Goal: Task Accomplishment & Management: Complete application form

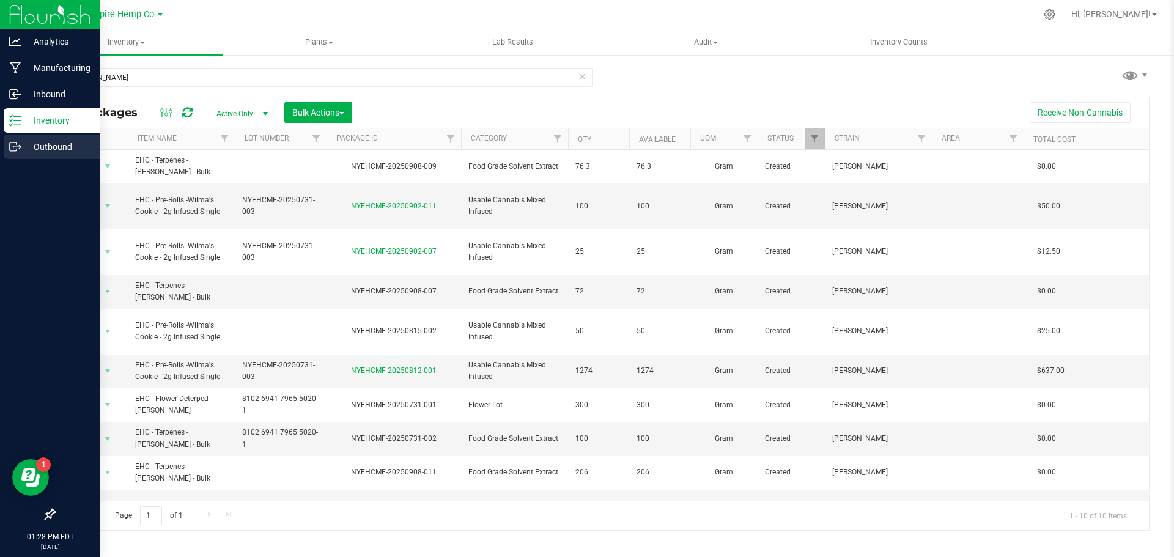
click at [24, 143] on p "Outbound" at bounding box center [57, 146] width 73 height 15
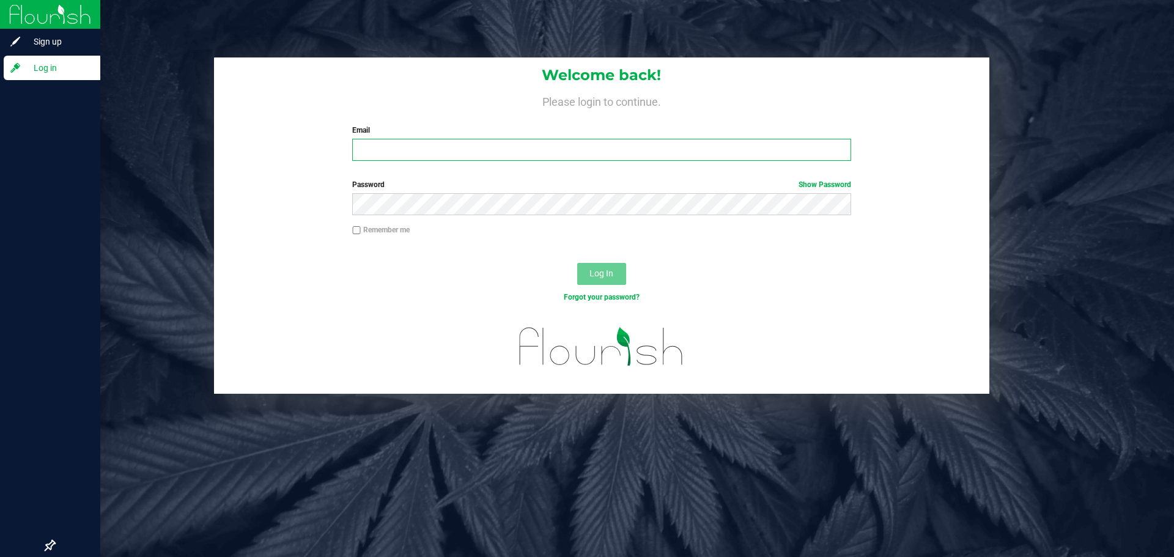
type input "[PERSON_NAME][EMAIL_ADDRESS][DOMAIN_NAME]"
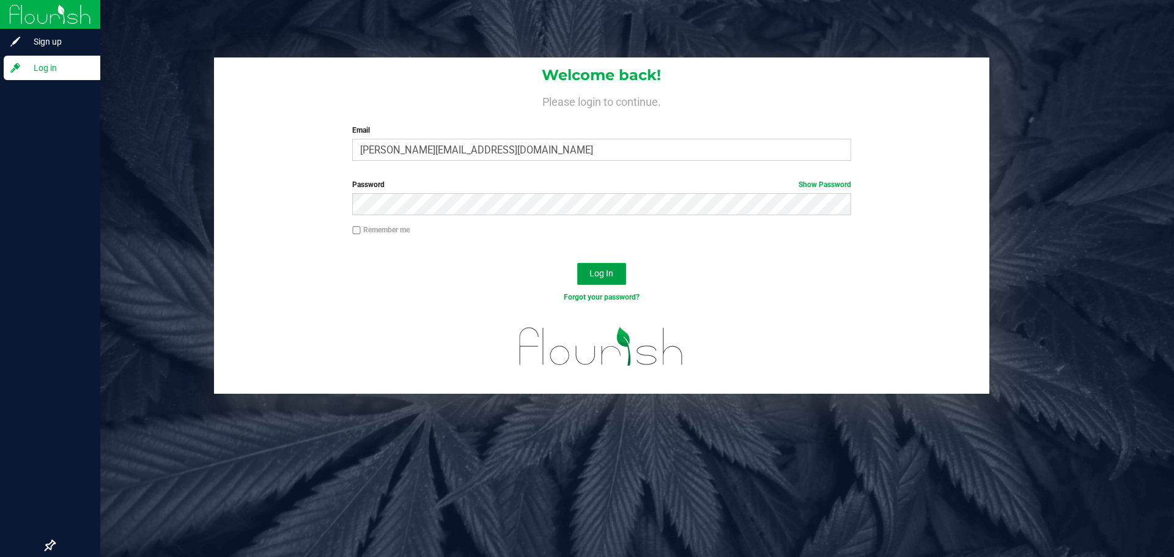
click at [600, 274] on span "Log In" at bounding box center [602, 273] width 24 height 10
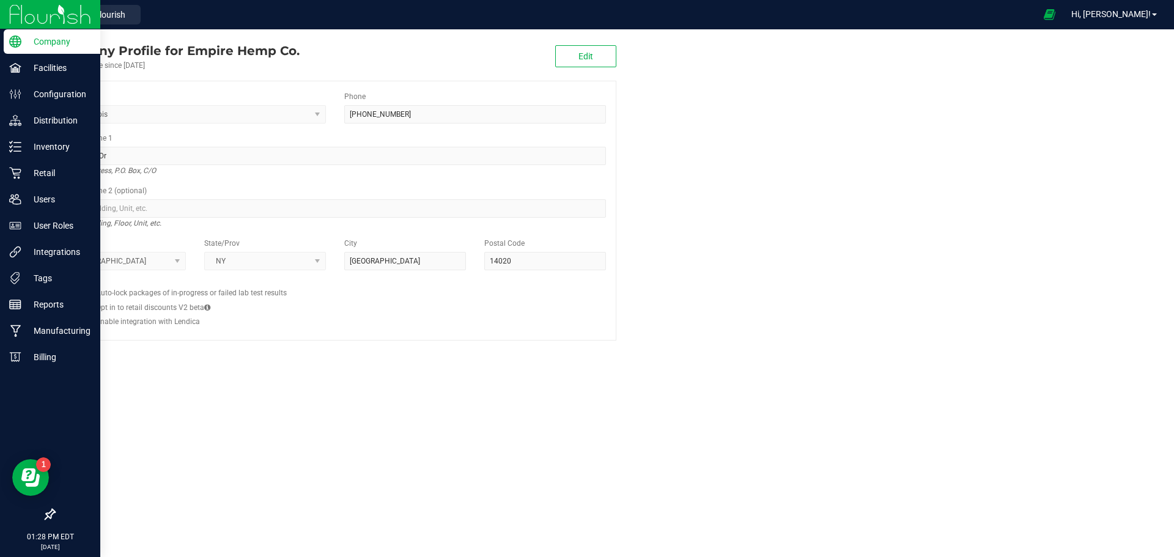
click at [29, 19] on img at bounding box center [50, 14] width 82 height 29
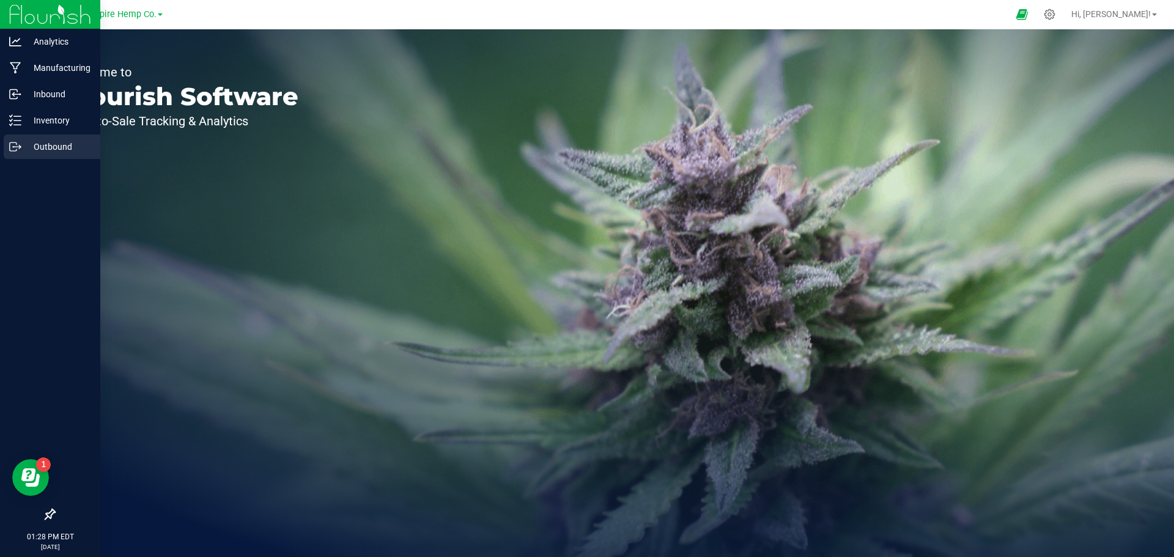
click at [57, 150] on p "Outbound" at bounding box center [57, 146] width 73 height 15
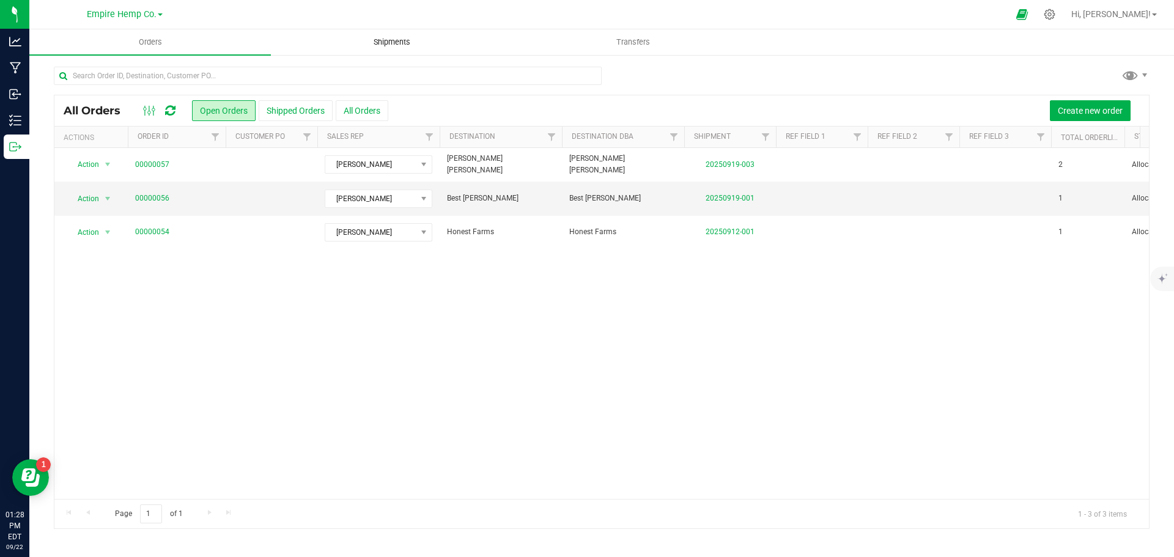
click at [399, 39] on span "Shipments" at bounding box center [392, 42] width 70 height 11
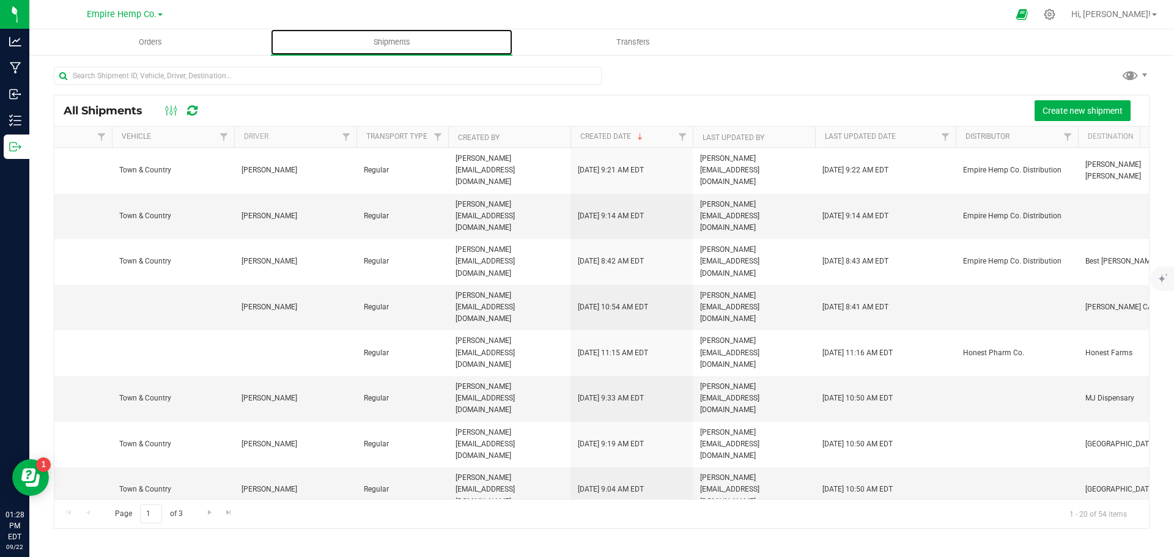
scroll to position [0, 141]
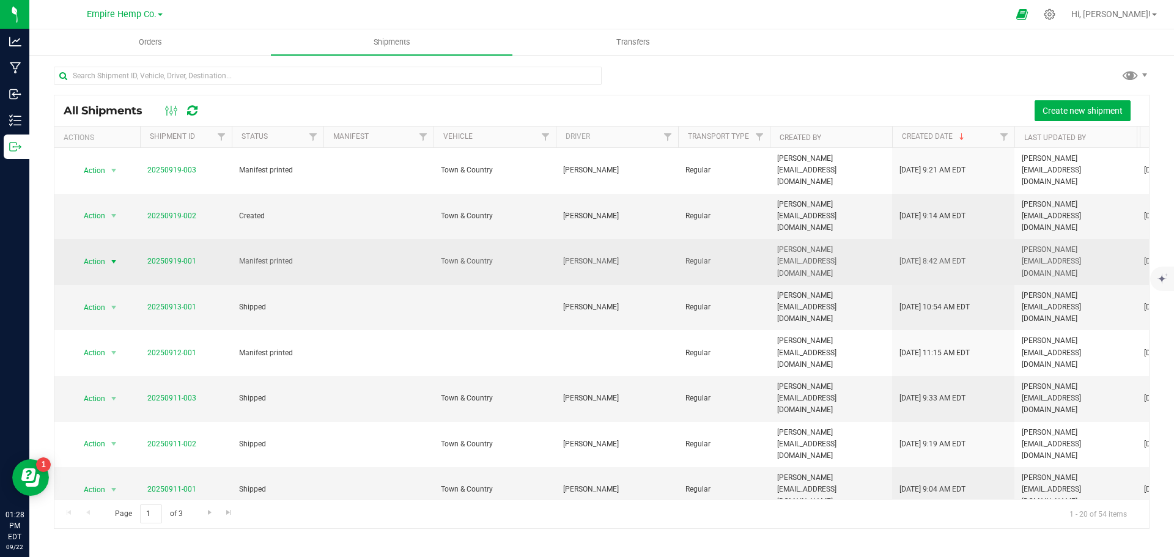
click at [117, 257] on span "select" at bounding box center [114, 262] width 10 height 10
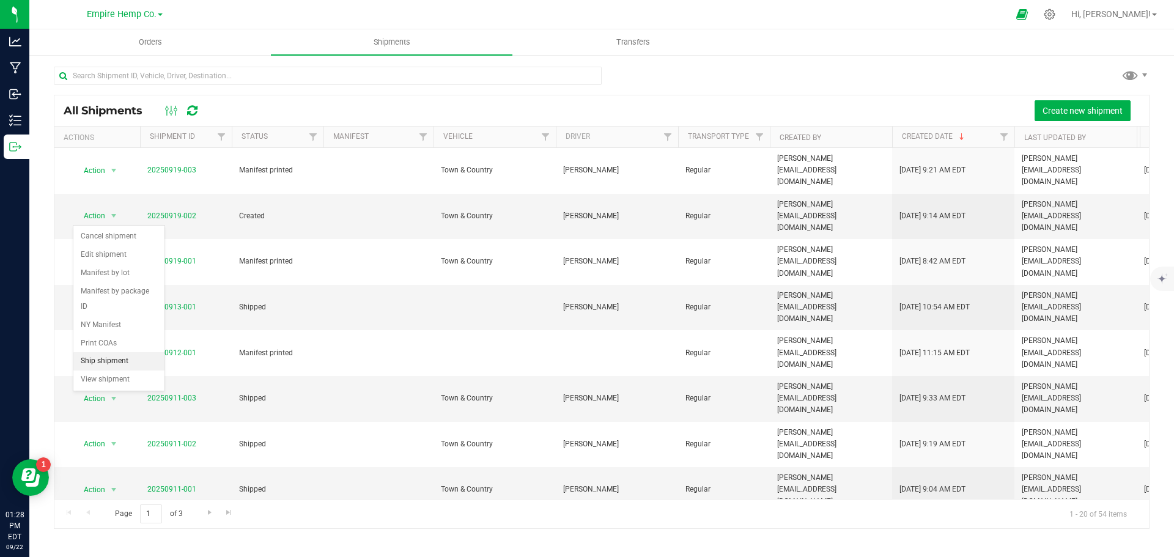
click at [122, 352] on li "Ship shipment" at bounding box center [118, 361] width 91 height 18
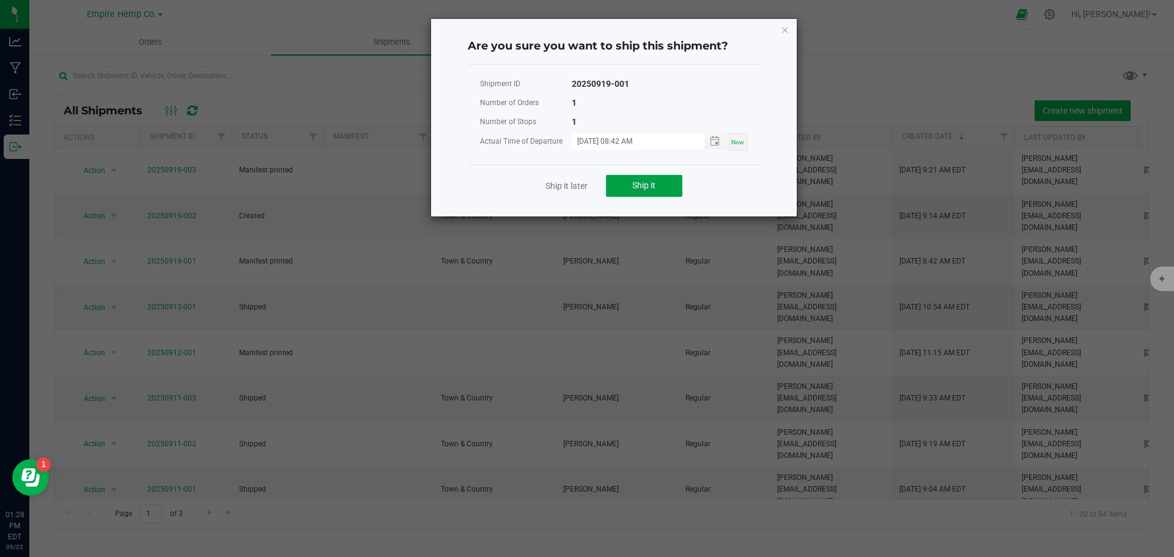
click at [634, 188] on span "Ship it" at bounding box center [643, 185] width 23 height 10
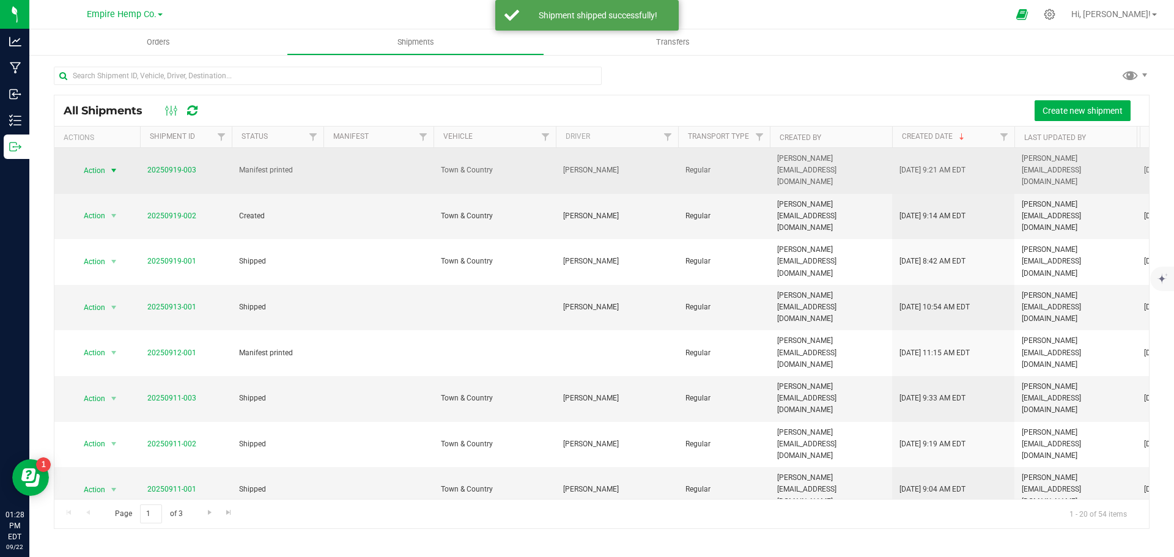
click at [116, 166] on span "select" at bounding box center [114, 171] width 10 height 10
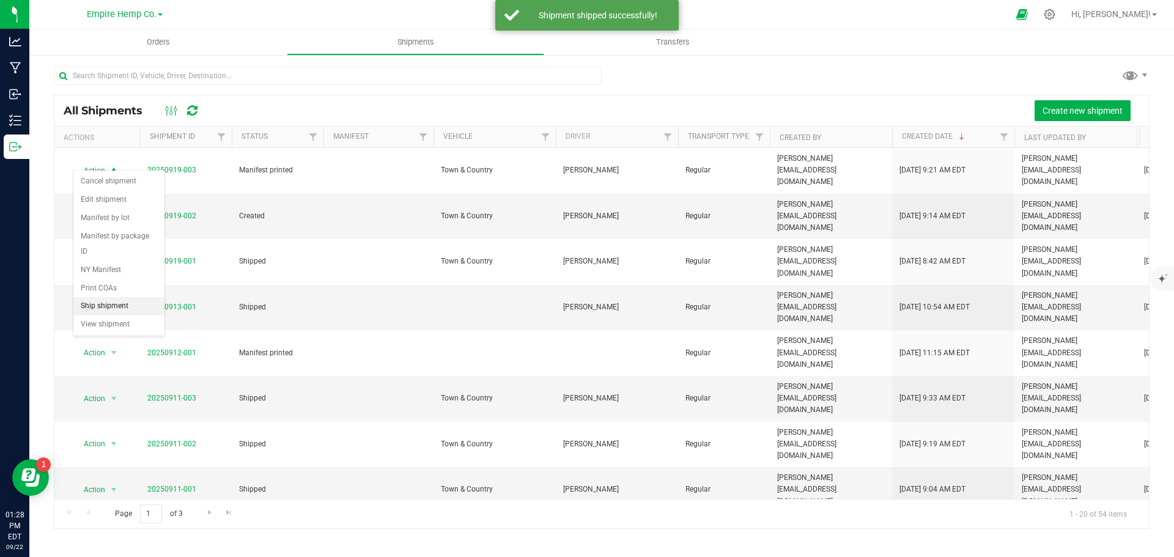
click at [126, 297] on li "Ship shipment" at bounding box center [118, 306] width 91 height 18
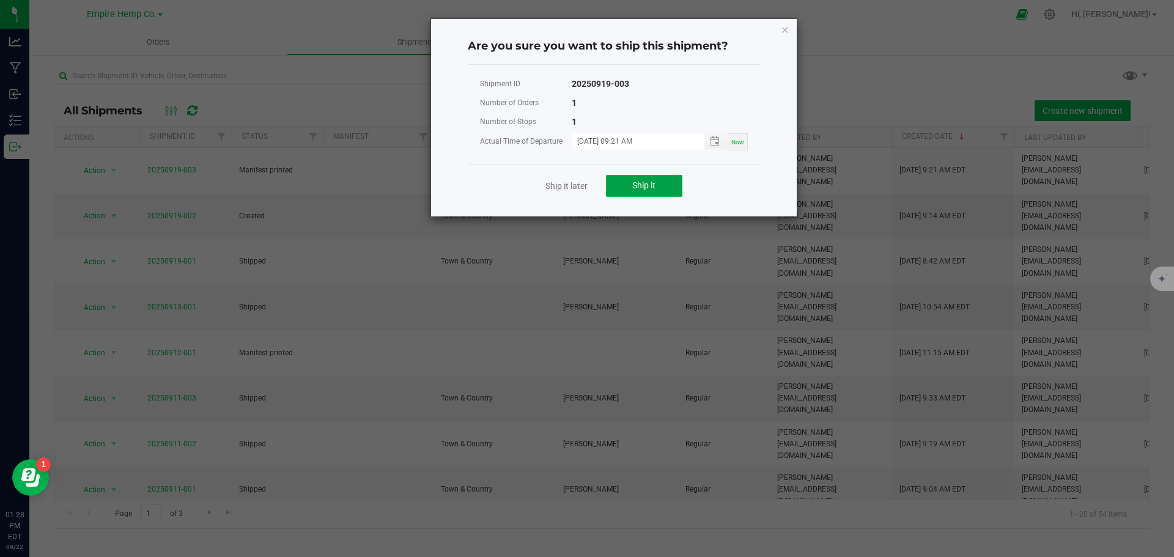
click at [655, 179] on button "Ship it" at bounding box center [644, 186] width 76 height 22
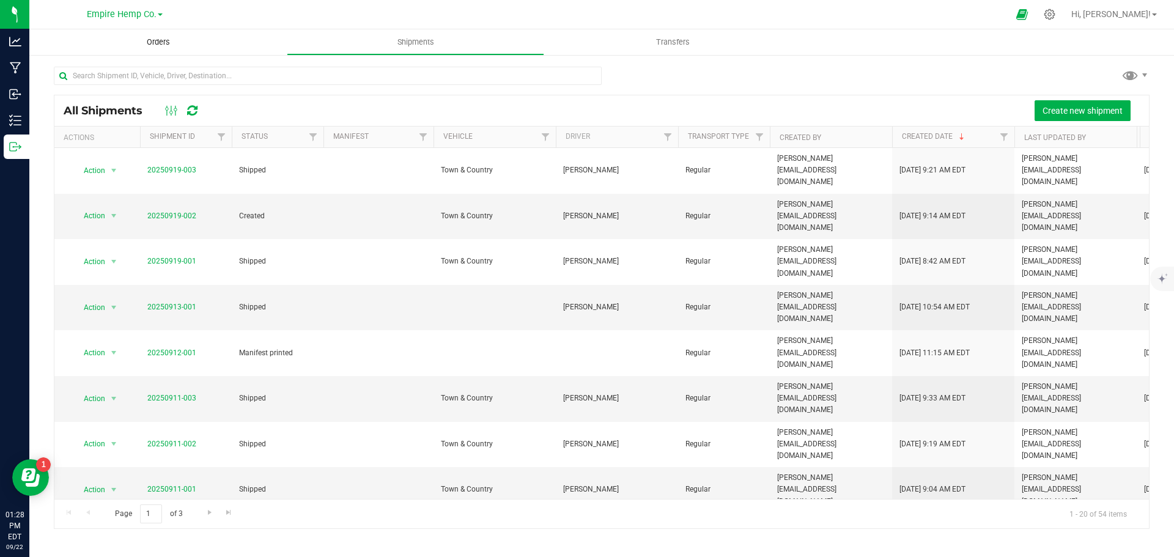
click at [158, 43] on span "Orders" at bounding box center [158, 42] width 56 height 11
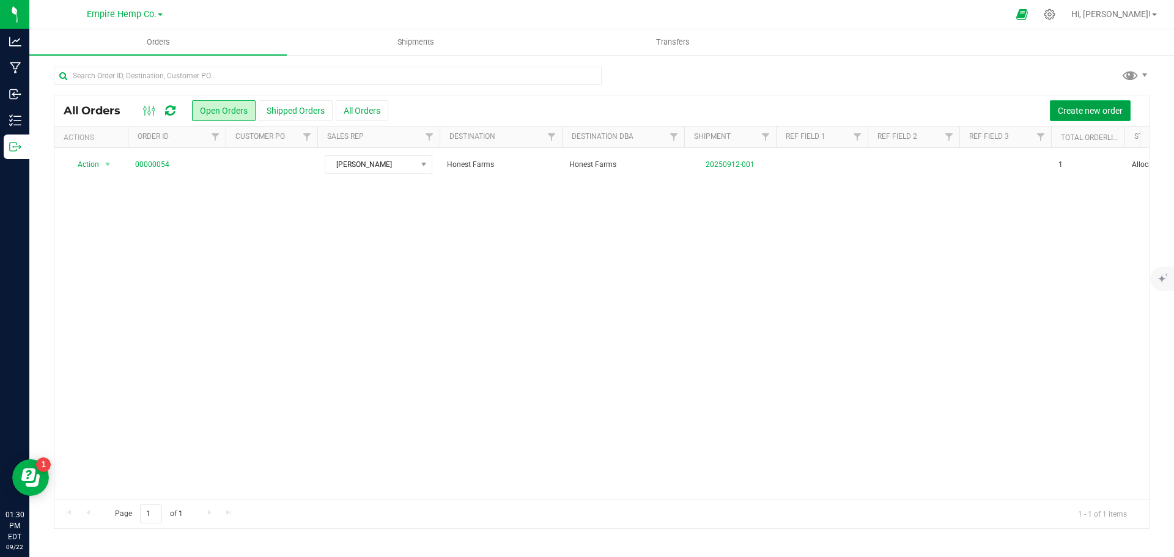
click at [1092, 114] on span "Create new order" at bounding box center [1090, 111] width 65 height 10
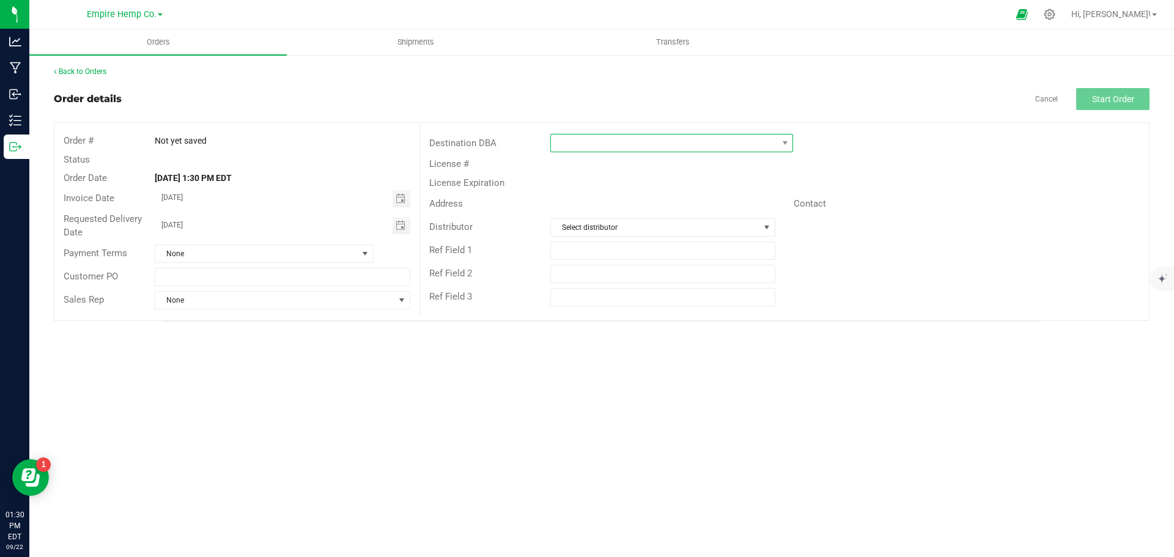
click at [698, 139] on span at bounding box center [664, 143] width 226 height 17
click at [697, 144] on span at bounding box center [664, 143] width 226 height 17
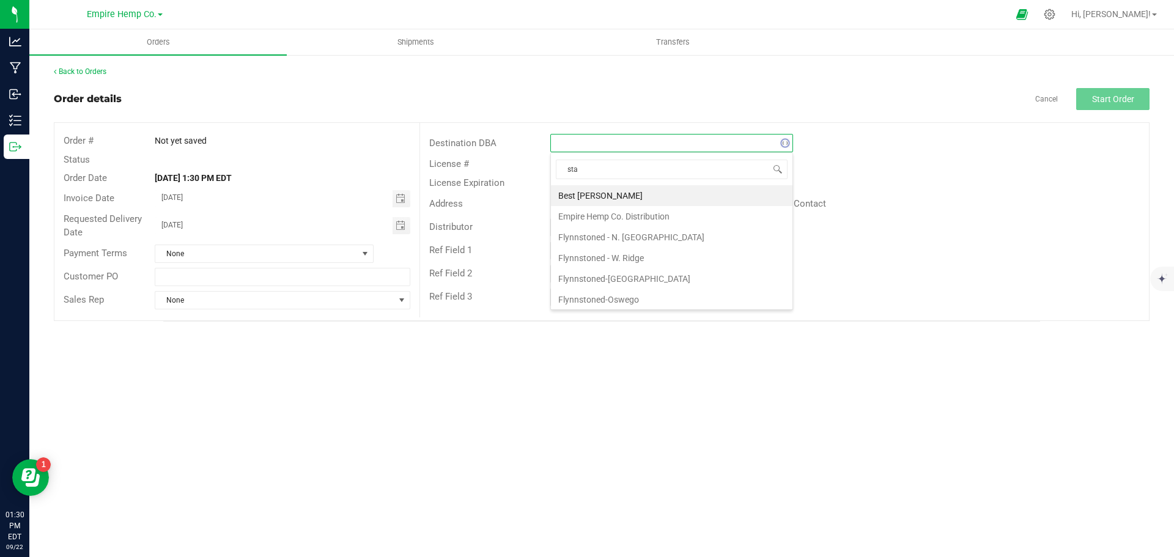
type input "star"
click at [678, 197] on li "Star Buds" at bounding box center [672, 195] width 242 height 21
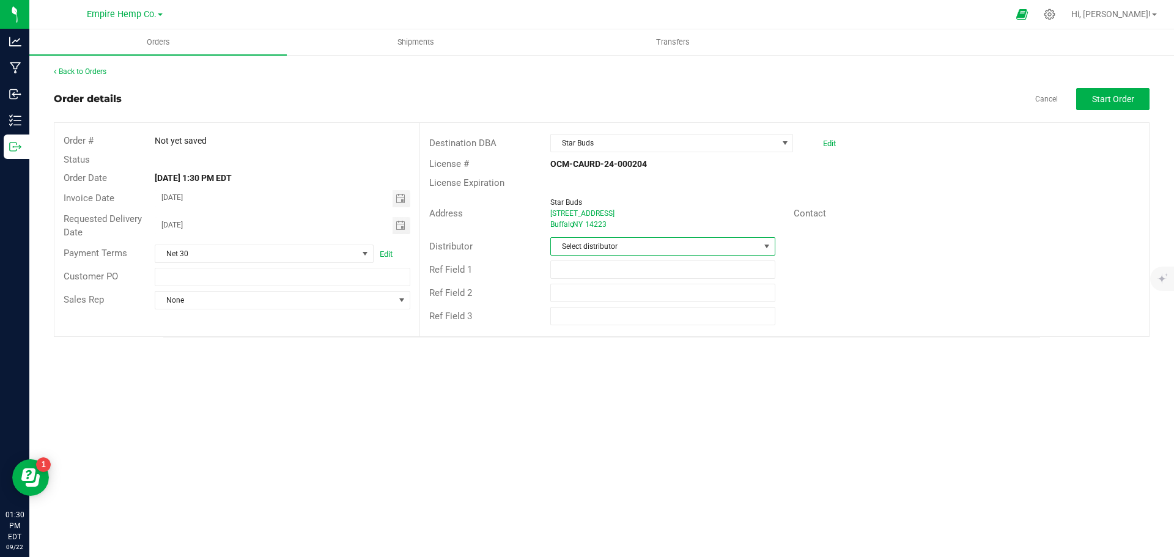
click at [668, 252] on span "Select distributor" at bounding box center [655, 246] width 208 height 17
click at [667, 336] on li "Empire Hemp Co. Distribution" at bounding box center [662, 340] width 223 height 21
click at [379, 302] on span "None" at bounding box center [274, 300] width 239 height 17
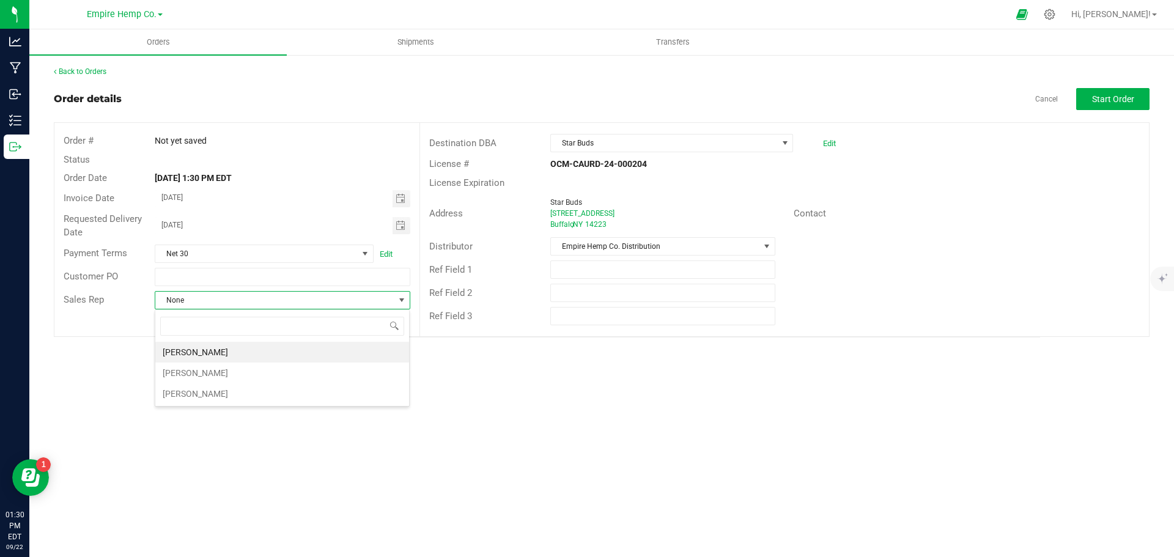
scroll to position [18, 256]
click at [326, 352] on li "[PERSON_NAME]" at bounding box center [282, 352] width 254 height 21
click at [407, 199] on span "Toggle calendar" at bounding box center [402, 198] width 18 height 17
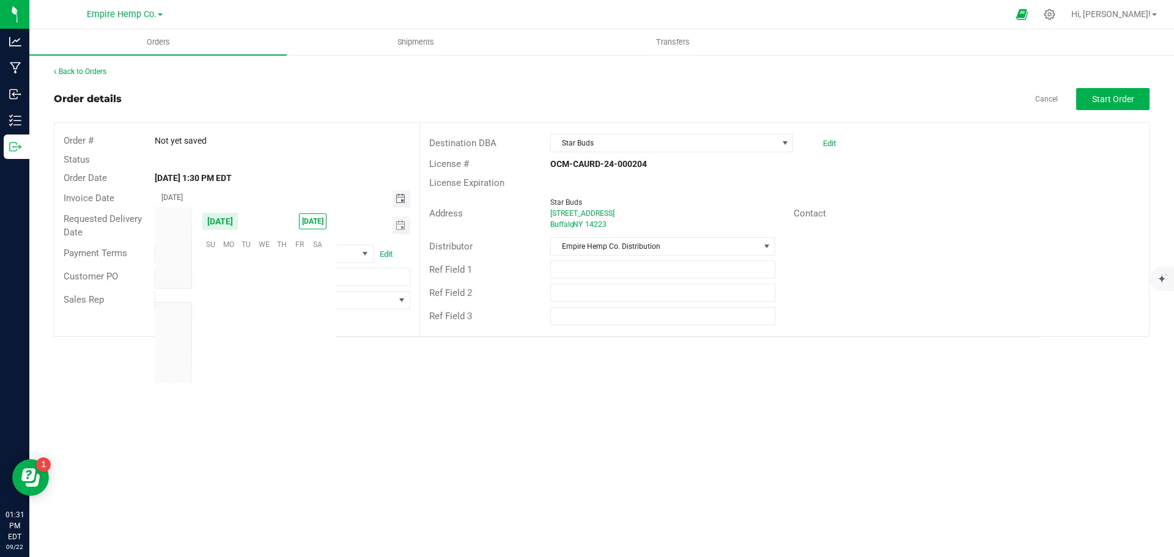
scroll to position [198346, 0]
click at [279, 319] on span "25" at bounding box center [282, 318] width 18 height 19
type input "[DATE]"
click at [405, 221] on span "Toggle calendar" at bounding box center [401, 226] width 10 height 10
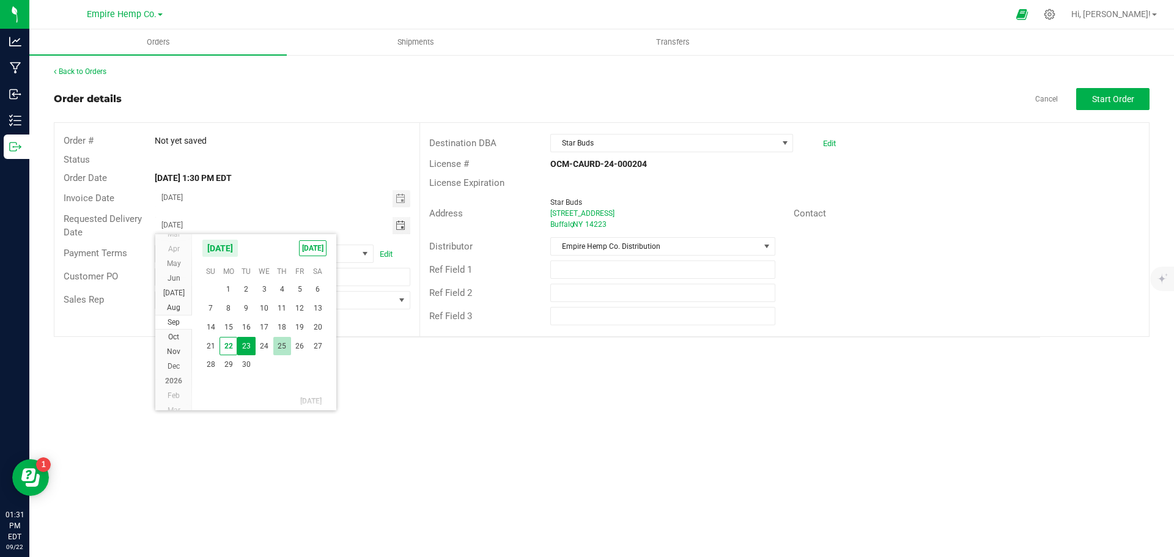
click at [281, 347] on span "25" at bounding box center [282, 346] width 18 height 19
type input "[DATE]"
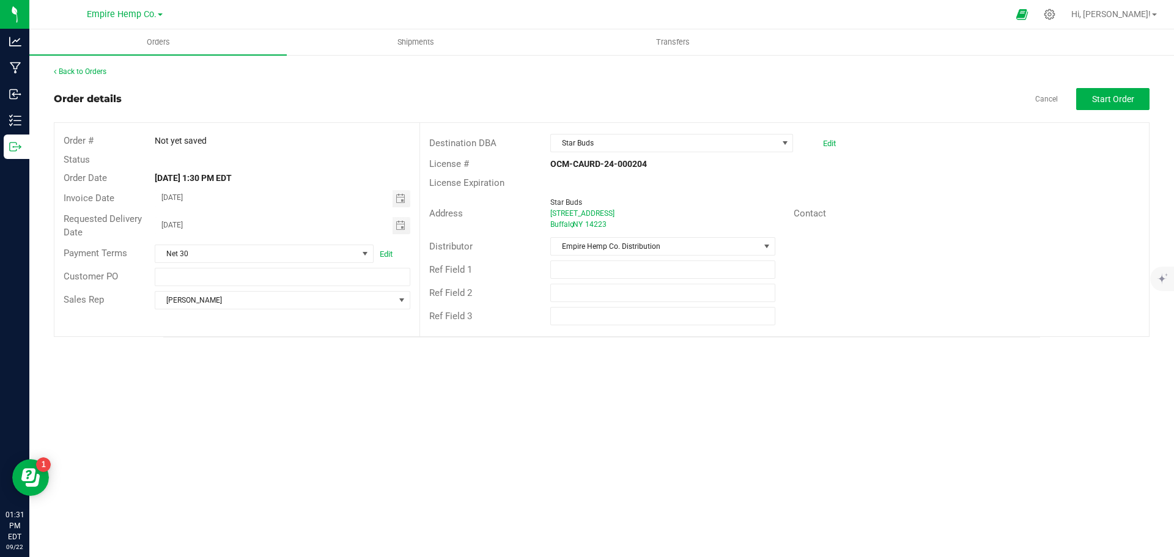
click at [367, 377] on div "Orders Shipments Transfers Back to Orders Order details Cancel Start Order Orde…" at bounding box center [601, 293] width 1145 height 528
click at [1129, 103] on span "Start Order" at bounding box center [1113, 99] width 42 height 10
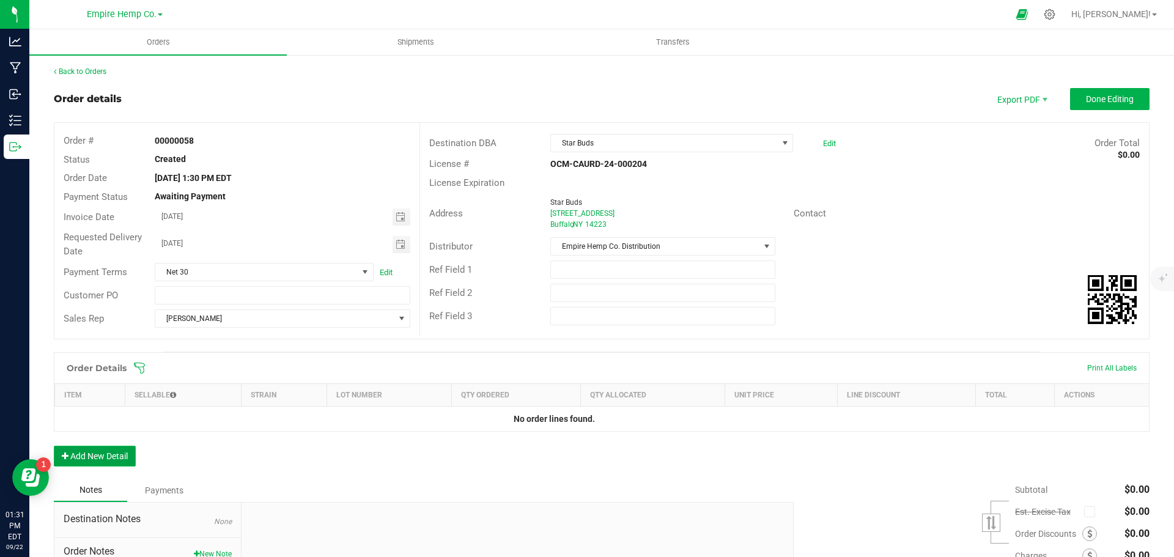
click at [109, 458] on button "Add New Detail" at bounding box center [95, 456] width 82 height 21
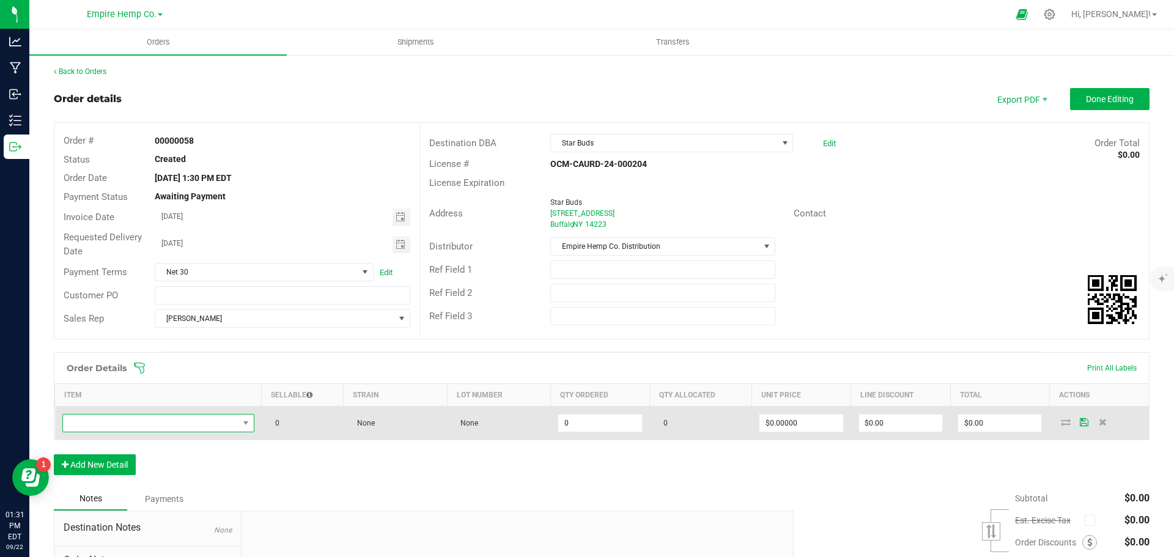
click at [172, 425] on span "NO DATA FOUND" at bounding box center [151, 423] width 176 height 17
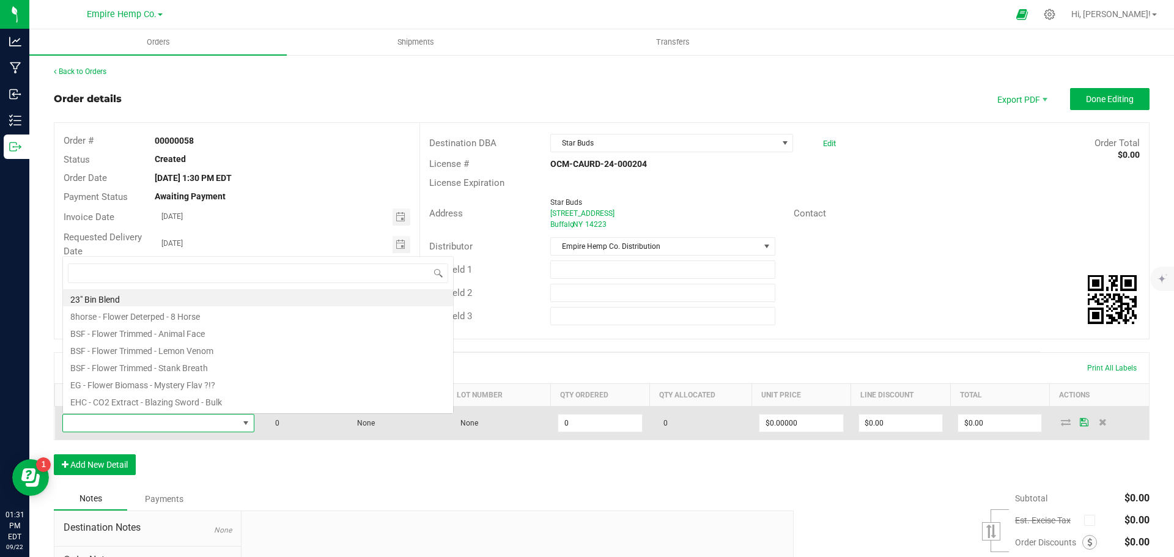
scroll to position [18, 189]
type input "[PERSON_NAME]"
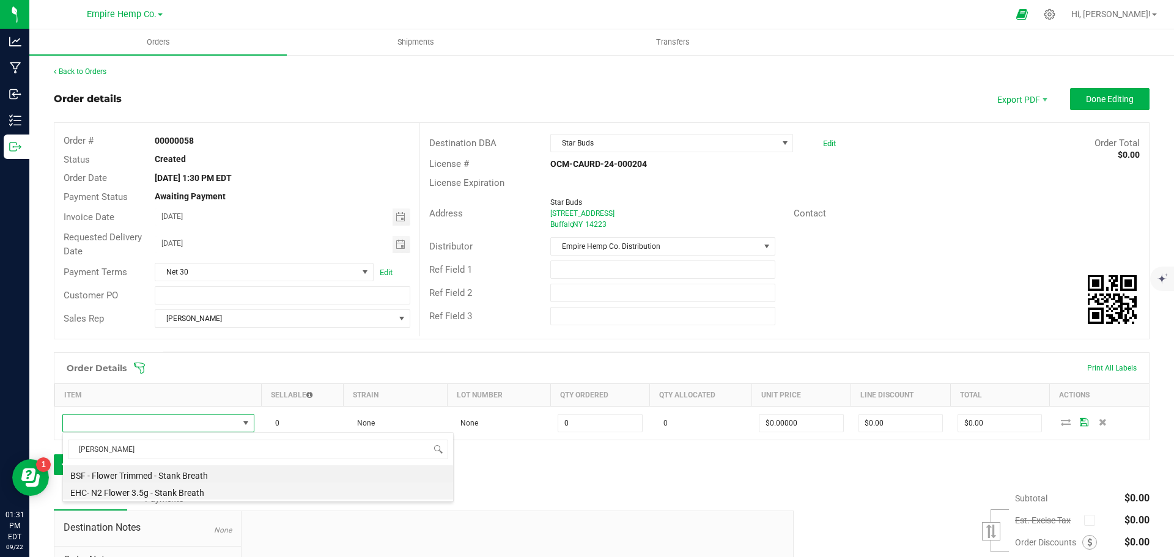
click at [199, 492] on li "EHC- N2 Flower 3.5g - Stank Breath" at bounding box center [258, 491] width 390 height 17
type input "0.0000 g"
type input "$15.00000"
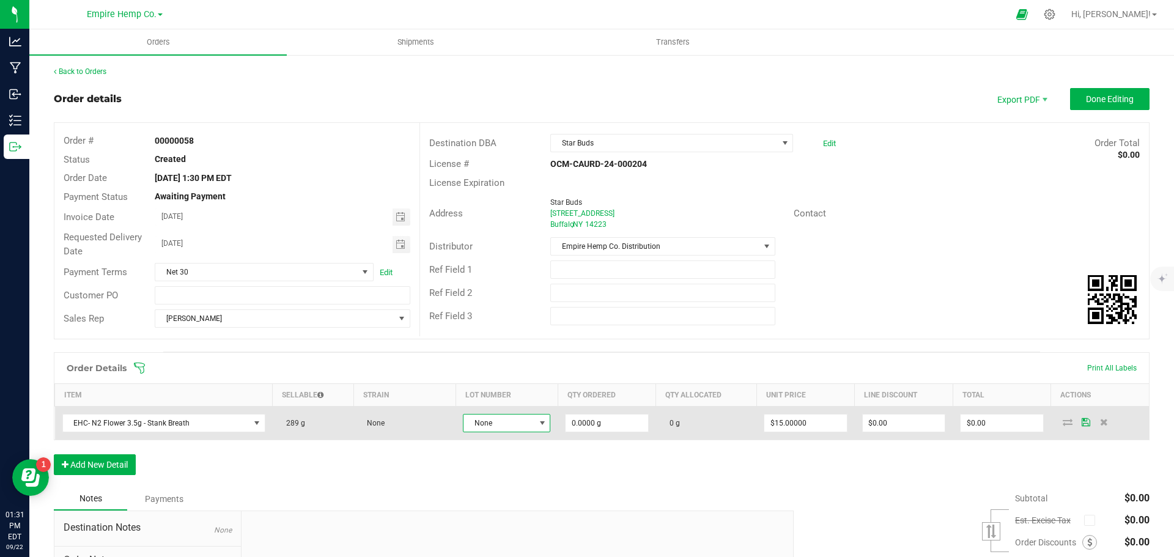
click at [535, 420] on span at bounding box center [542, 423] width 15 height 17
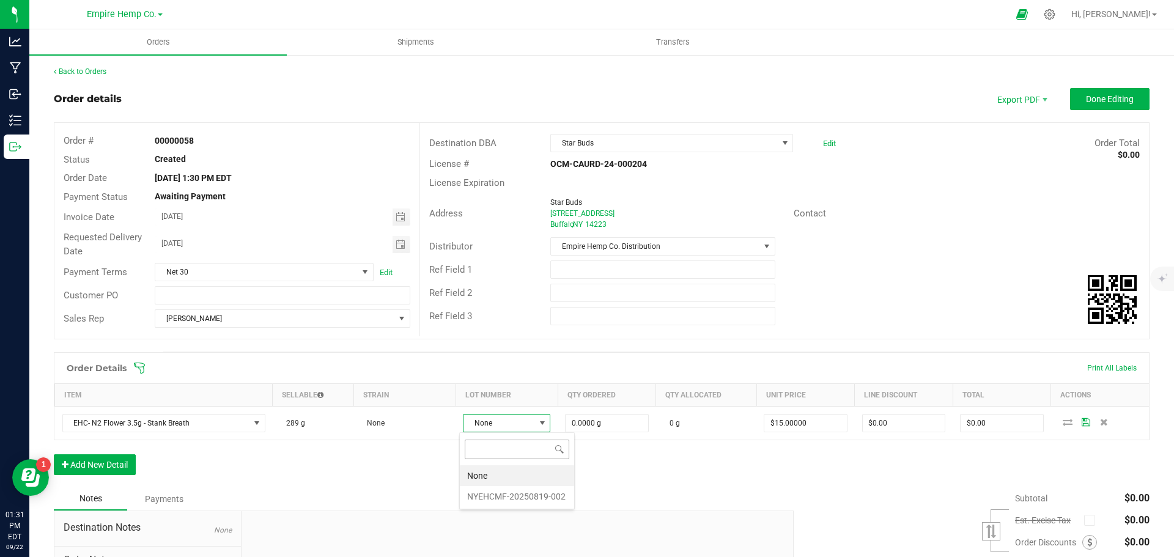
scroll to position [18, 87]
click at [502, 497] on li "NYEHCMF-20250819-002" at bounding box center [517, 496] width 114 height 21
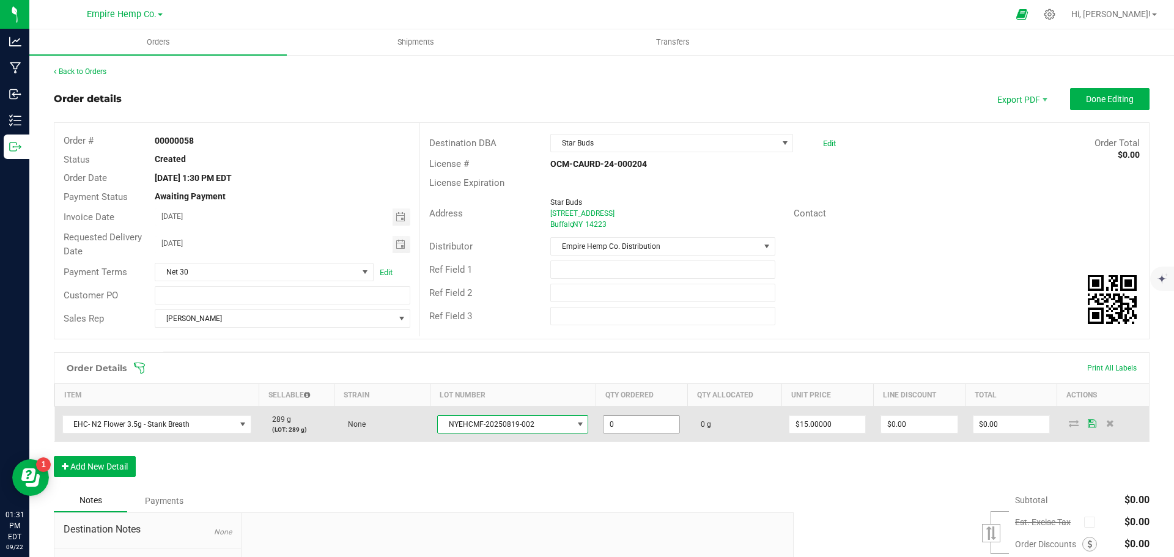
click at [619, 423] on input "0" at bounding box center [642, 424] width 76 height 17
type input "27.0000 g"
type input "15"
type input "$405.00"
click at [1069, 426] on icon at bounding box center [1074, 423] width 10 height 7
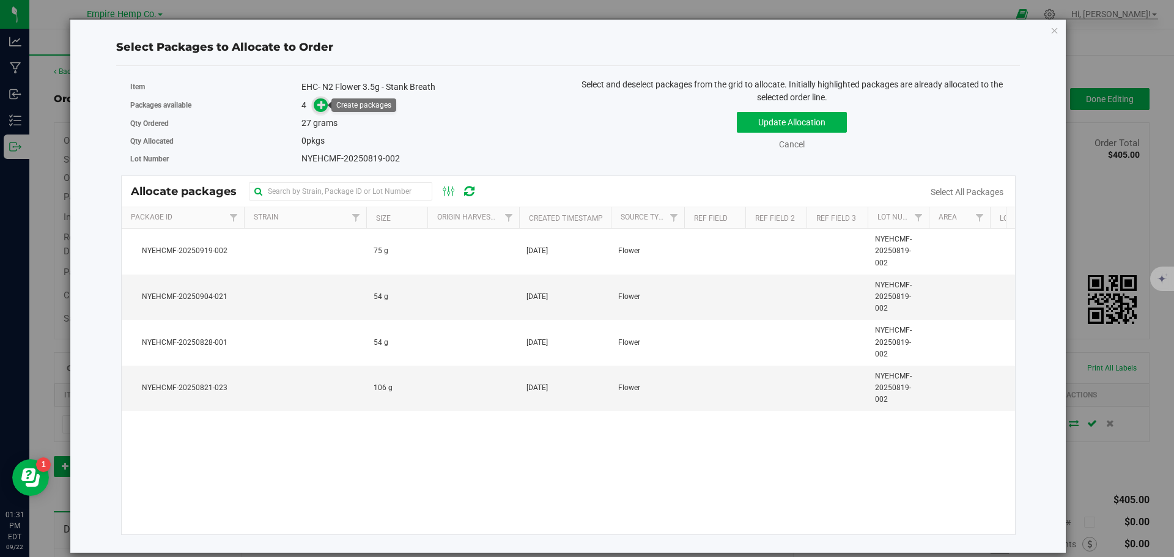
click at [324, 105] on icon at bounding box center [321, 104] width 9 height 9
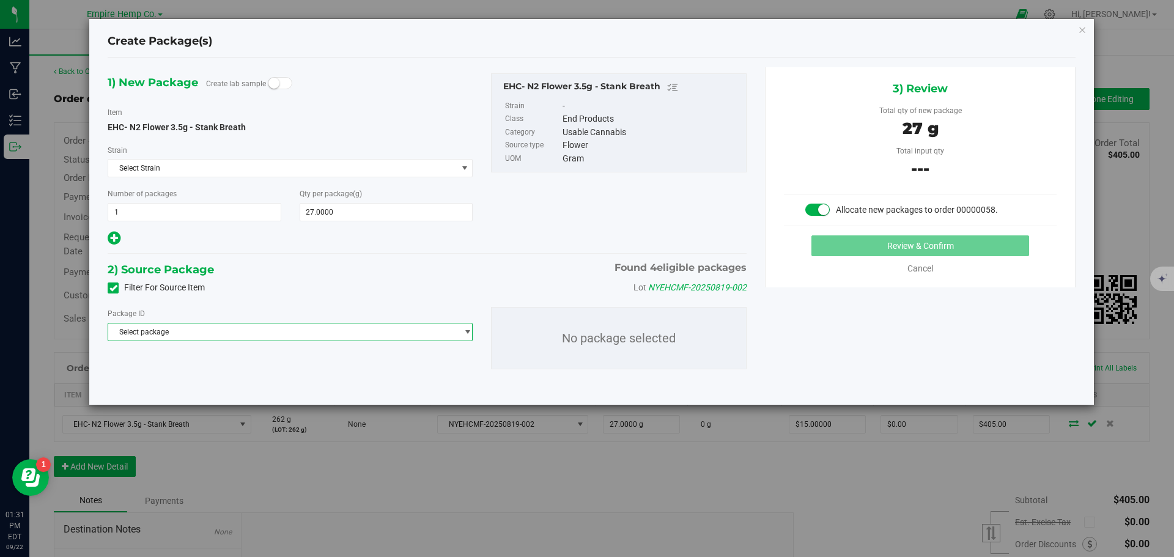
click at [331, 333] on span "Select package" at bounding box center [282, 332] width 349 height 17
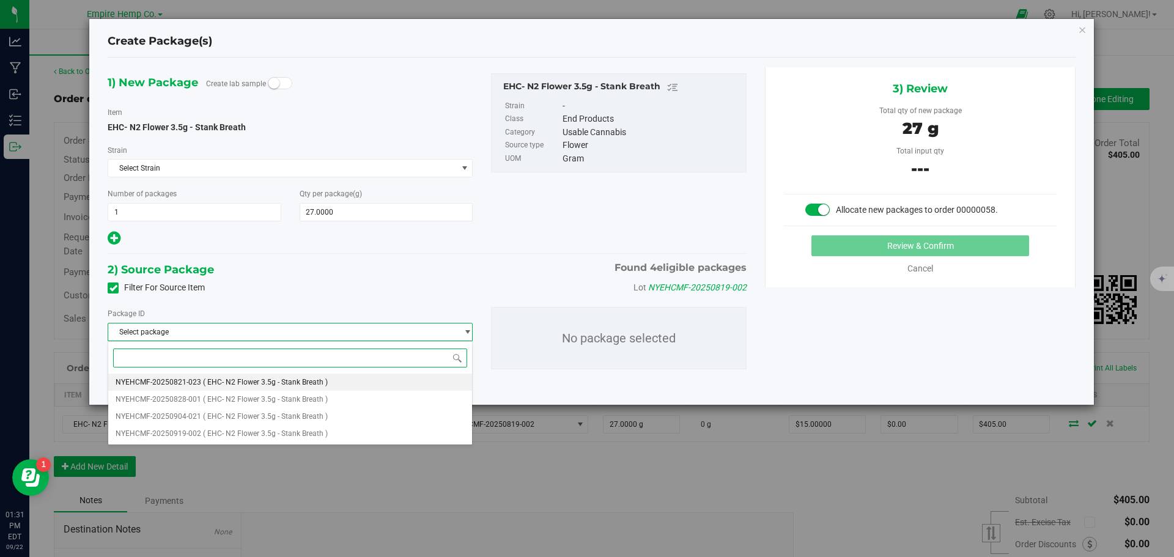
click at [322, 378] on li "NYEHCMF-20250821-023 ( EHC- N2 Flower 3.5g - Stank Breath )" at bounding box center [290, 382] width 364 height 17
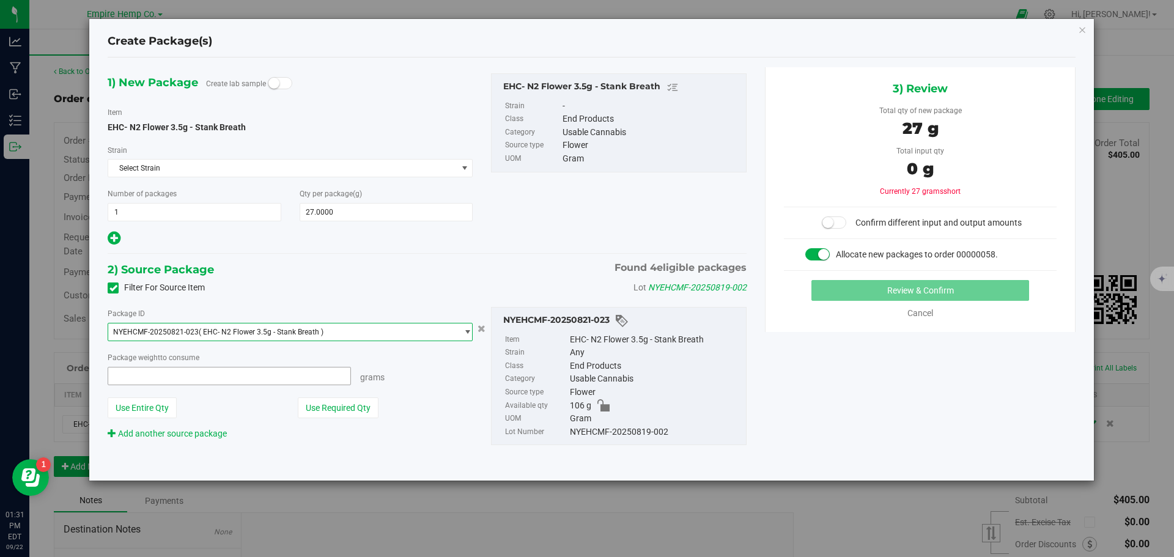
click at [279, 372] on span at bounding box center [229, 376] width 243 height 18
type input "27"
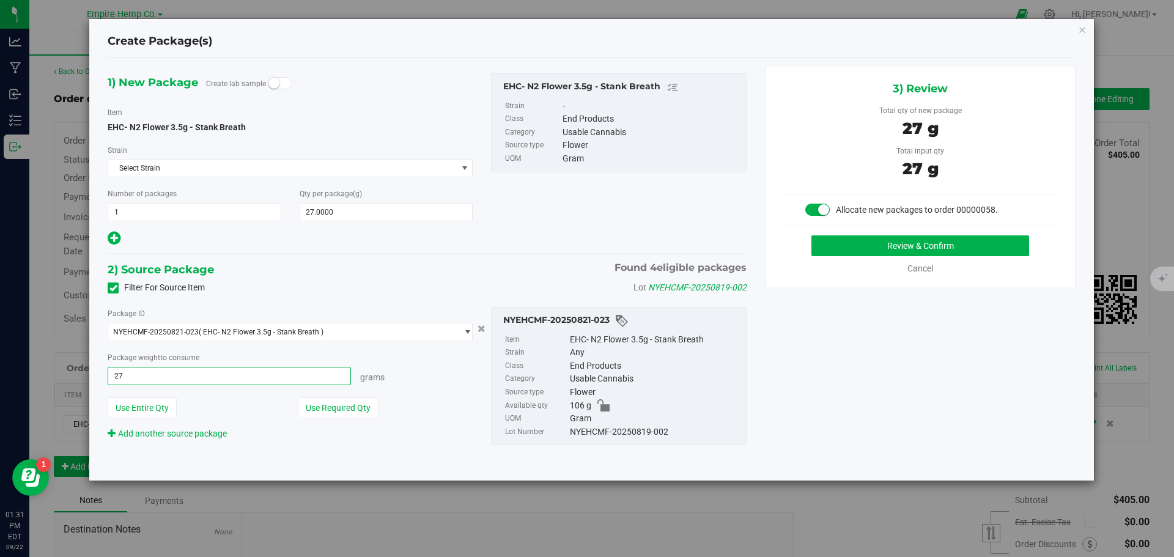
click at [812, 235] on button "Review & Confirm" at bounding box center [921, 245] width 218 height 21
type input "27.0000 g"
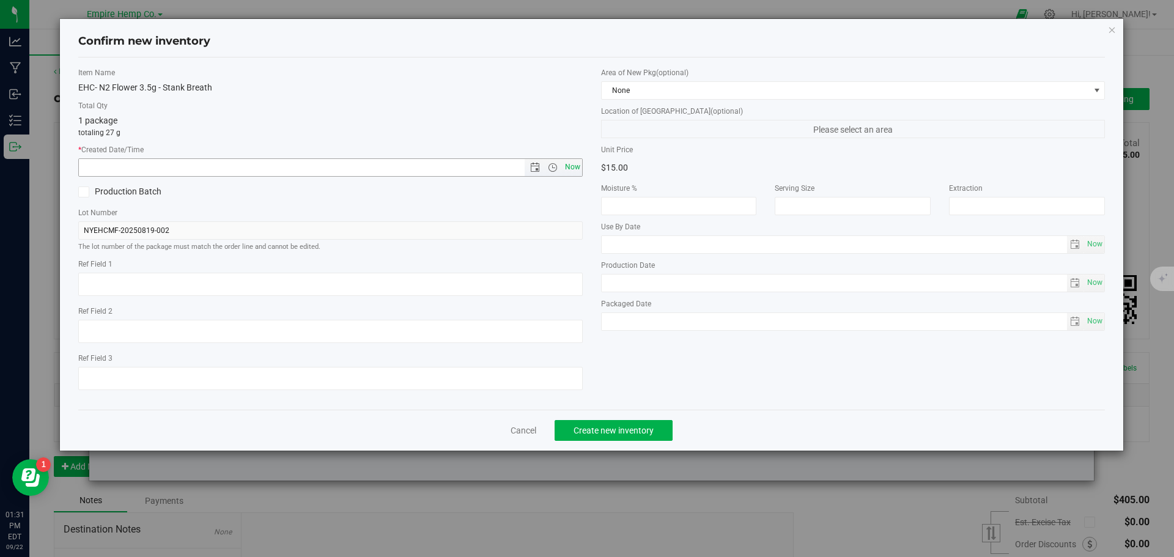
click at [572, 169] on span "Now" at bounding box center [572, 167] width 21 height 18
type input "[DATE] 1:31 PM"
click at [638, 433] on span "Create new inventory" at bounding box center [614, 431] width 80 height 10
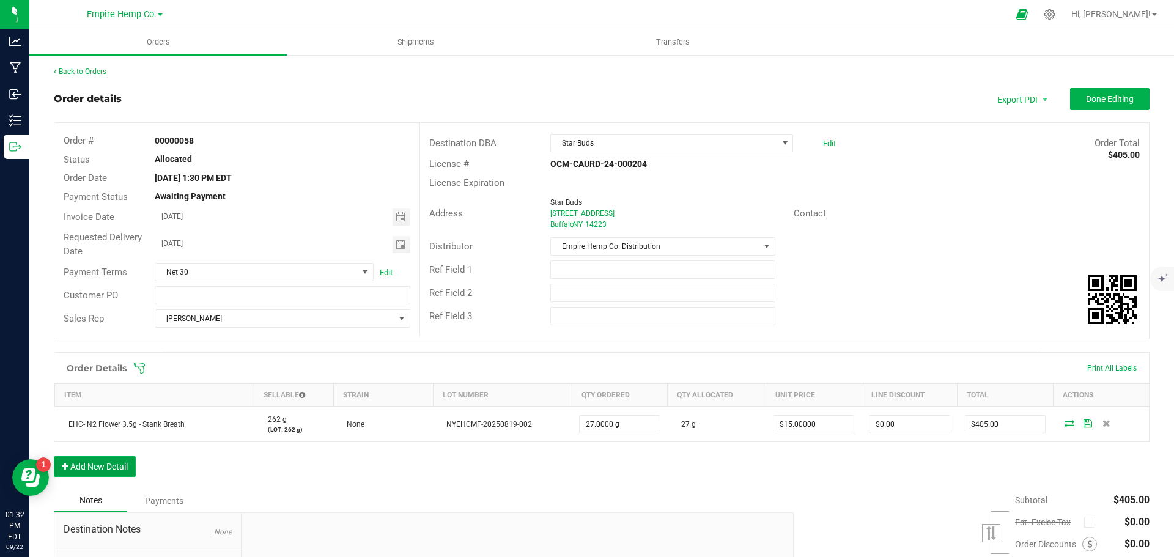
click at [116, 467] on button "Add New Detail" at bounding box center [95, 466] width 82 height 21
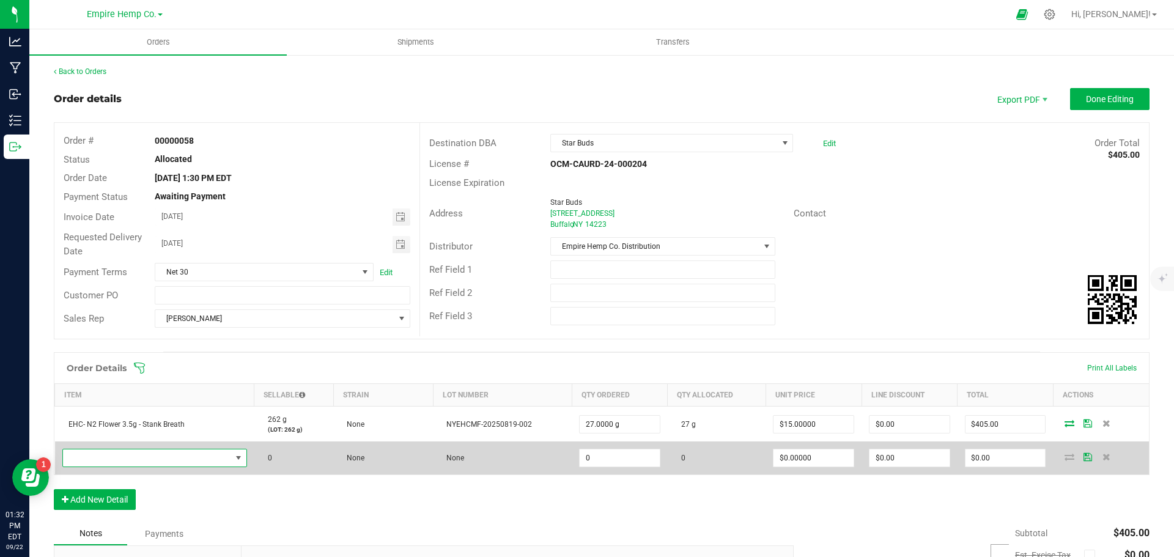
click at [131, 459] on span "NO DATA FOUND" at bounding box center [147, 458] width 168 height 17
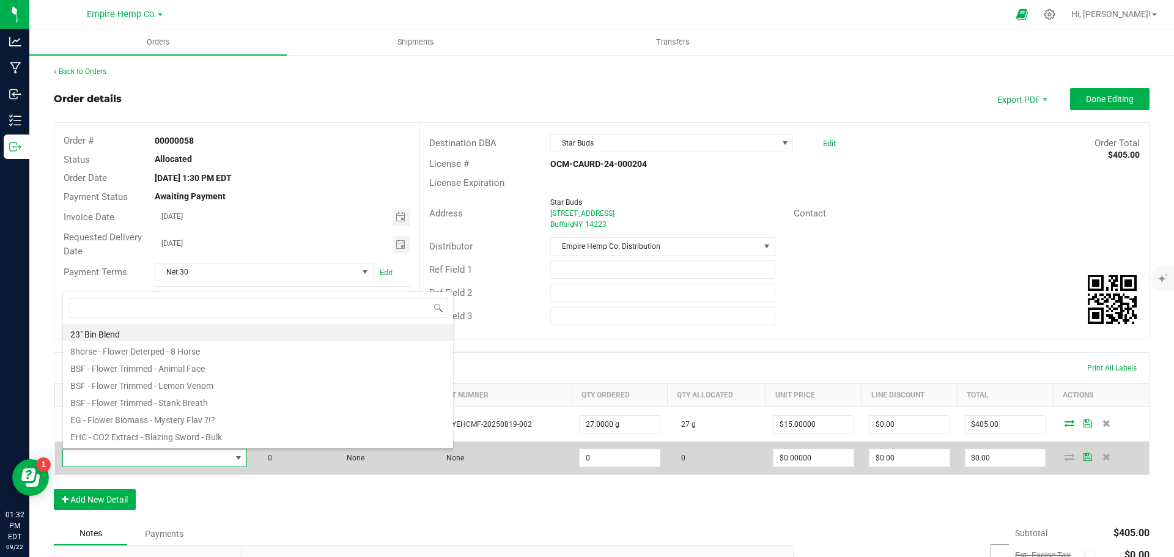
scroll to position [18, 182]
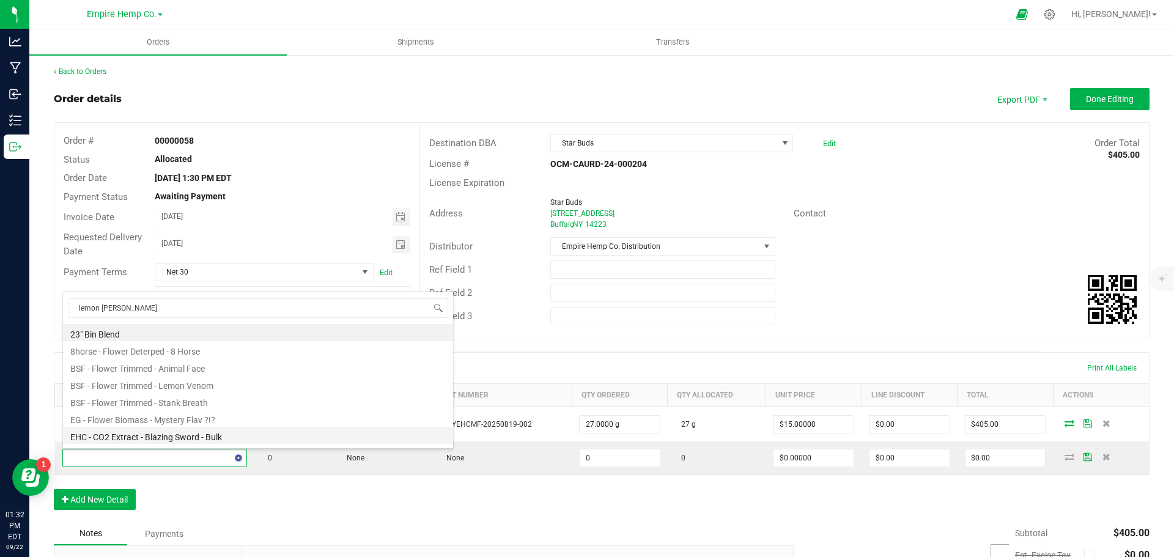
type input "lemon cherr"
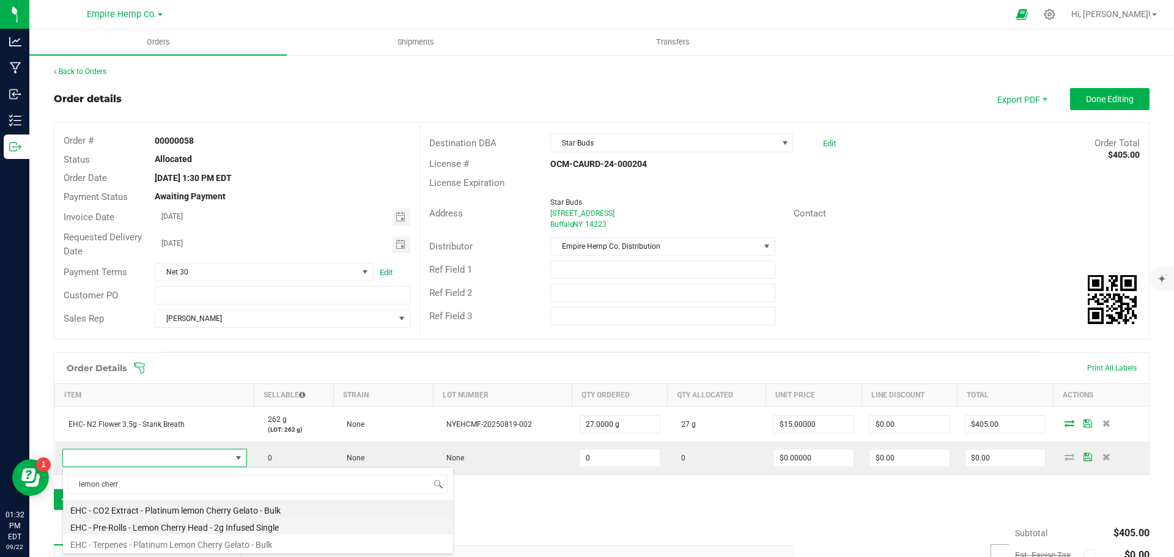
click at [187, 530] on li "EHC - Pre-Rolls - Lemon Cherry Head - 2g Infused Single" at bounding box center [258, 525] width 390 height 17
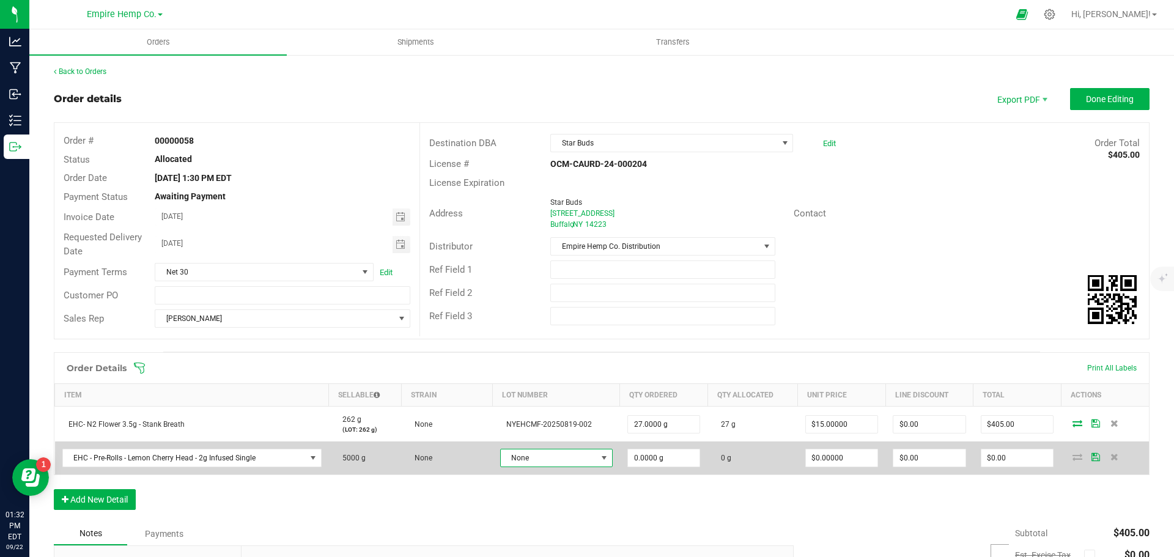
click at [550, 461] on span "None" at bounding box center [549, 458] width 96 height 17
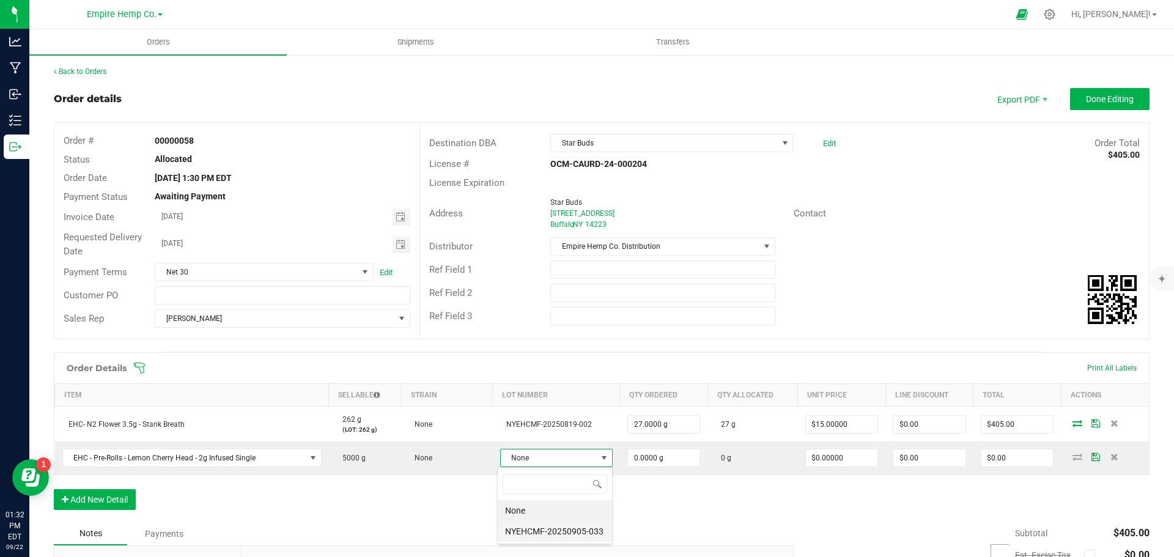
click at [552, 531] on li "NYEHCMF-20250905-033" at bounding box center [555, 531] width 114 height 21
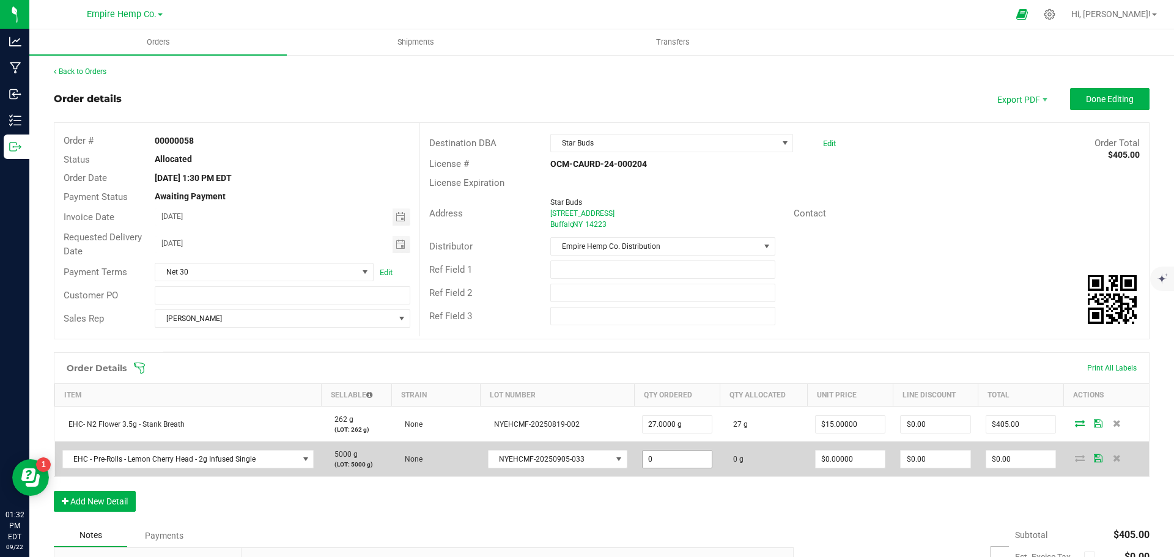
click at [678, 451] on input "0" at bounding box center [678, 459] width 70 height 17
type input "25.0000 g"
type input "0"
click at [840, 459] on input "0" at bounding box center [851, 459] width 70 height 17
type input "$12.00000"
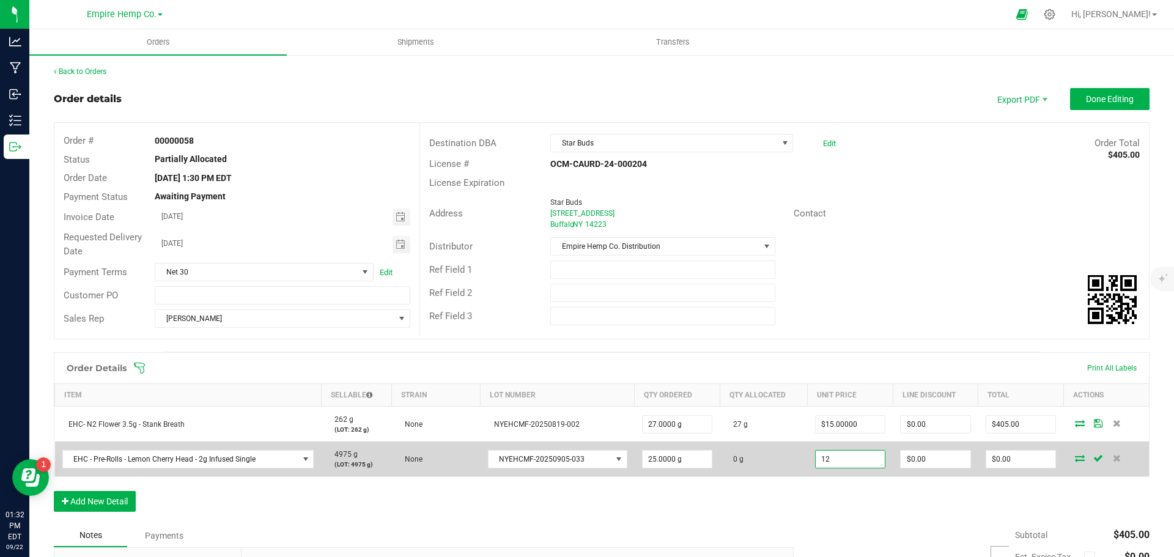
type input "0"
type input "$300.00"
click at [1075, 457] on icon at bounding box center [1080, 457] width 10 height 7
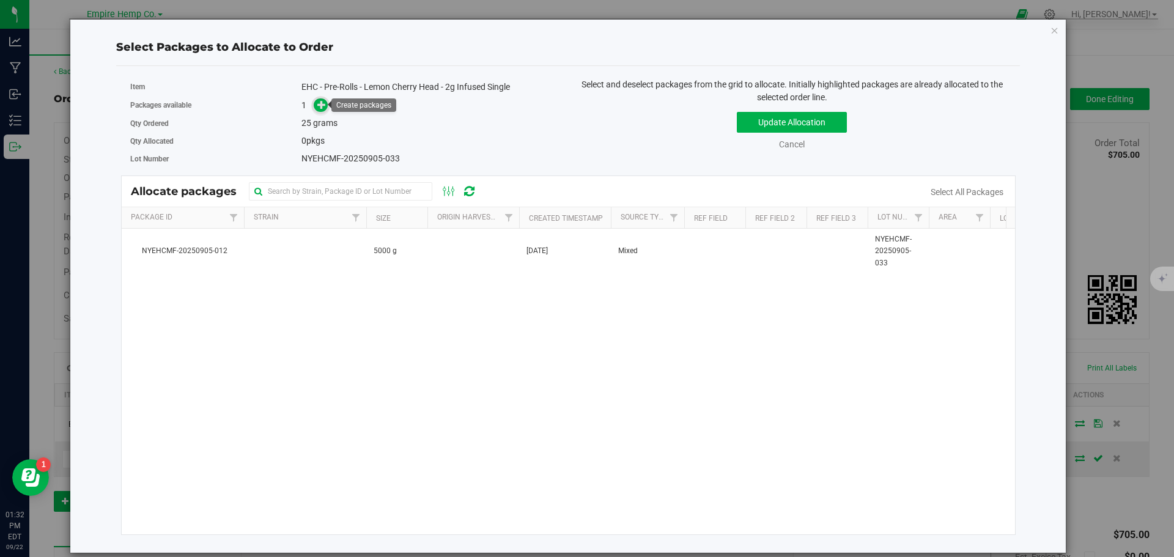
click at [322, 106] on icon at bounding box center [321, 104] width 9 height 9
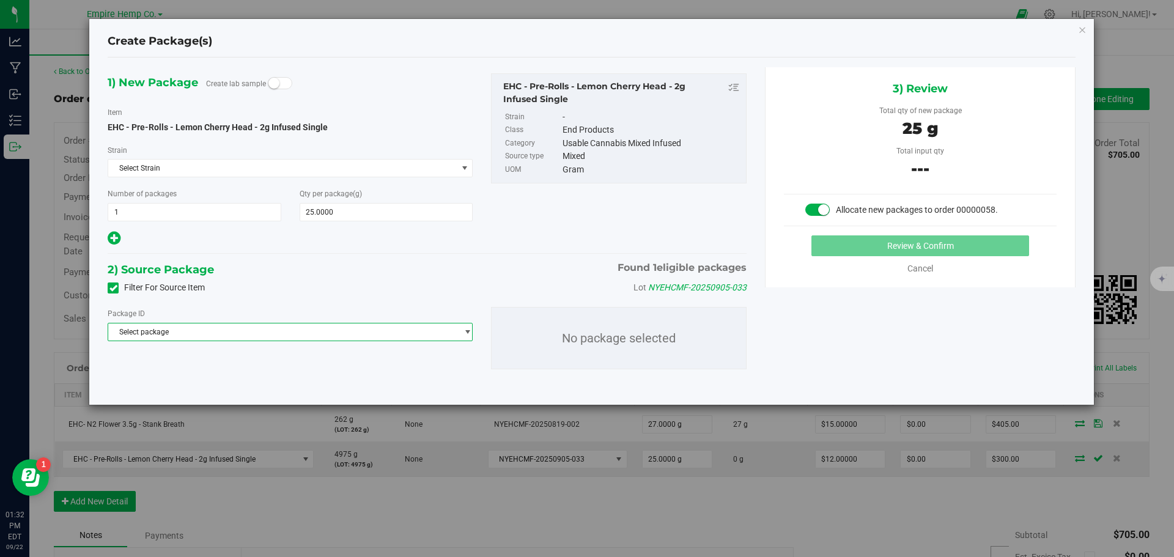
click at [250, 328] on span "Select package" at bounding box center [282, 332] width 349 height 17
click at [248, 379] on span "( EHC - Pre-Rolls - Lemon Cherry Head - 2g Infused Single )" at bounding box center [298, 382] width 191 height 9
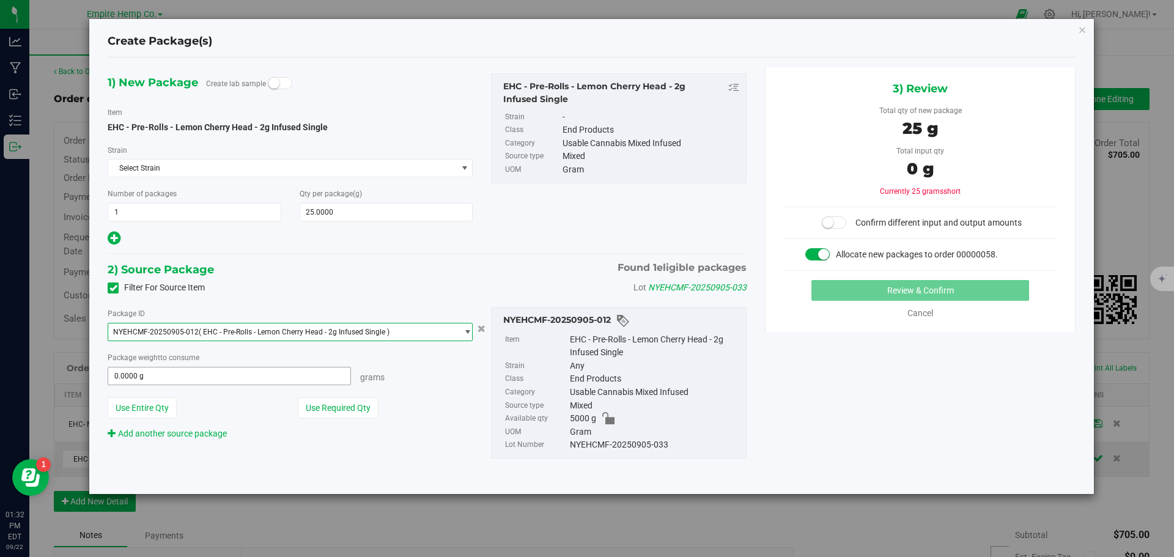
click at [310, 379] on span "0.0000 g 0" at bounding box center [229, 376] width 243 height 18
type input "25"
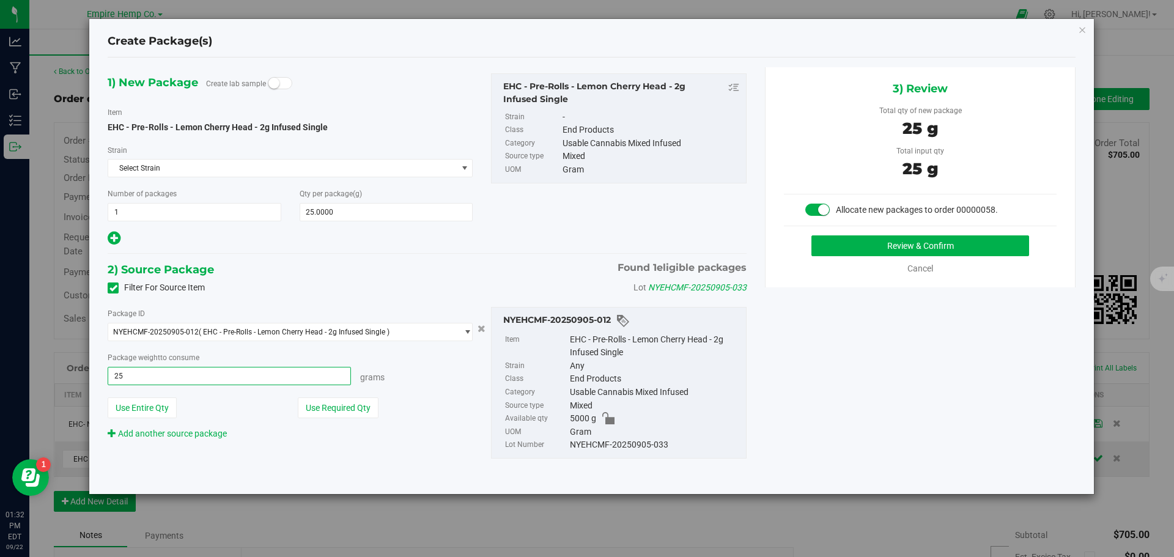
click at [812, 235] on button "Review & Confirm" at bounding box center [921, 245] width 218 height 21
type input "25.0000 g"
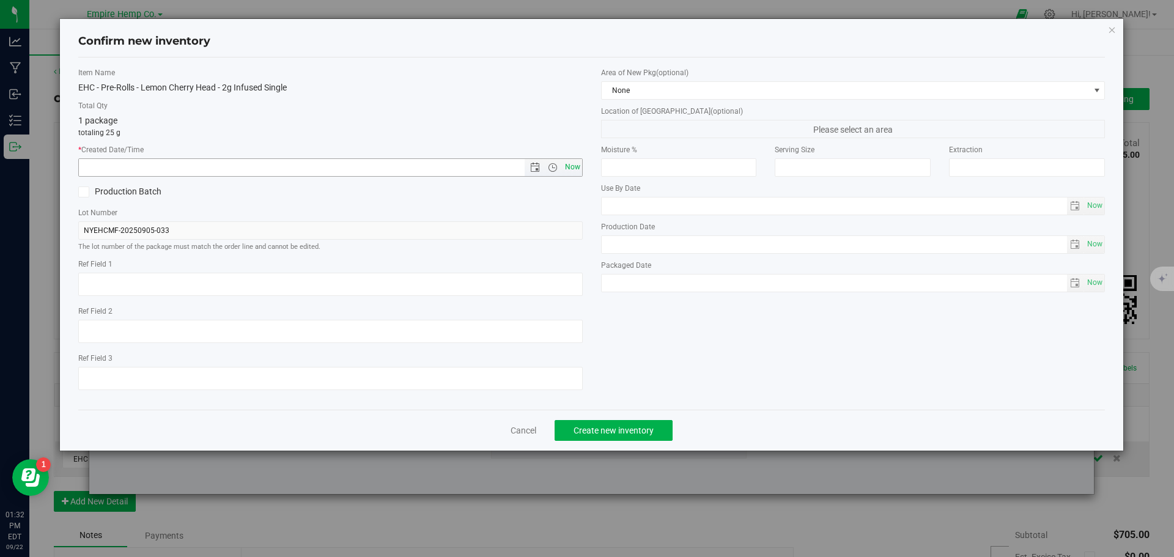
click at [571, 165] on span "Now" at bounding box center [572, 167] width 21 height 18
type input "[DATE] 1:32 PM"
click at [591, 429] on span "Create new inventory" at bounding box center [614, 431] width 80 height 10
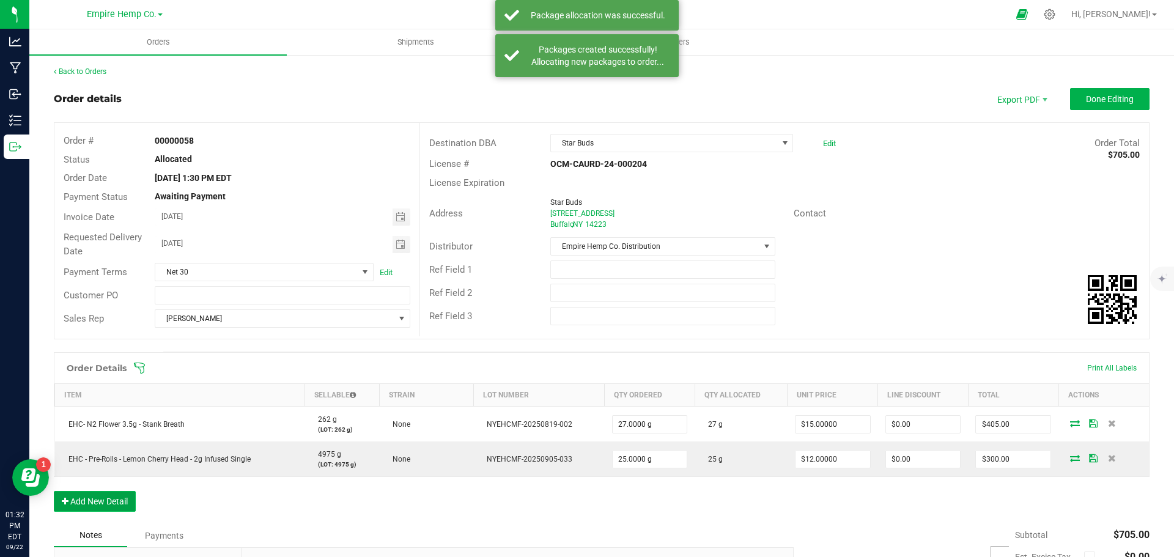
click at [116, 503] on button "Add New Detail" at bounding box center [95, 501] width 82 height 21
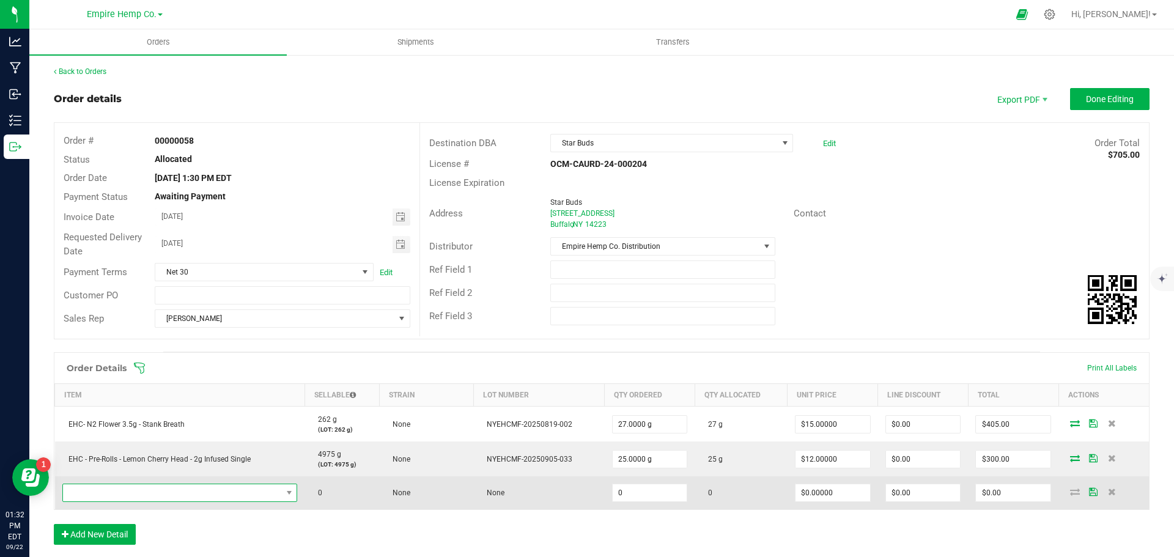
click at [122, 495] on span "NO DATA FOUND" at bounding box center [172, 492] width 219 height 17
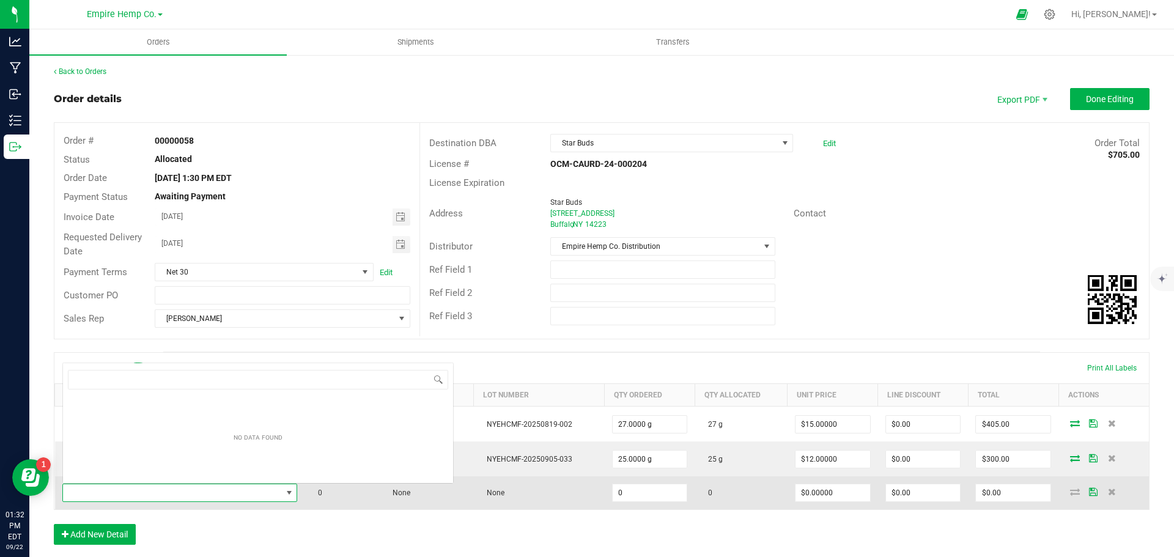
scroll to position [18, 231]
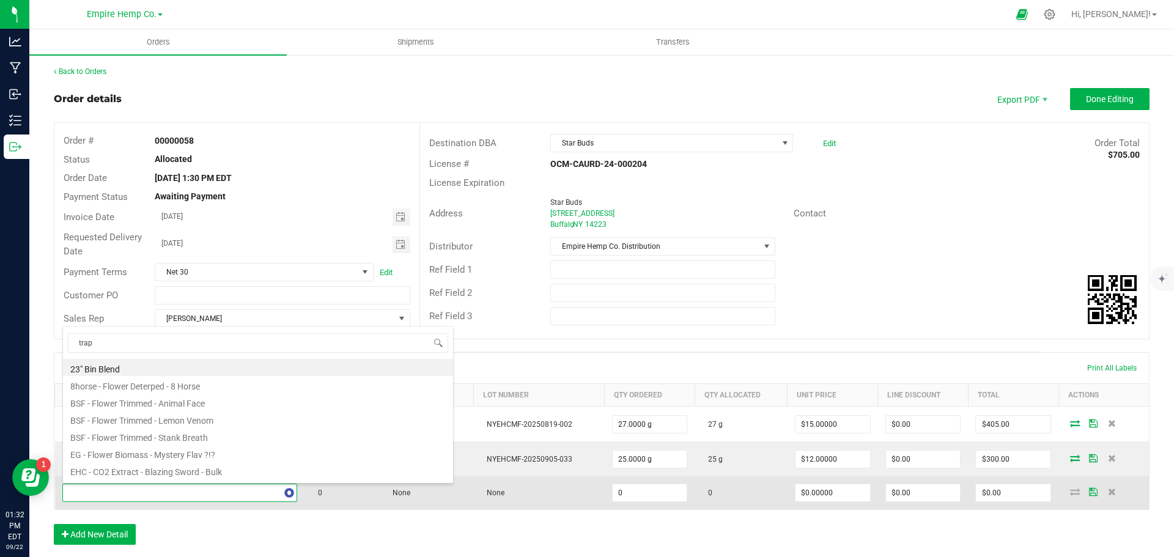
type input "trap"
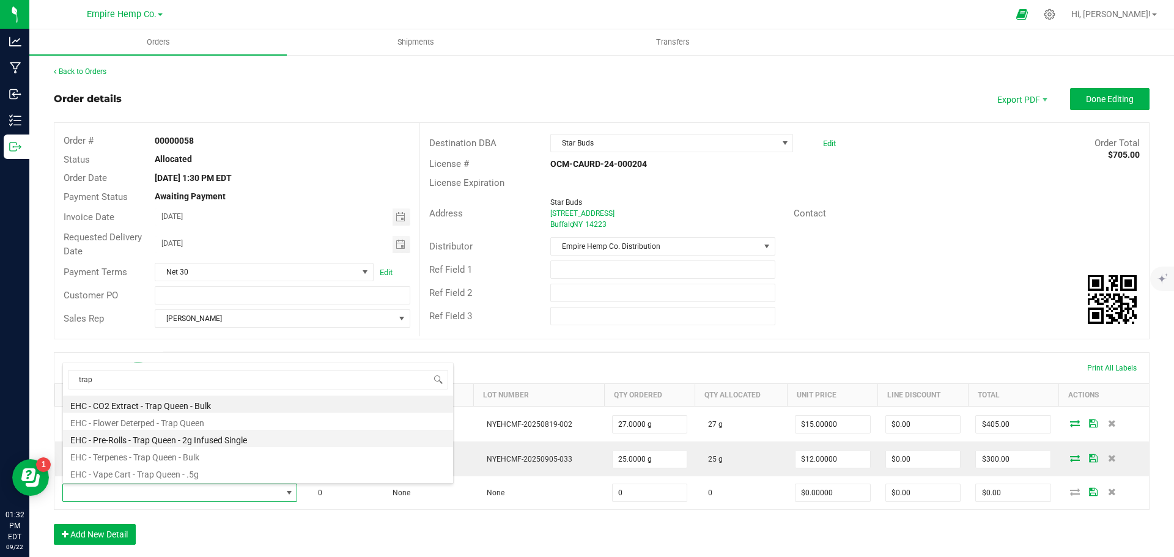
click at [165, 440] on li "EHC - Pre-Rolls - Trap Queen - 2g Infused Single" at bounding box center [258, 438] width 390 height 17
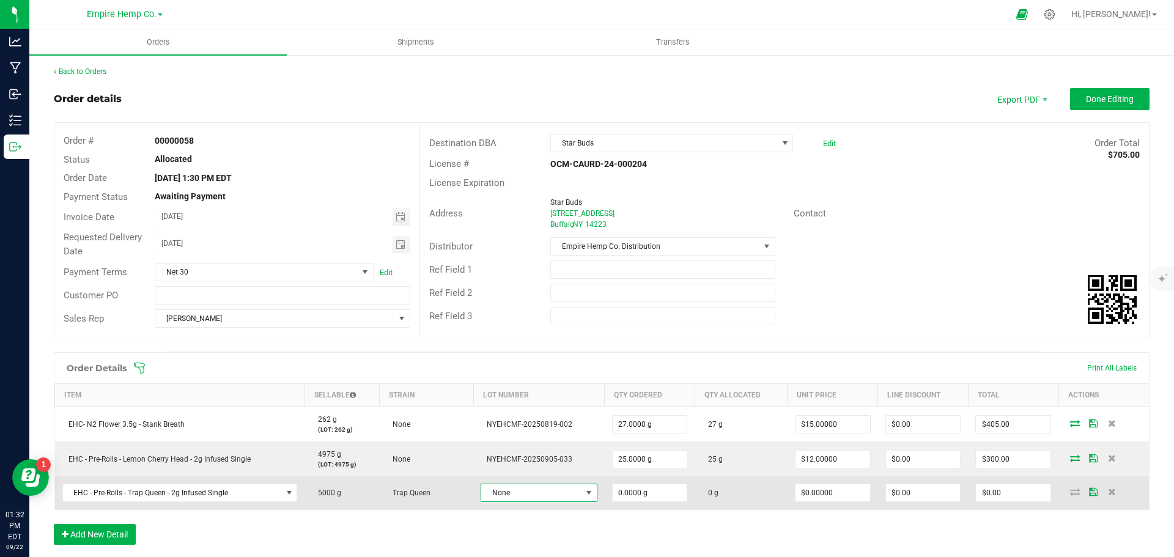
click at [523, 498] on span "None" at bounding box center [531, 492] width 100 height 17
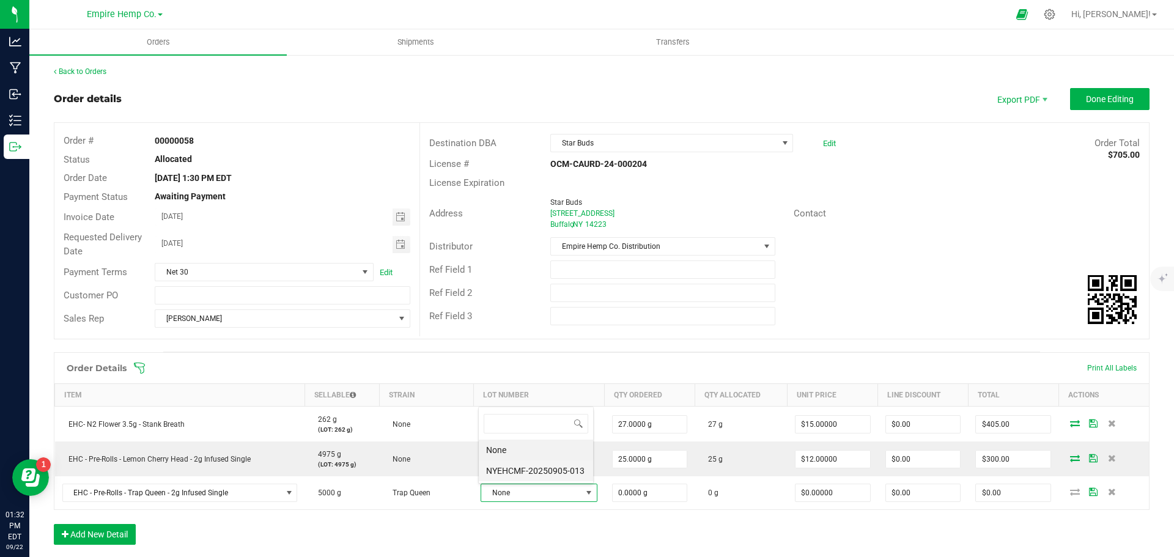
click at [535, 476] on li "NYEHCMF-20250905-013" at bounding box center [536, 471] width 114 height 21
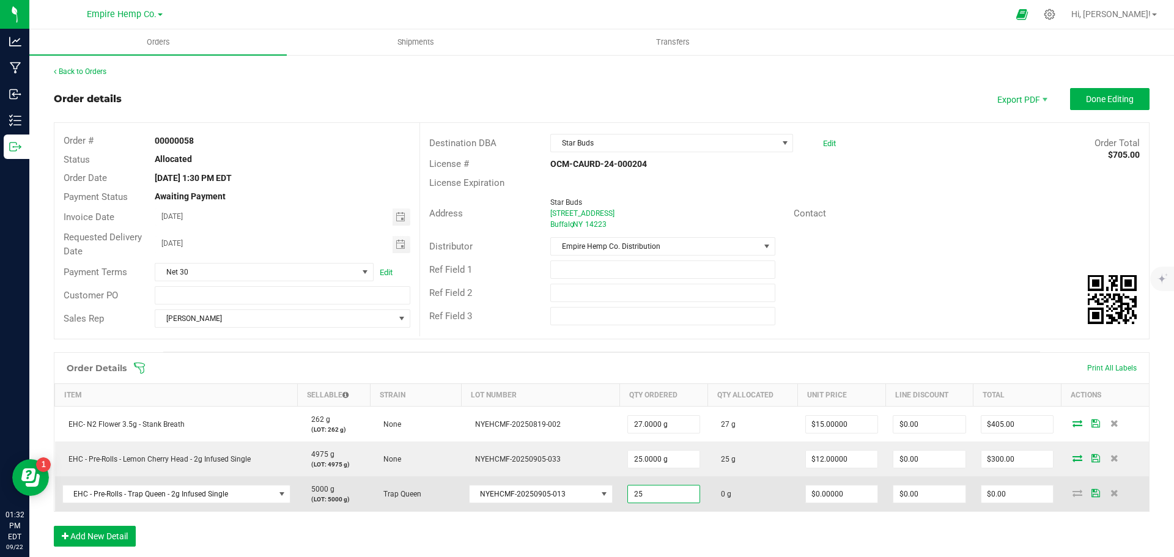
type input "25.0000 g"
type input "0"
click at [839, 489] on input "0" at bounding box center [842, 494] width 72 height 17
type input "$12.00000"
type input "0"
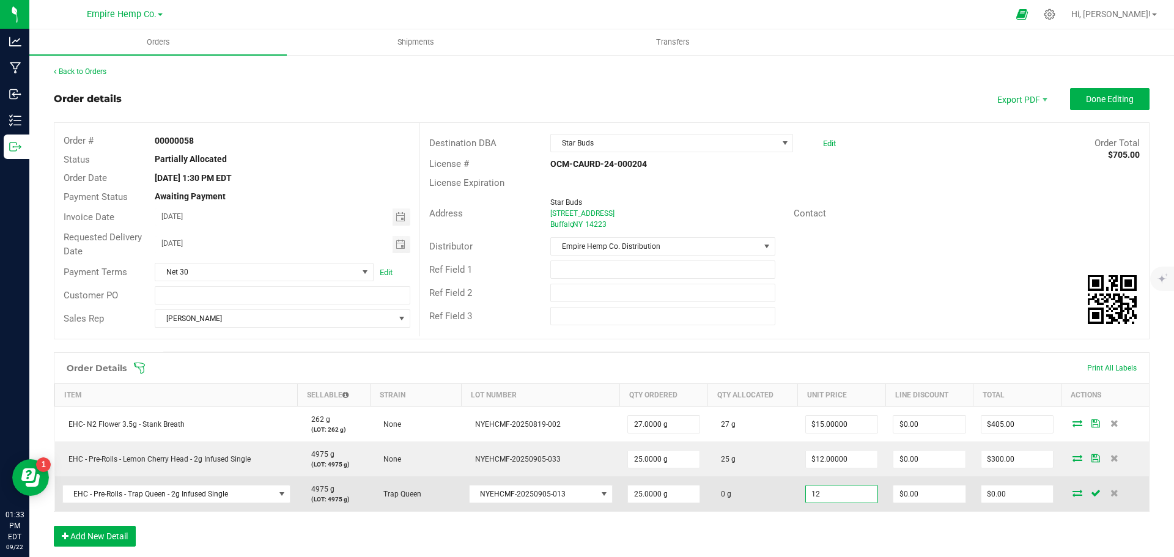
type input "$300.00"
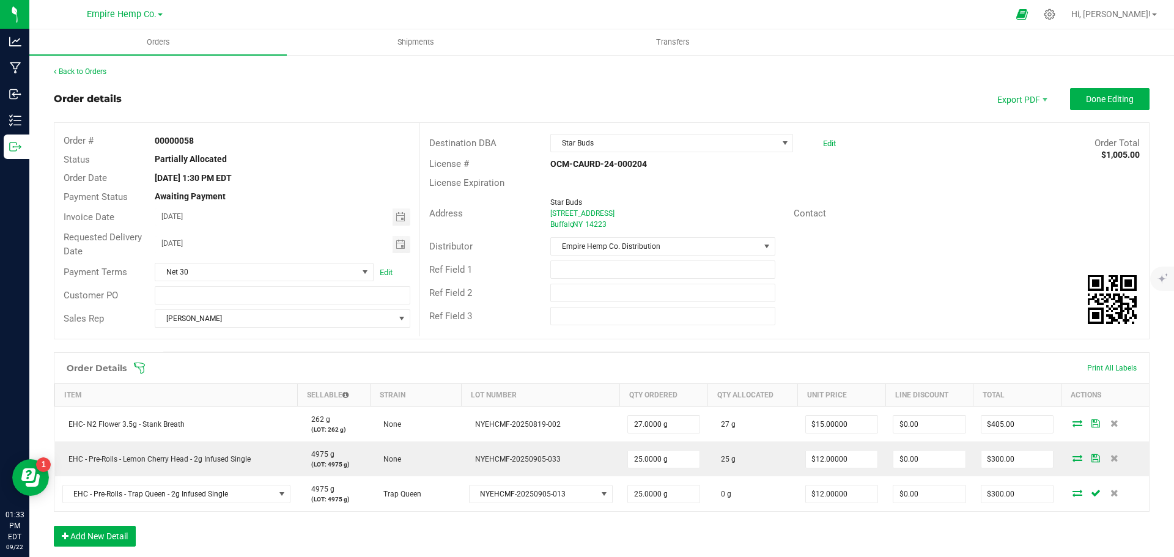
click at [1073, 497] on icon at bounding box center [1078, 492] width 10 height 7
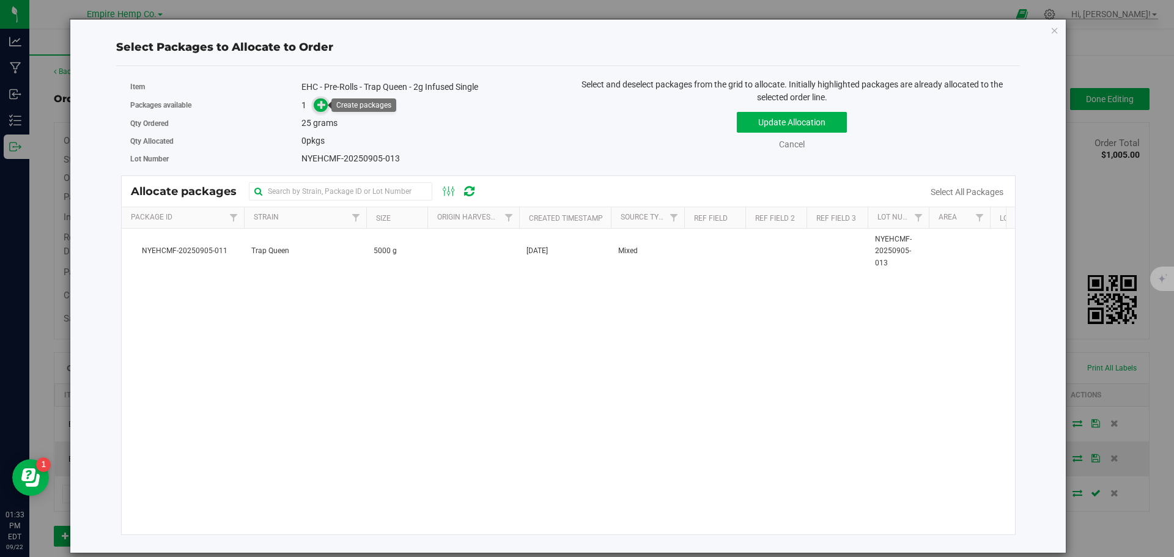
click at [320, 105] on icon at bounding box center [321, 104] width 9 height 9
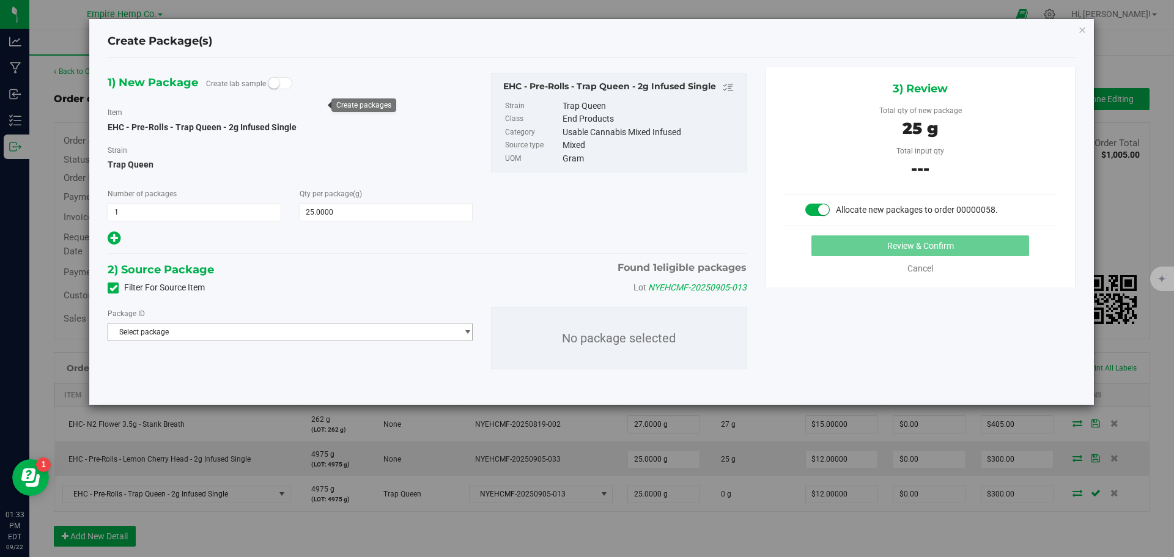
click at [385, 333] on span "Select package" at bounding box center [282, 332] width 349 height 17
click at [367, 381] on li "NYEHCMF-20250905-011 ( EHC - Pre-Rolls - Trap Queen - 2g Infused Single )" at bounding box center [290, 382] width 364 height 17
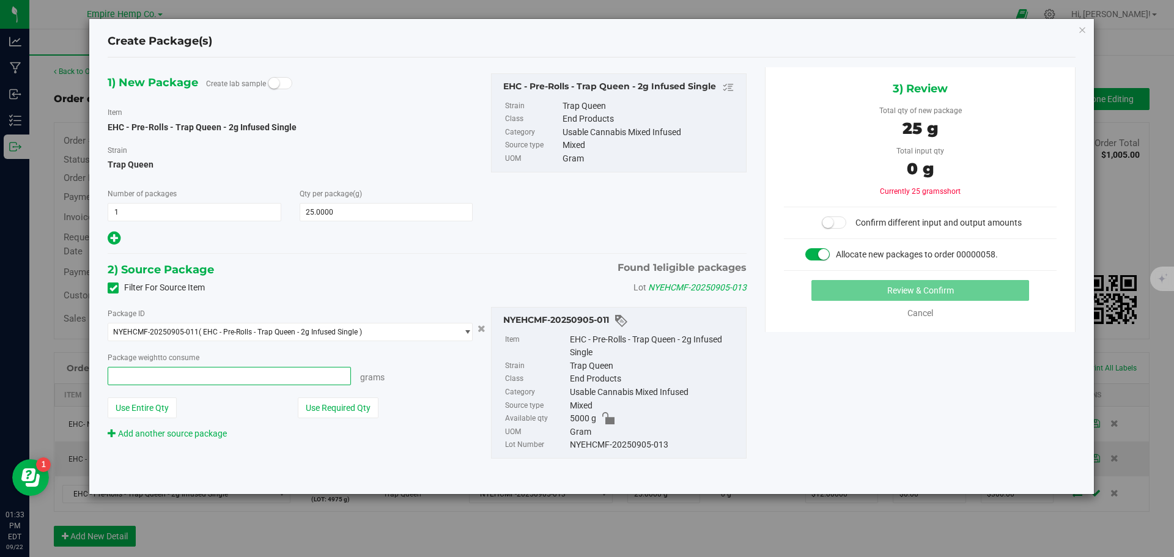
click at [273, 381] on span at bounding box center [229, 376] width 243 height 18
type input "25"
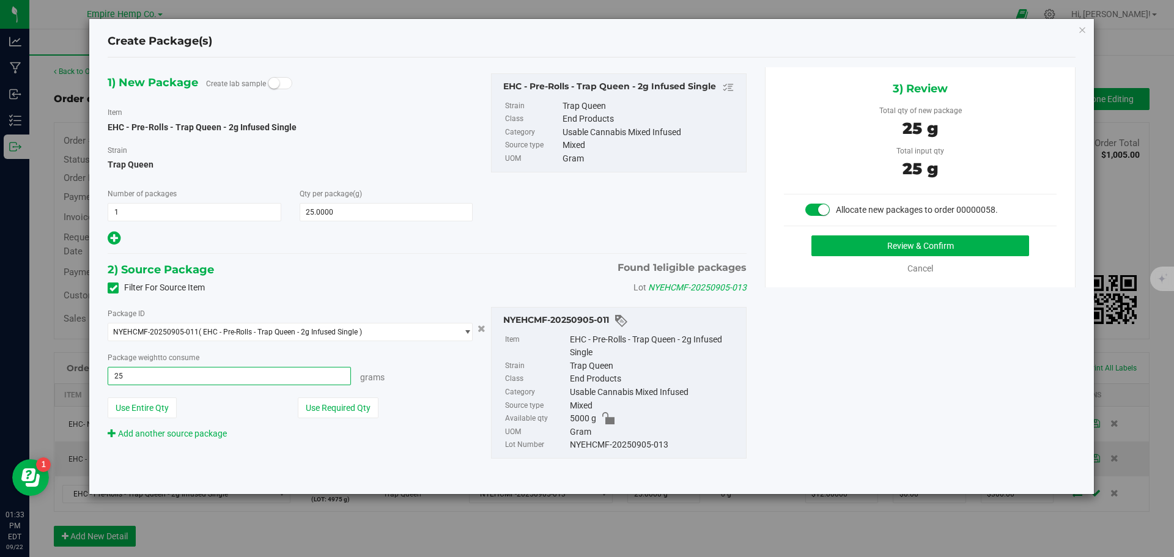
click at [812, 235] on button "Review & Confirm" at bounding box center [921, 245] width 218 height 21
type input "25.0000 g"
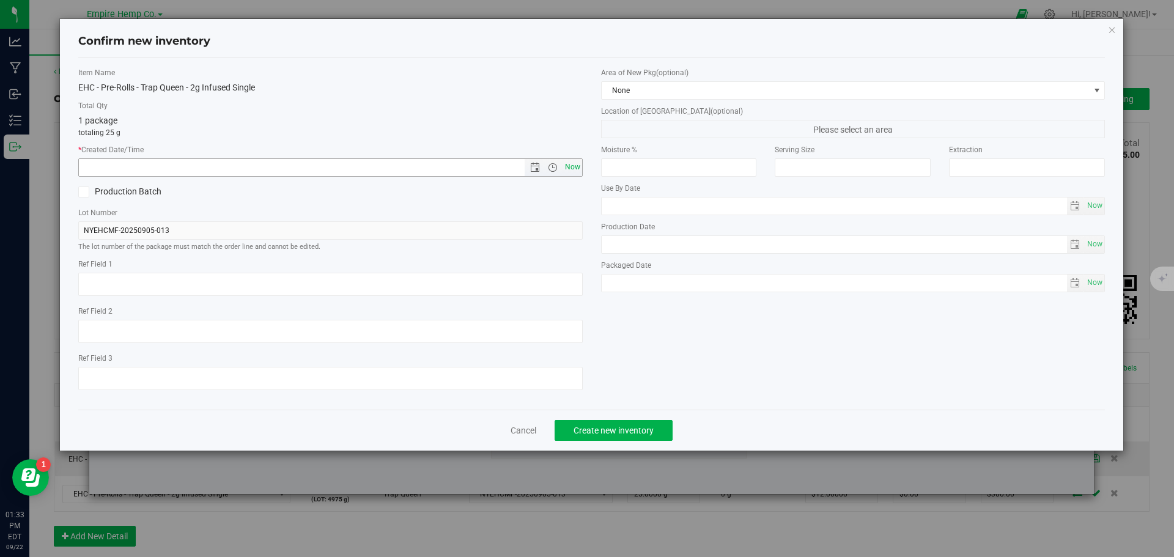
click at [572, 168] on span "Now" at bounding box center [572, 167] width 21 height 18
type input "[DATE] 1:33 PM"
click at [632, 433] on span "Create new inventory" at bounding box center [614, 431] width 80 height 10
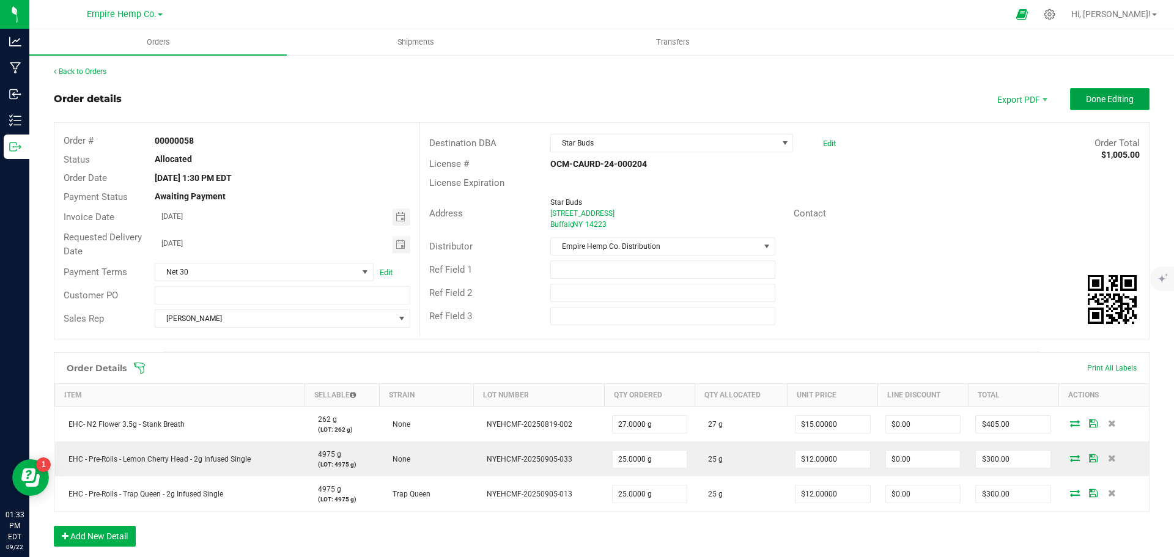
click at [1092, 102] on span "Done Editing" at bounding box center [1110, 99] width 48 height 10
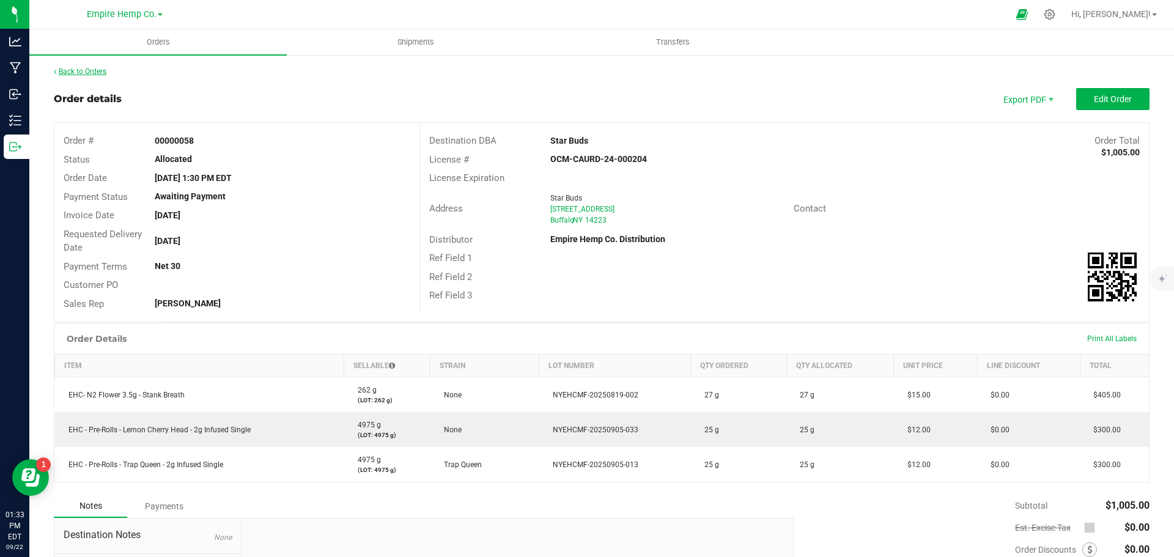
click at [92, 71] on link "Back to Orders" at bounding box center [80, 71] width 53 height 9
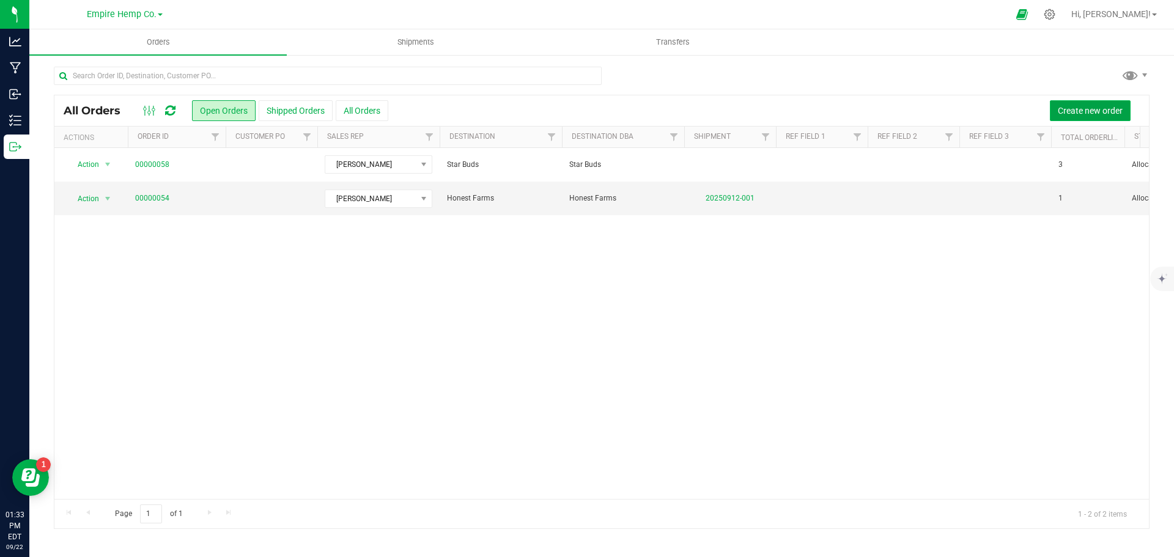
click at [1098, 109] on span "Create new order" at bounding box center [1090, 111] width 65 height 10
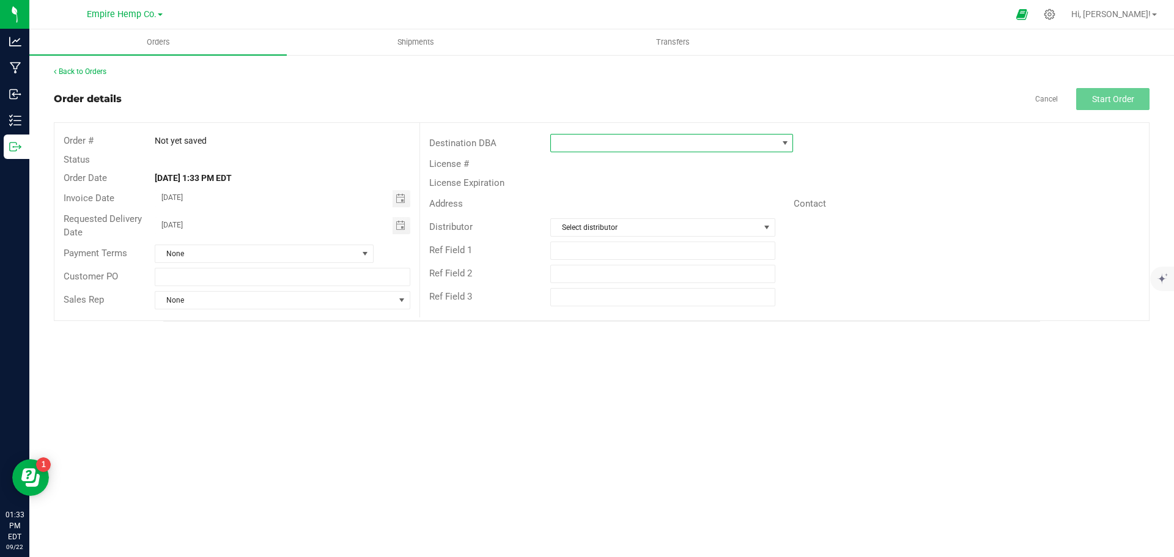
click at [623, 144] on span at bounding box center [664, 143] width 226 height 17
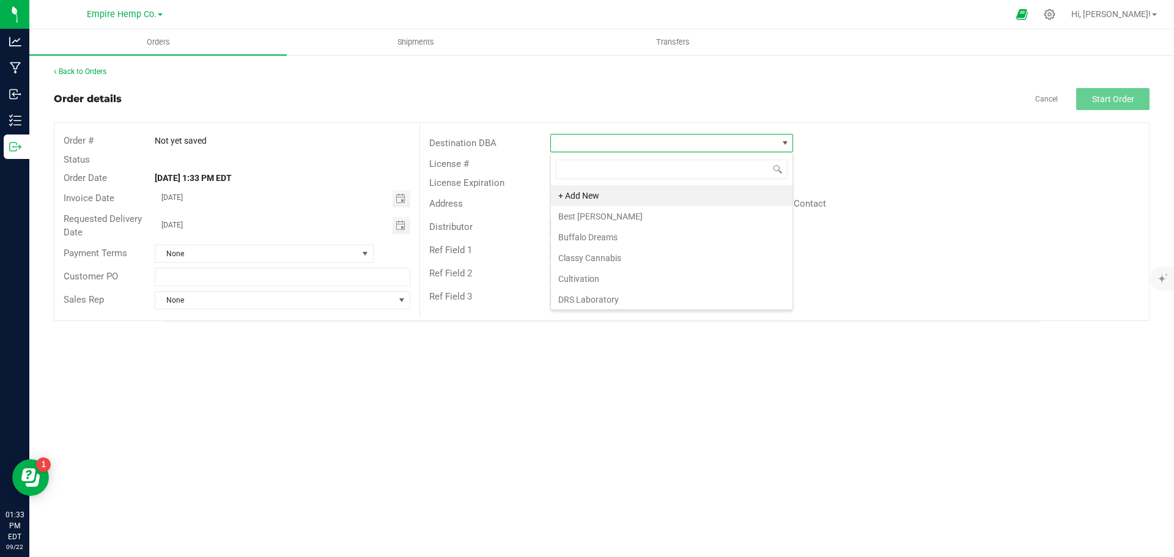
scroll to position [18, 243]
click at [610, 212] on li "Best [PERSON_NAME]" at bounding box center [672, 216] width 242 height 21
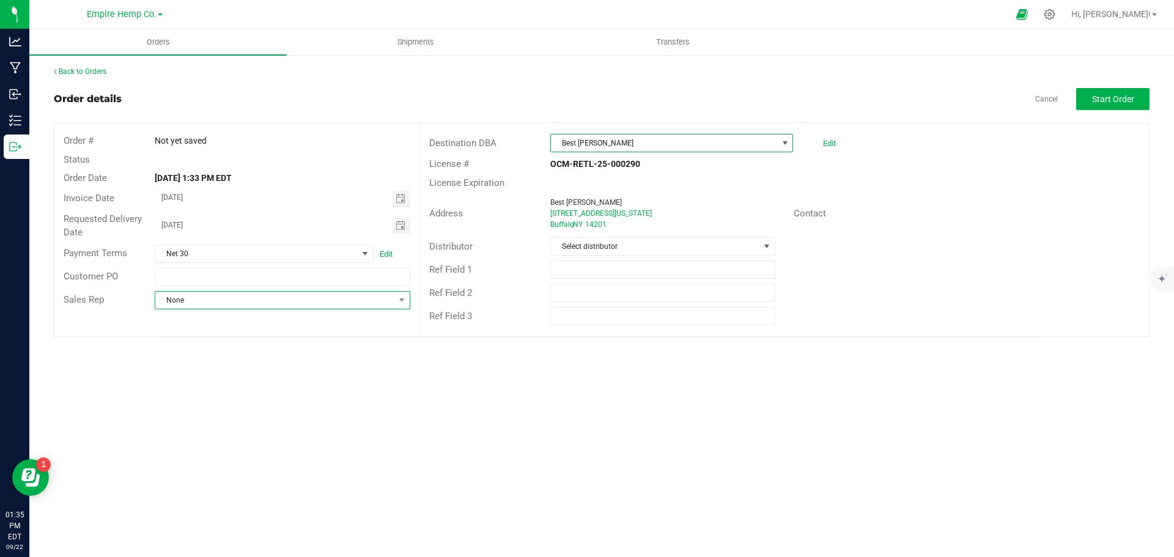
click at [344, 295] on span "None" at bounding box center [274, 300] width 239 height 17
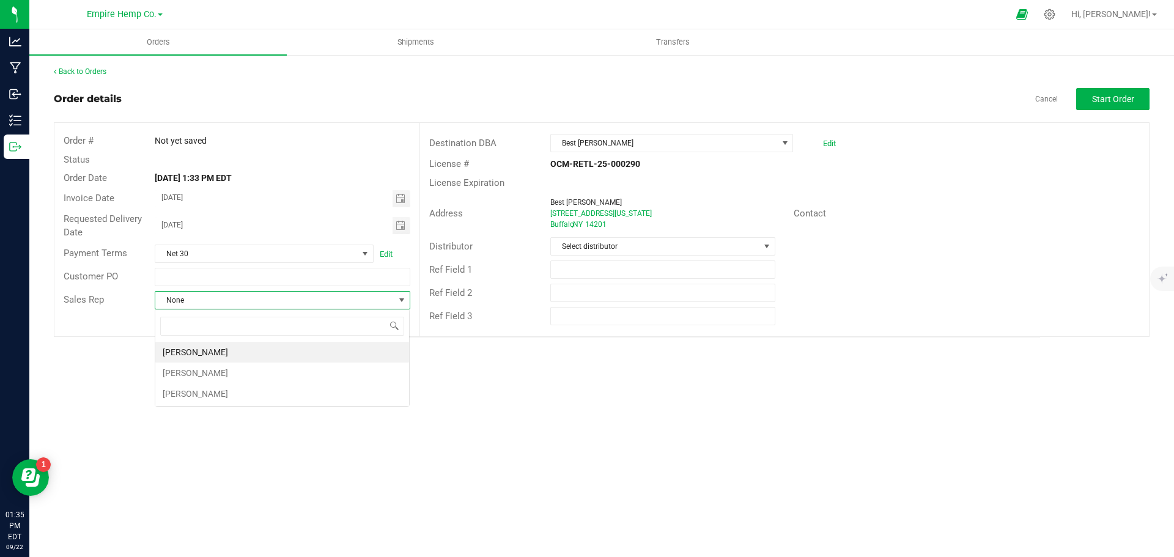
scroll to position [18, 256]
click at [278, 354] on li "[PERSON_NAME]" at bounding box center [282, 352] width 254 height 21
click at [752, 246] on span "Select distributor" at bounding box center [655, 246] width 208 height 17
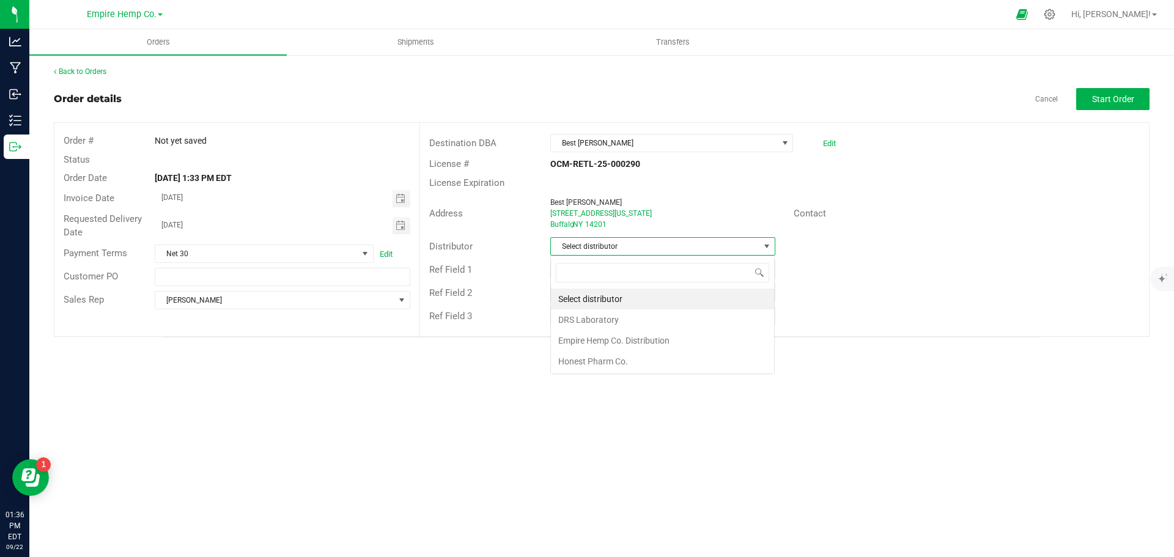
scroll to position [18, 225]
click at [657, 336] on li "Empire Hemp Co. Distribution" at bounding box center [662, 340] width 223 height 21
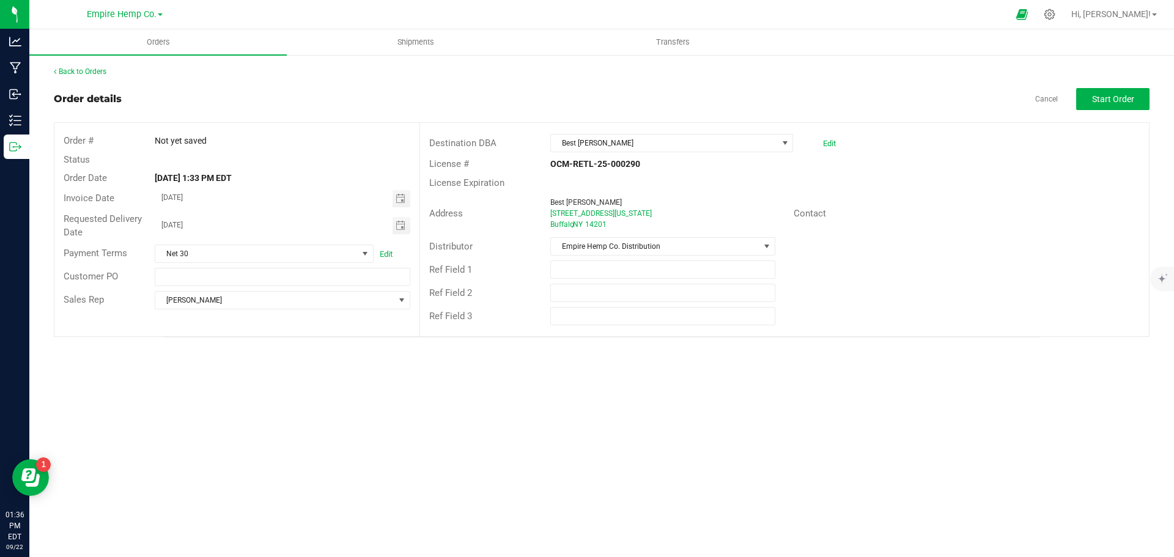
click at [595, 380] on div "Orders Shipments Transfers Back to Orders Order details Cancel Start Order Orde…" at bounding box center [601, 293] width 1145 height 528
click at [1109, 100] on span "Start Order" at bounding box center [1113, 99] width 42 height 10
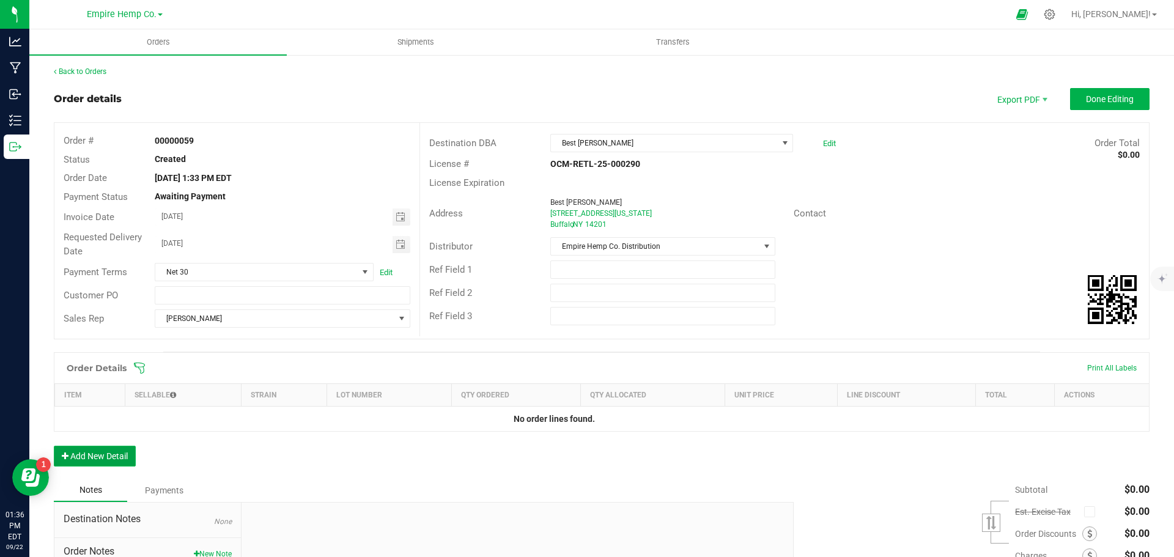
click at [108, 457] on button "Add New Detail" at bounding box center [95, 456] width 82 height 21
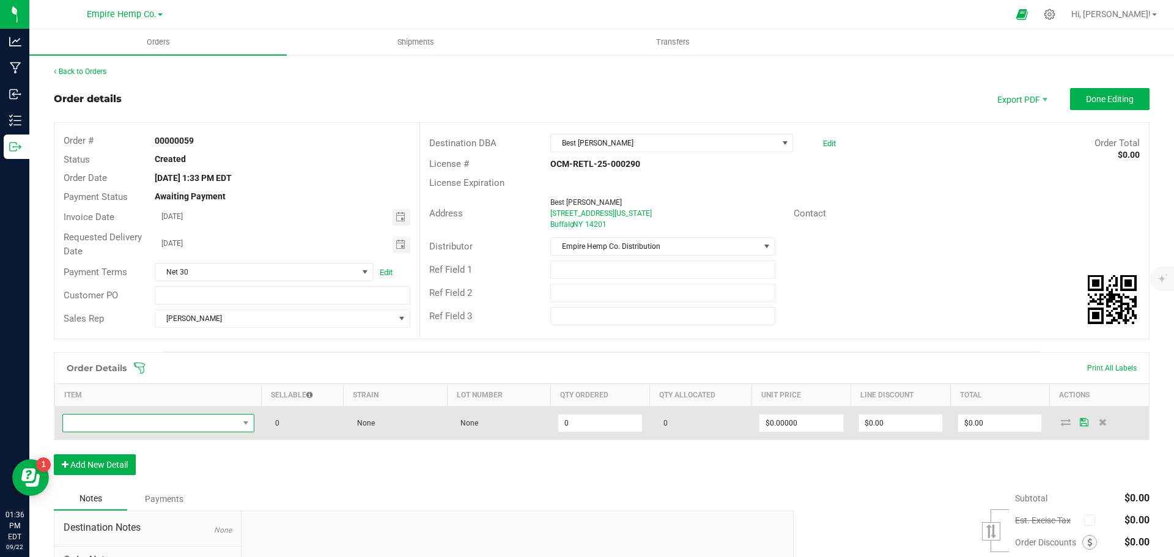
click at [163, 423] on span "NO DATA FOUND" at bounding box center [151, 423] width 176 height 17
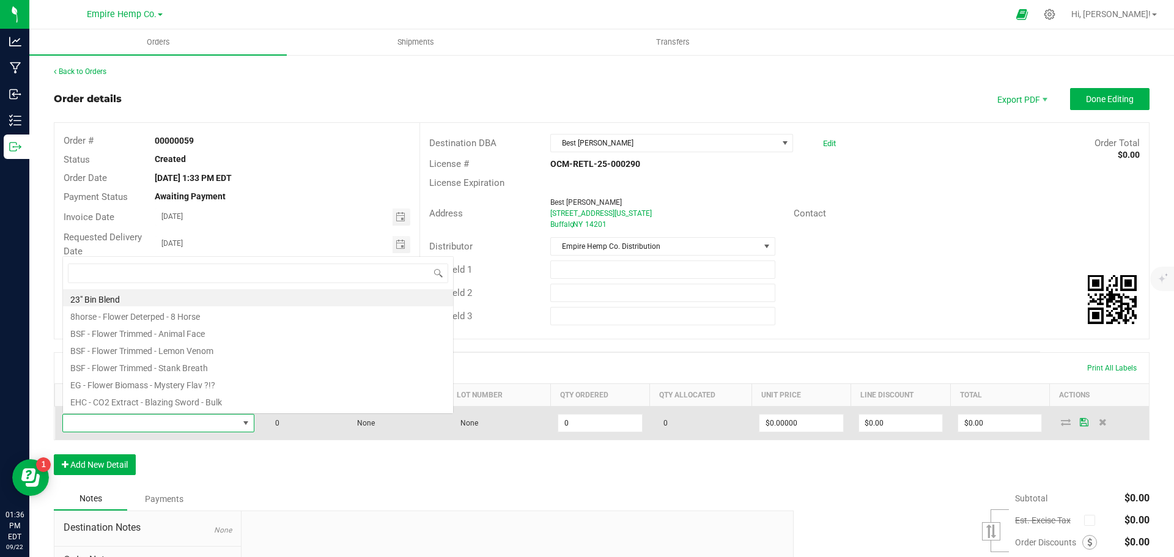
scroll to position [18, 189]
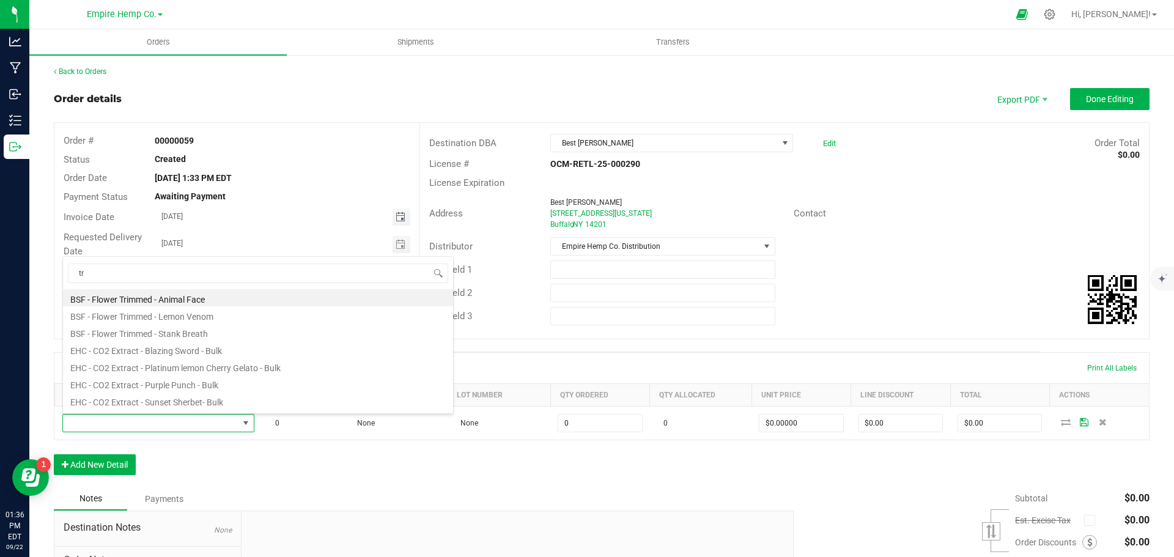
click at [398, 216] on span "Toggle calendar" at bounding box center [401, 217] width 10 height 10
type input "tr"
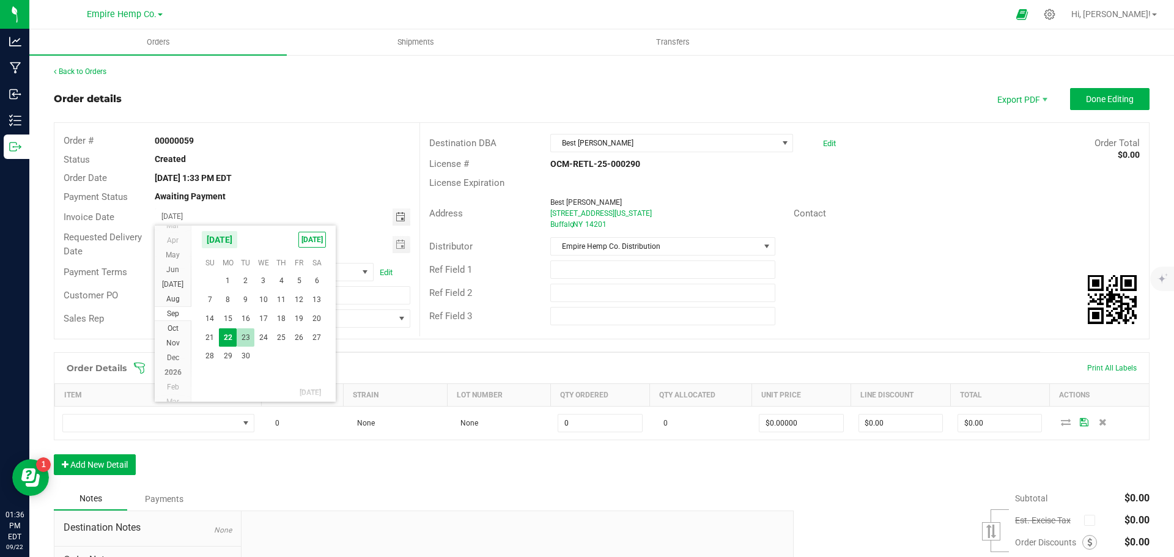
click at [246, 335] on span "23" at bounding box center [246, 337] width 18 height 19
type input "[DATE]"
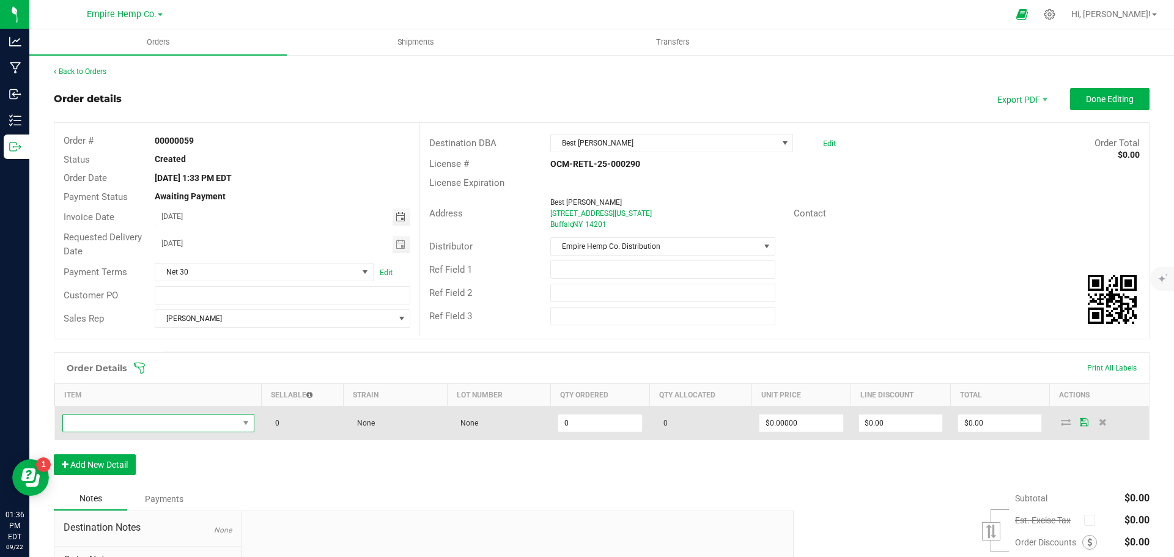
click at [213, 426] on span "NO DATA FOUND" at bounding box center [151, 423] width 176 height 17
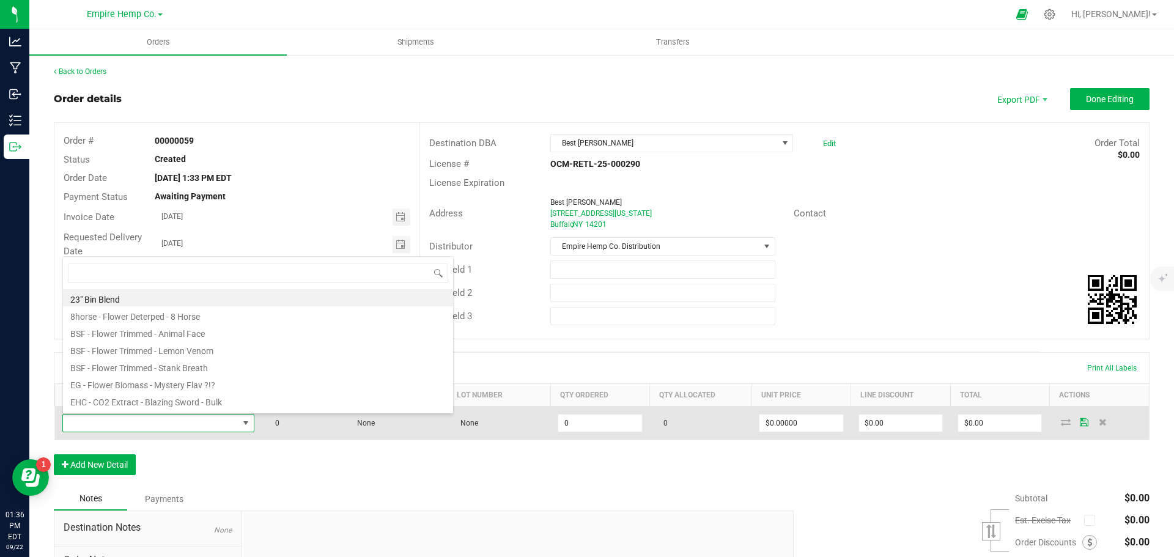
scroll to position [18, 189]
type input "trap"
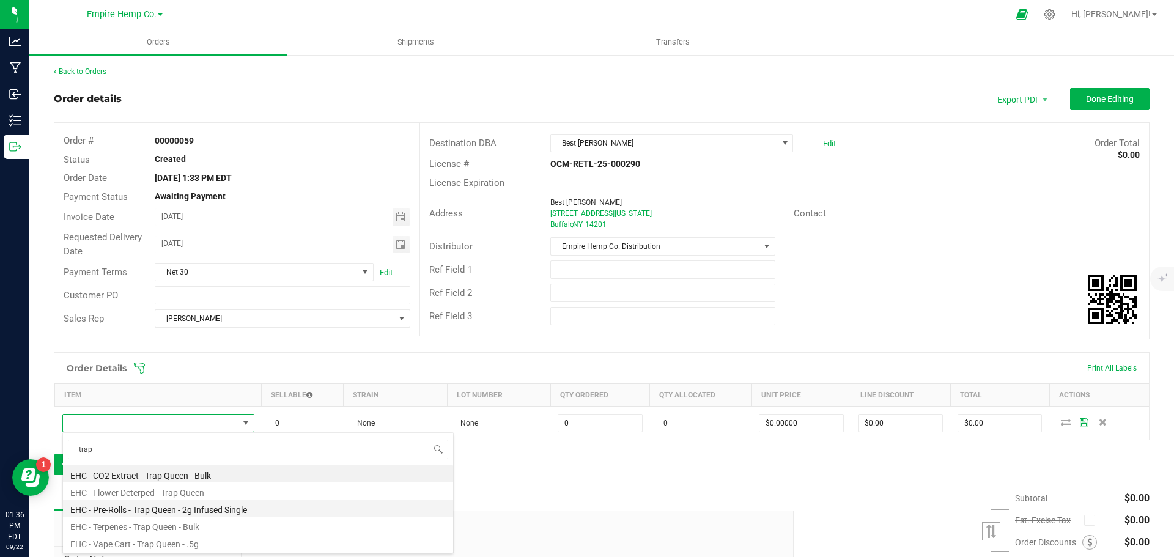
click at [202, 506] on li "EHC - Pre-Rolls - Trap Queen - 2g Infused Single" at bounding box center [258, 508] width 390 height 17
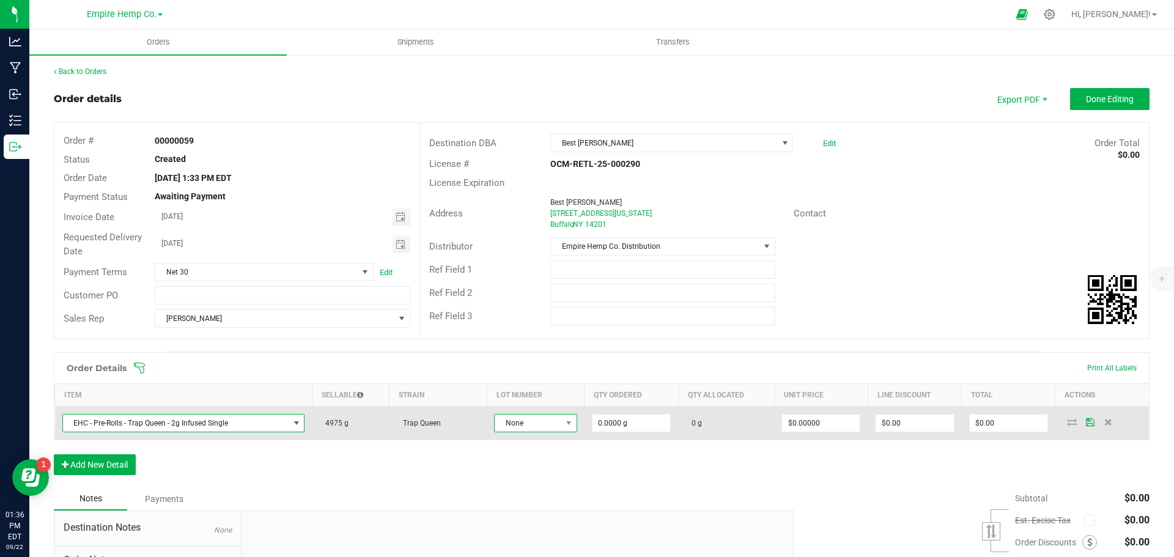
click at [550, 421] on span "None" at bounding box center [528, 423] width 67 height 17
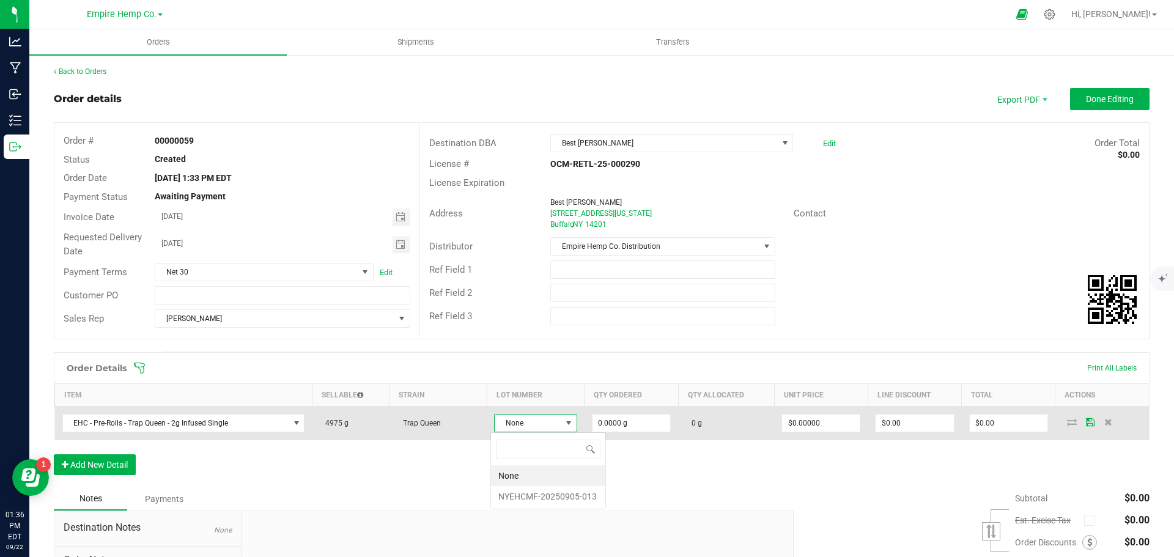
scroll to position [18, 83]
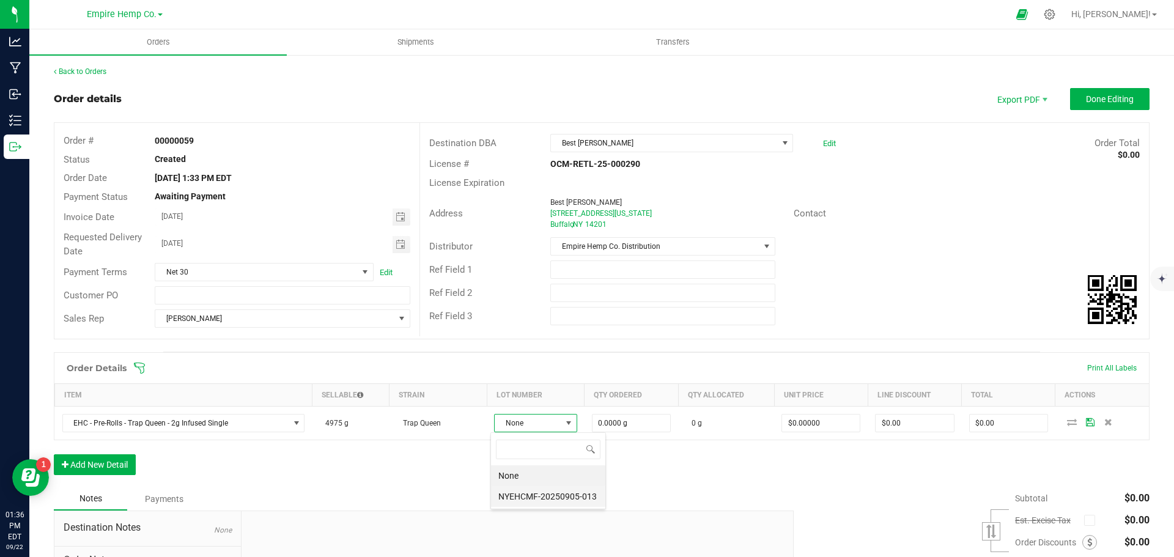
click at [532, 499] on li "NYEHCMF-20250905-013" at bounding box center [548, 496] width 114 height 21
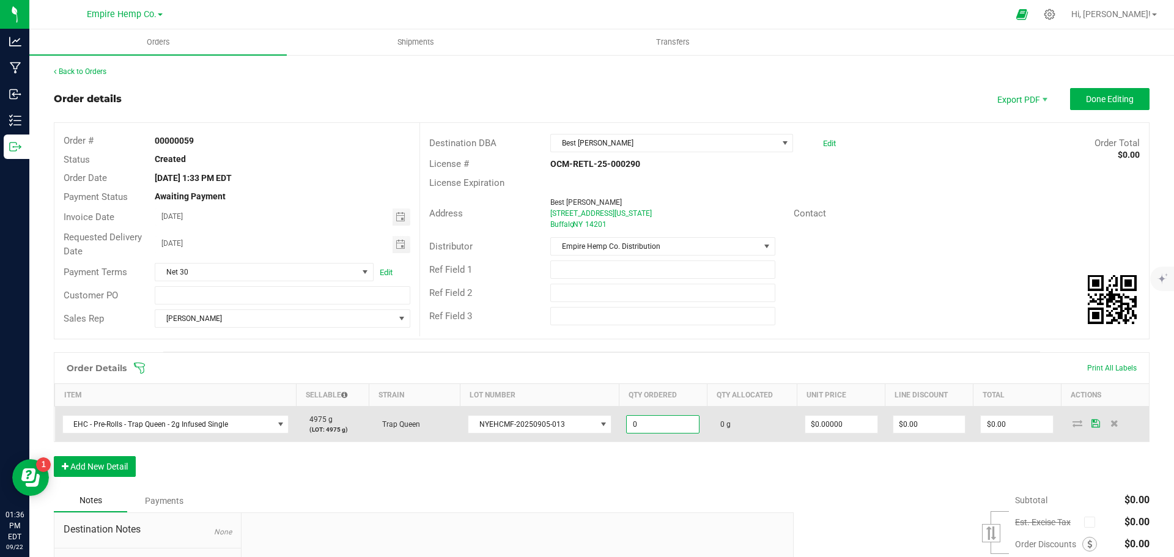
click at [653, 423] on input "0" at bounding box center [663, 424] width 72 height 17
type input "25.0000 g"
type input "0"
click at [838, 416] on input "0" at bounding box center [841, 424] width 72 height 17
type input "$12.00000"
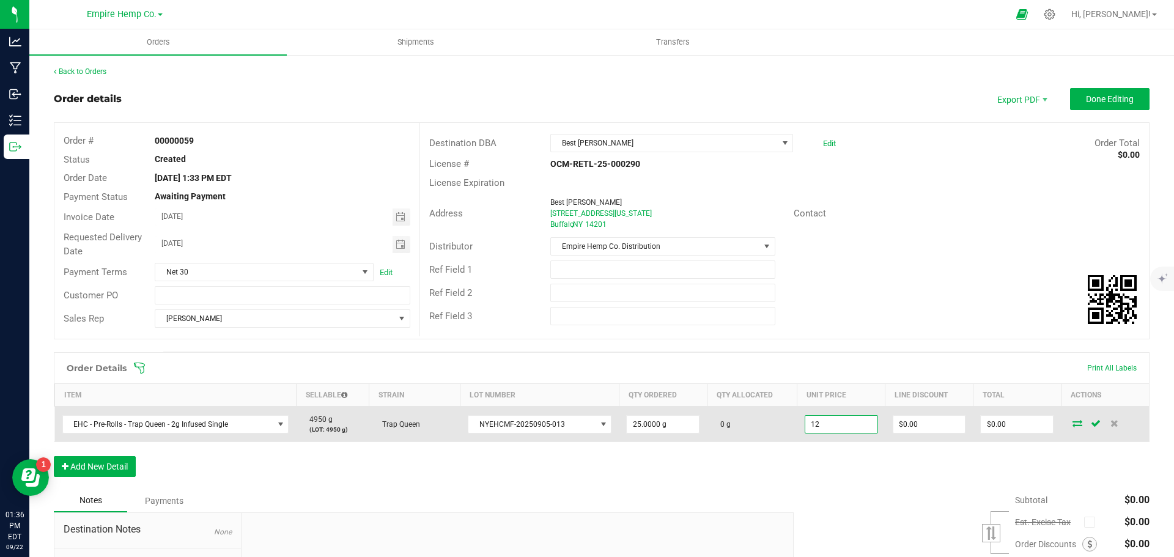
type input "0"
type input "$300.00"
click at [1073, 424] on icon at bounding box center [1078, 423] width 10 height 7
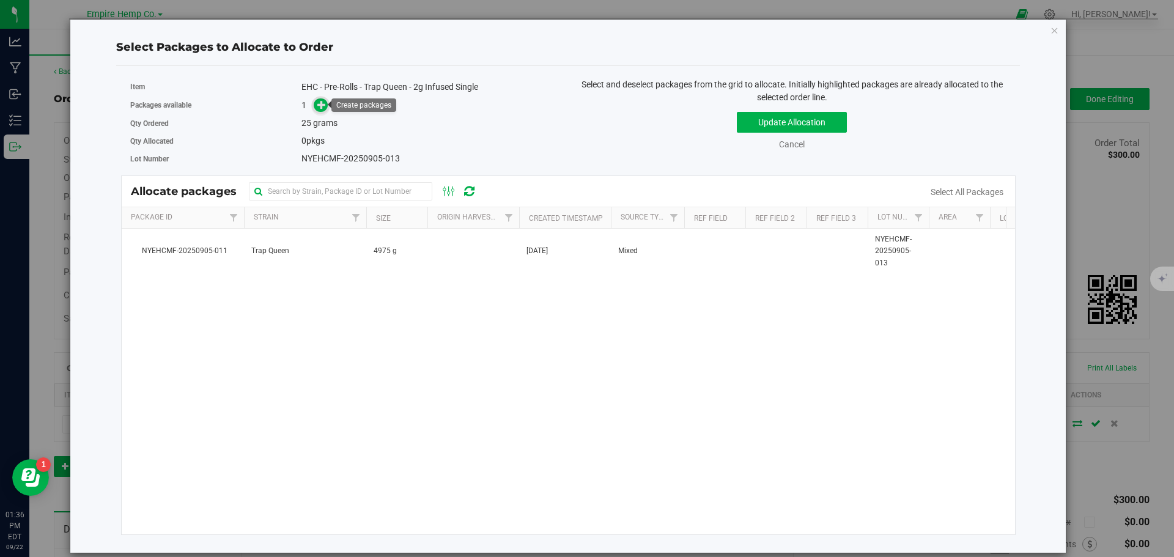
click at [320, 103] on icon at bounding box center [321, 104] width 9 height 9
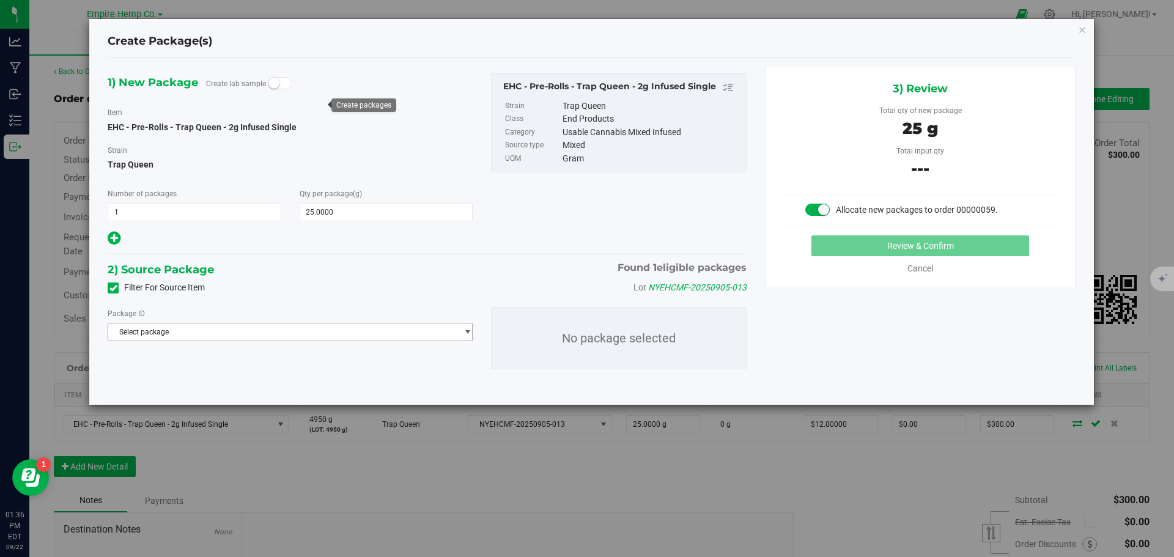
click at [242, 333] on span "Select package" at bounding box center [282, 332] width 349 height 17
click at [242, 381] on span "( EHC - Pre-Rolls - Trap Queen - 2g Infused Single )" at bounding box center [284, 382] width 163 height 9
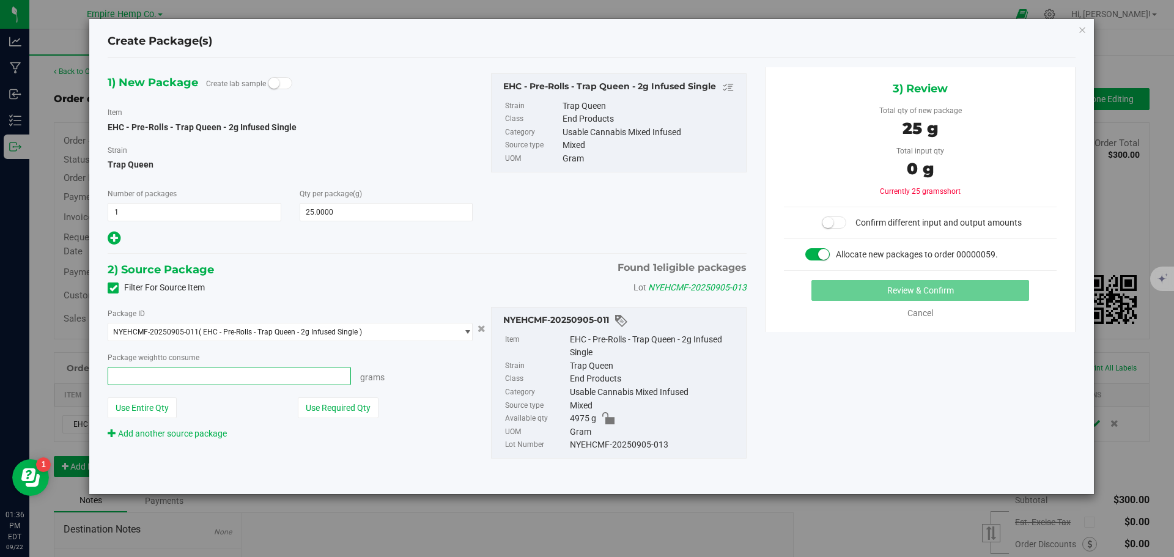
click at [251, 380] on span at bounding box center [229, 376] width 243 height 18
type input "25"
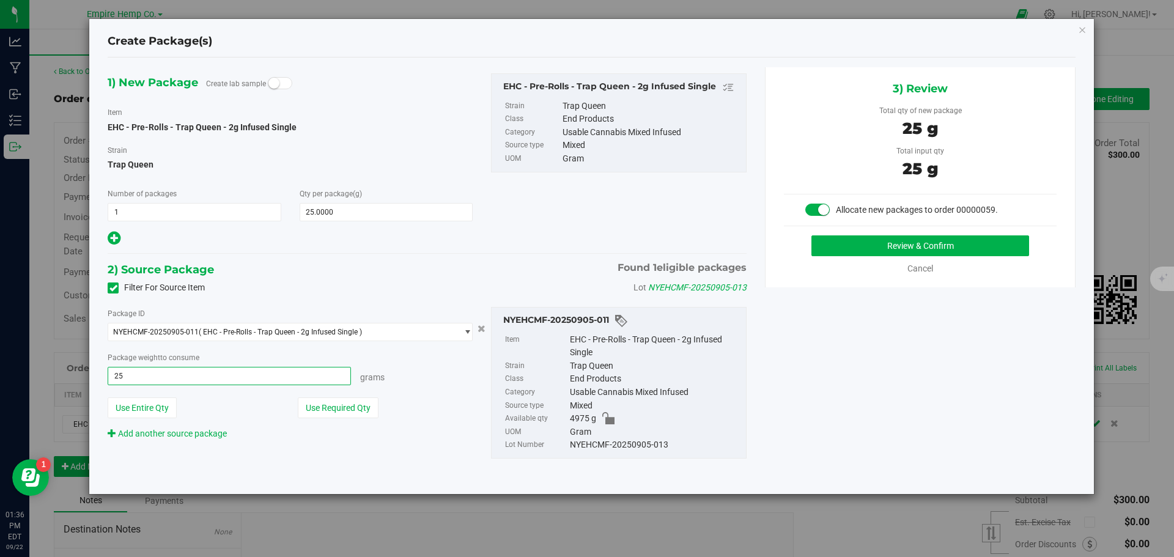
click at [812, 235] on button "Review & Confirm" at bounding box center [921, 245] width 218 height 21
type input "25.0000 g"
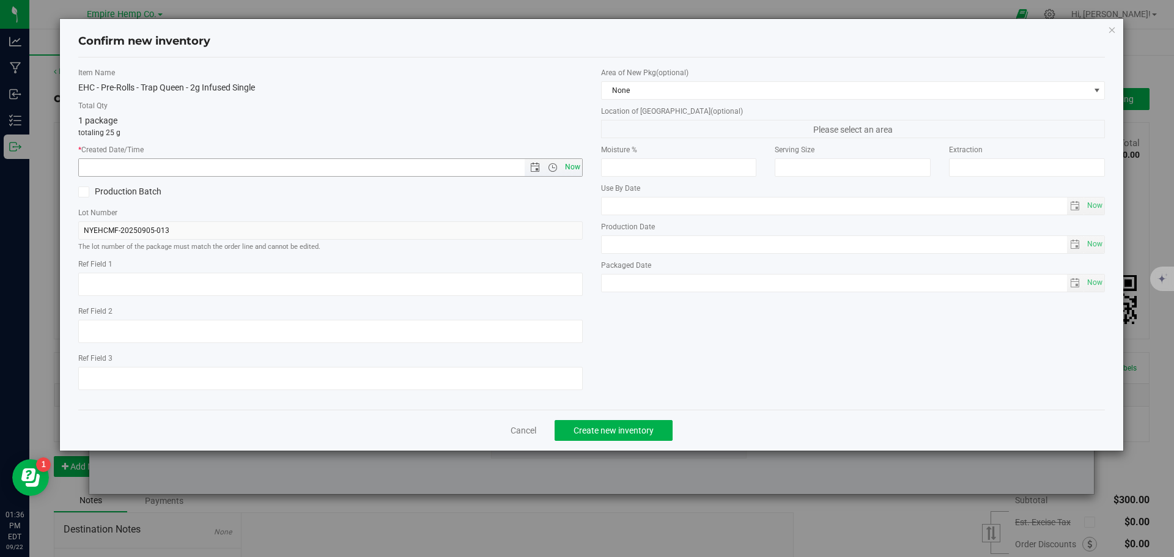
click at [567, 165] on span "Now" at bounding box center [572, 167] width 21 height 18
type input "[DATE] 1:36 PM"
click at [620, 433] on span "Create new inventory" at bounding box center [614, 431] width 80 height 10
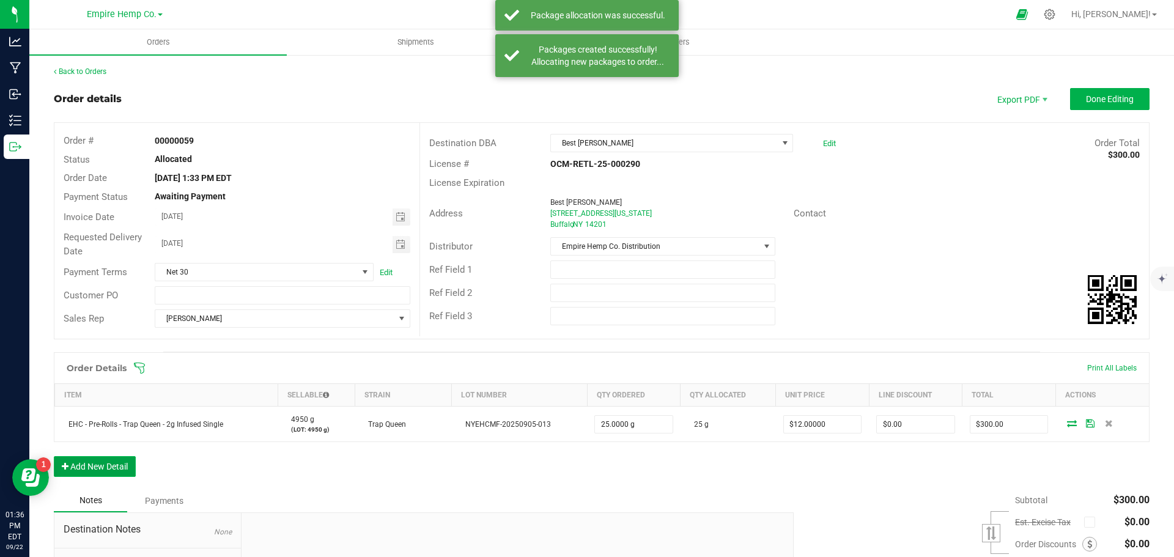
click at [96, 465] on button "Add New Detail" at bounding box center [95, 466] width 82 height 21
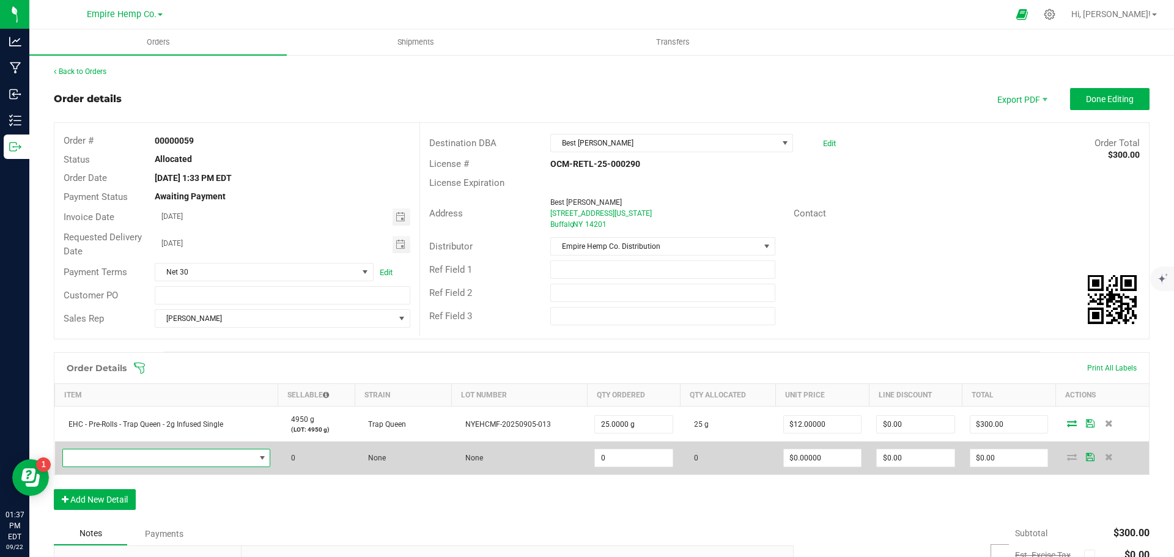
click at [230, 462] on span "NO DATA FOUND" at bounding box center [159, 458] width 192 height 17
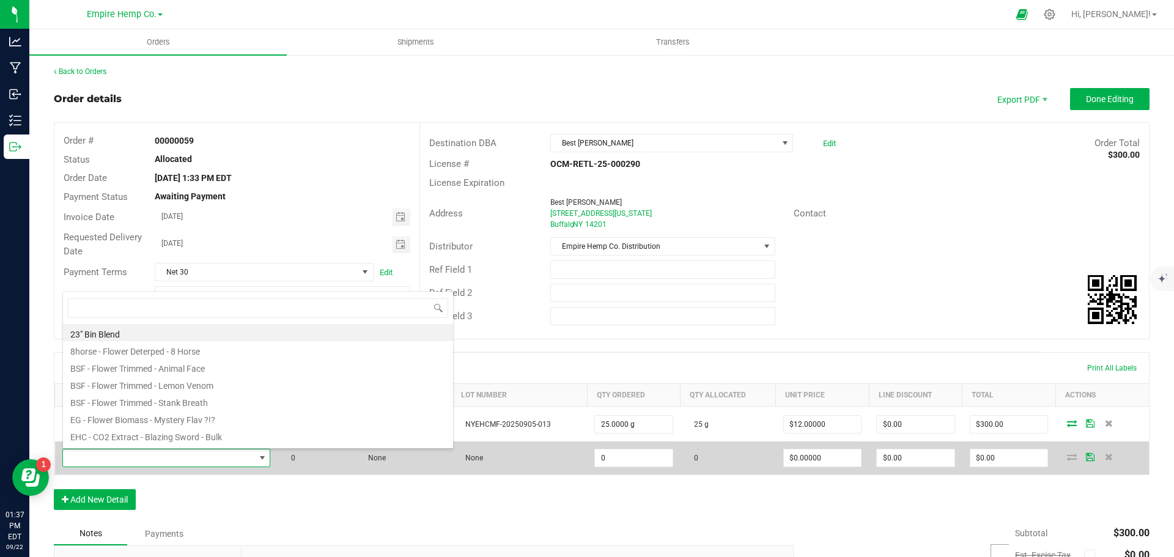
scroll to position [18, 204]
type input "lemon ch"
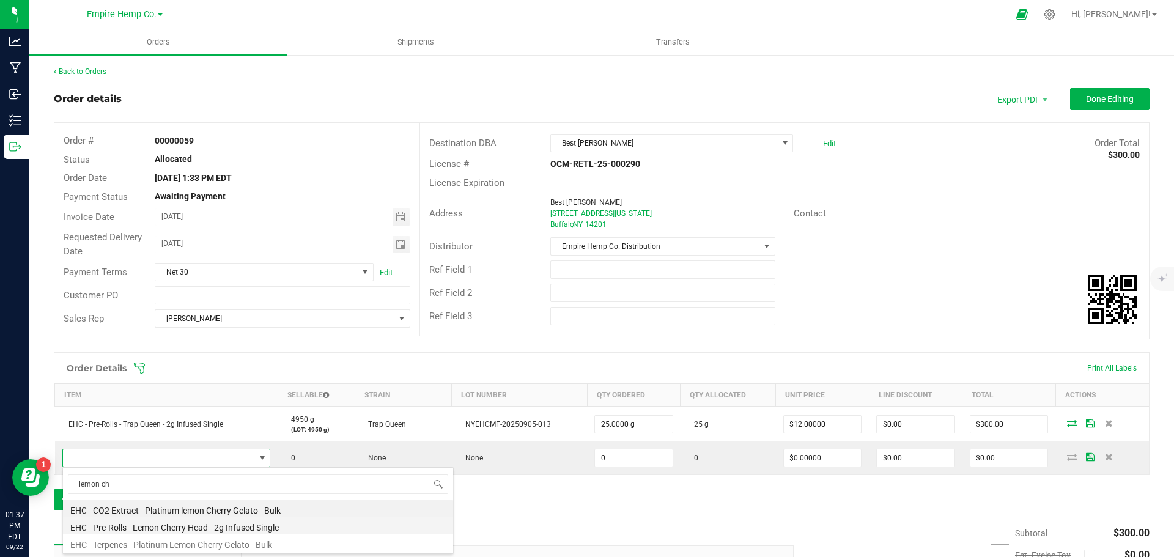
click at [240, 524] on li "EHC - Pre-Rolls - Lemon Cherry Head - 2g Infused Single" at bounding box center [258, 525] width 390 height 17
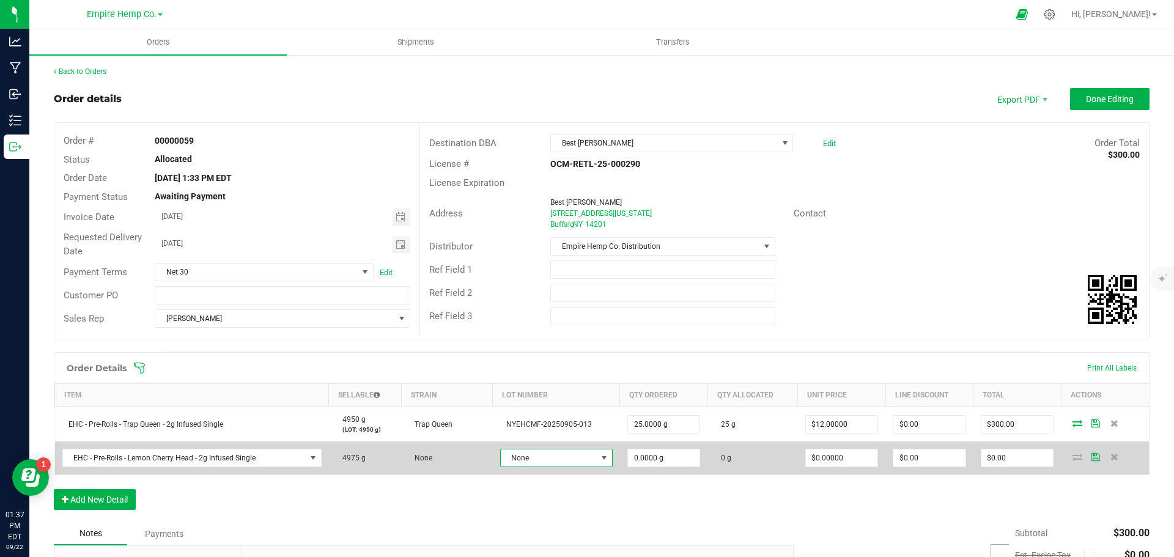
click at [530, 465] on span "None" at bounding box center [549, 458] width 96 height 17
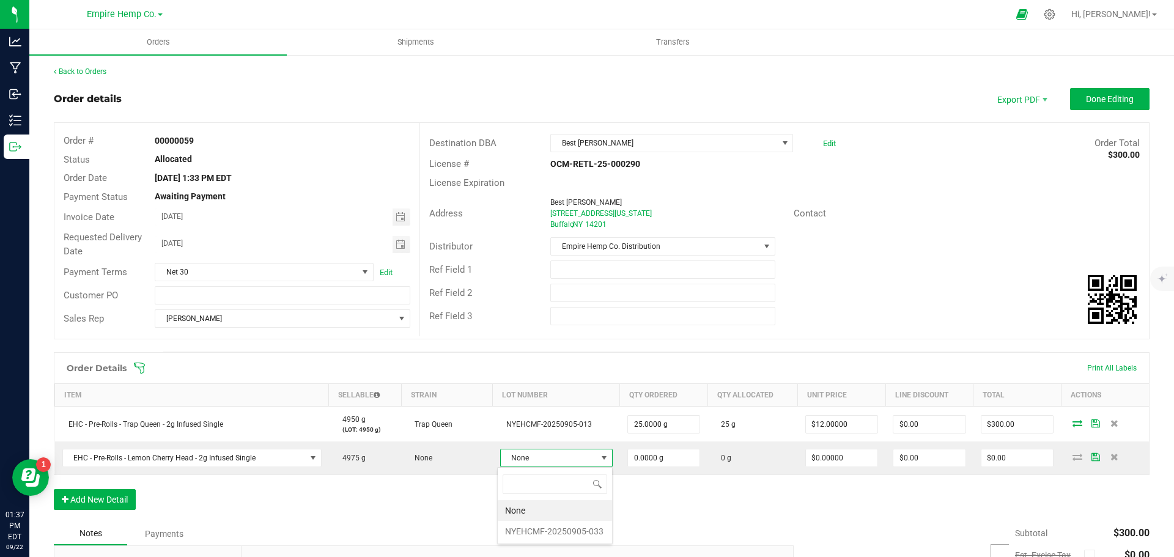
scroll to position [18, 109]
click at [541, 527] on li "NYEHCMF-20250905-033" at bounding box center [555, 531] width 114 height 21
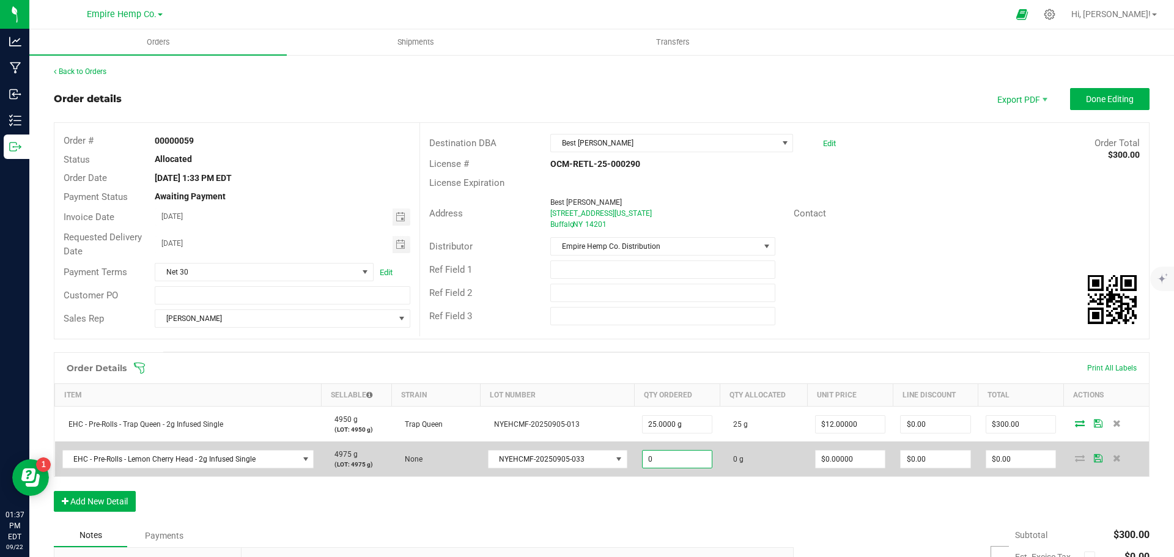
click at [677, 456] on input "0" at bounding box center [678, 459] width 70 height 17
type input "25.0000 g"
type input "0"
click at [861, 456] on input "0" at bounding box center [851, 459] width 70 height 17
type input "$12.00000"
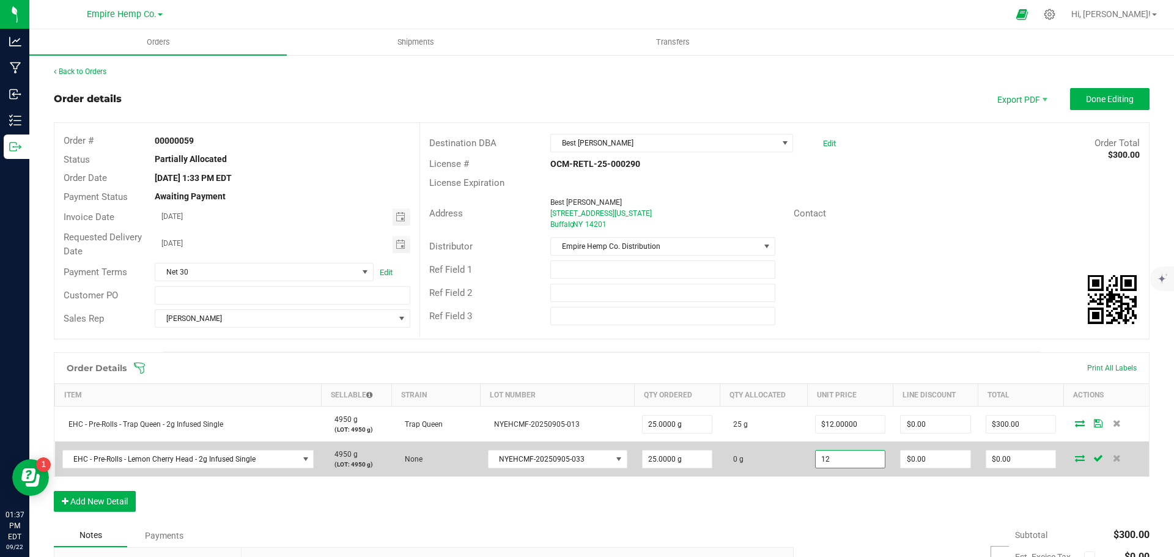
type input "0"
type input "$300.00"
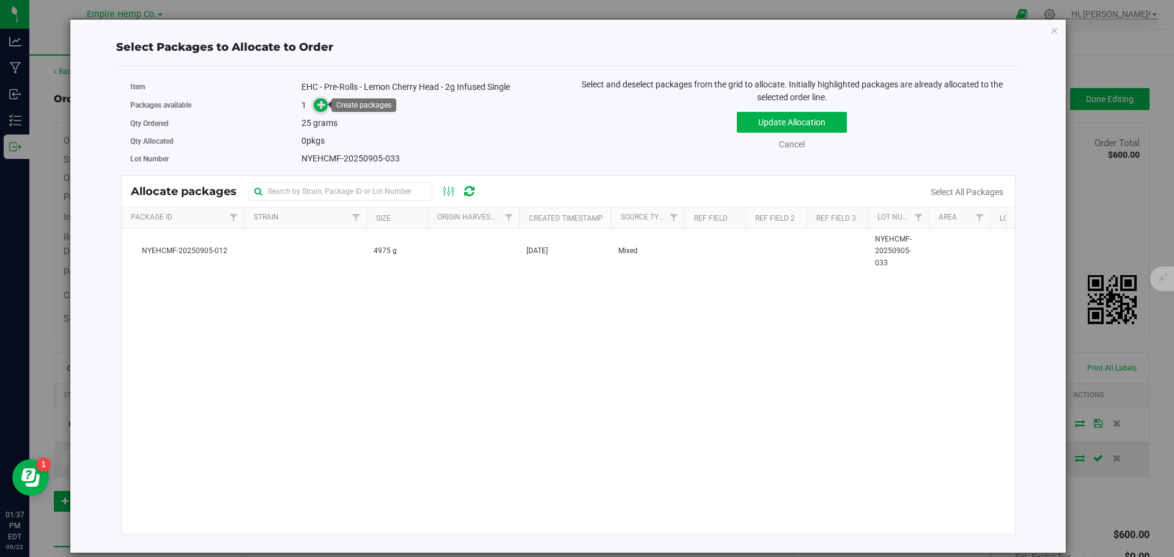
click at [325, 108] on icon at bounding box center [321, 104] width 9 height 9
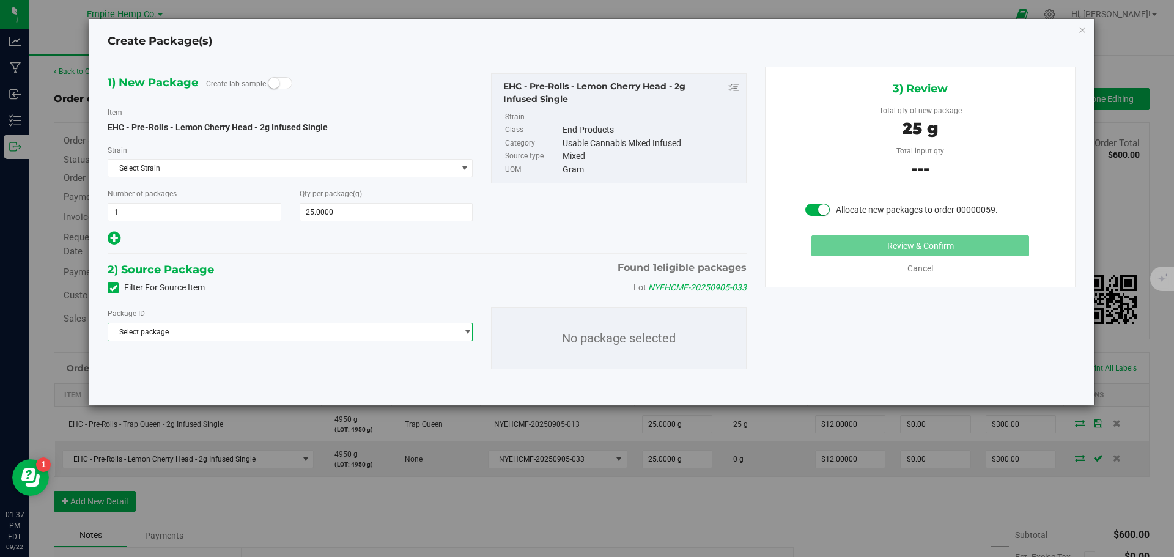
click at [245, 330] on span "Select package" at bounding box center [282, 332] width 349 height 17
click at [215, 383] on span "( EHC - Pre-Rolls - Lemon Cherry Head - 2g Infused Single )" at bounding box center [298, 382] width 191 height 9
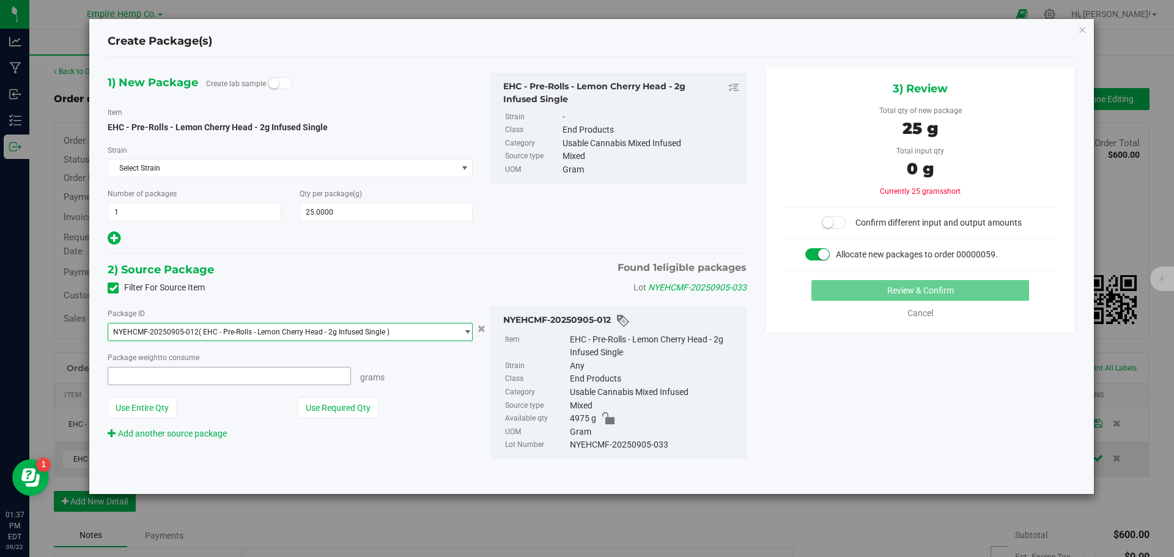
click at [211, 380] on span at bounding box center [229, 376] width 243 height 18
type input "25"
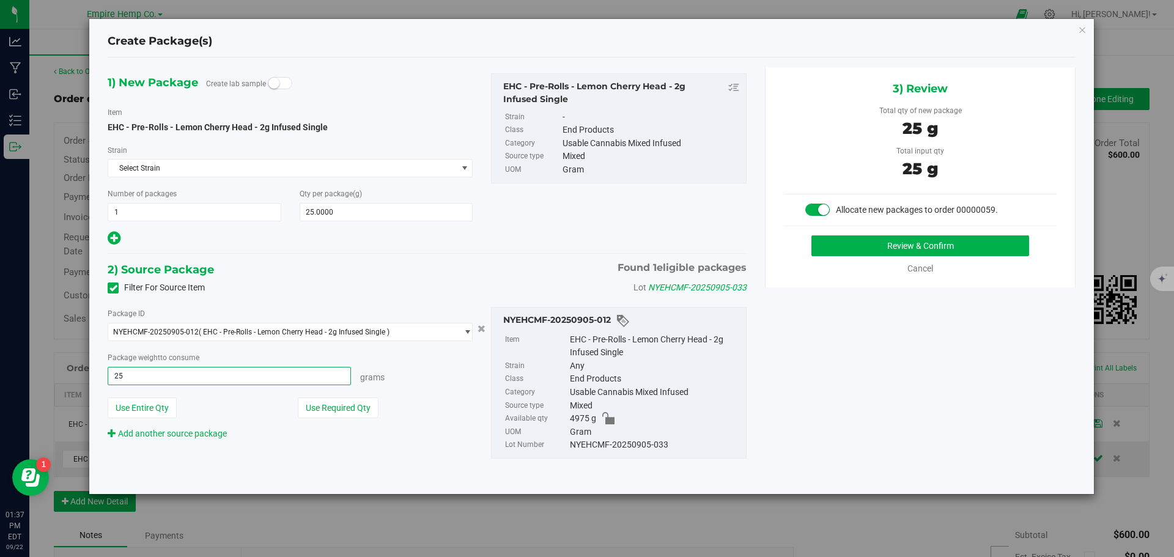
click at [812, 235] on button "Review & Confirm" at bounding box center [921, 245] width 218 height 21
type input "25.0000 g"
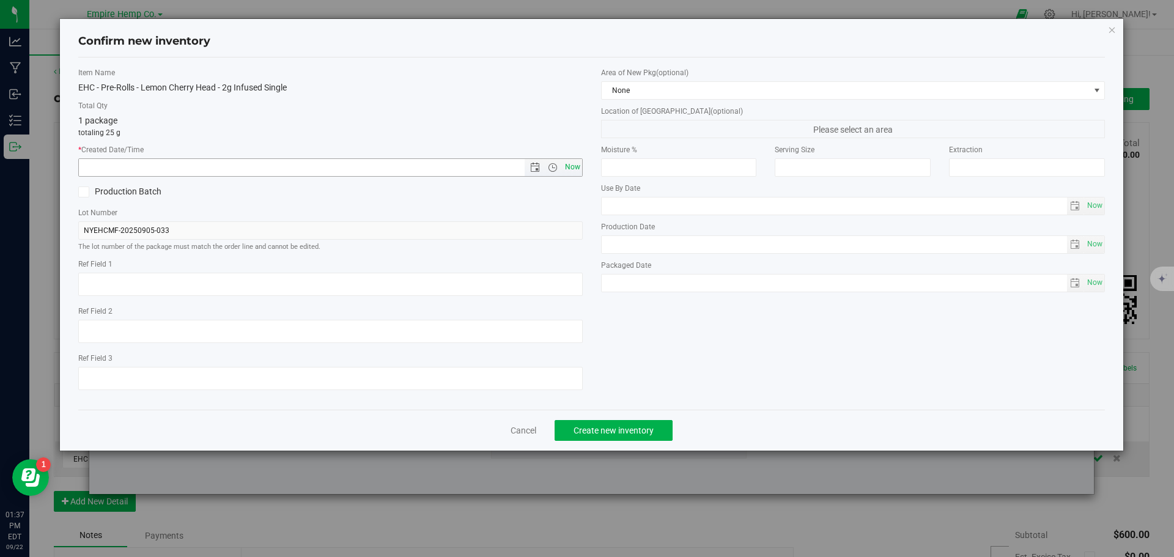
click at [566, 169] on span "Now" at bounding box center [572, 167] width 21 height 18
type input "[DATE] 1:37 PM"
click at [612, 430] on span "Create new inventory" at bounding box center [614, 431] width 80 height 10
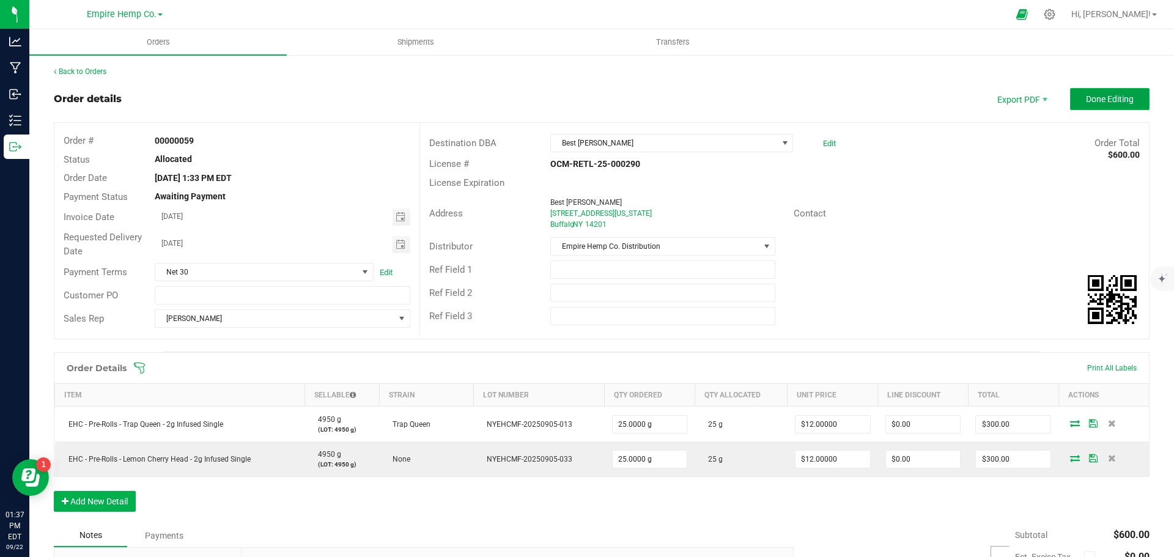
click at [1098, 98] on span "Done Editing" at bounding box center [1110, 99] width 48 height 10
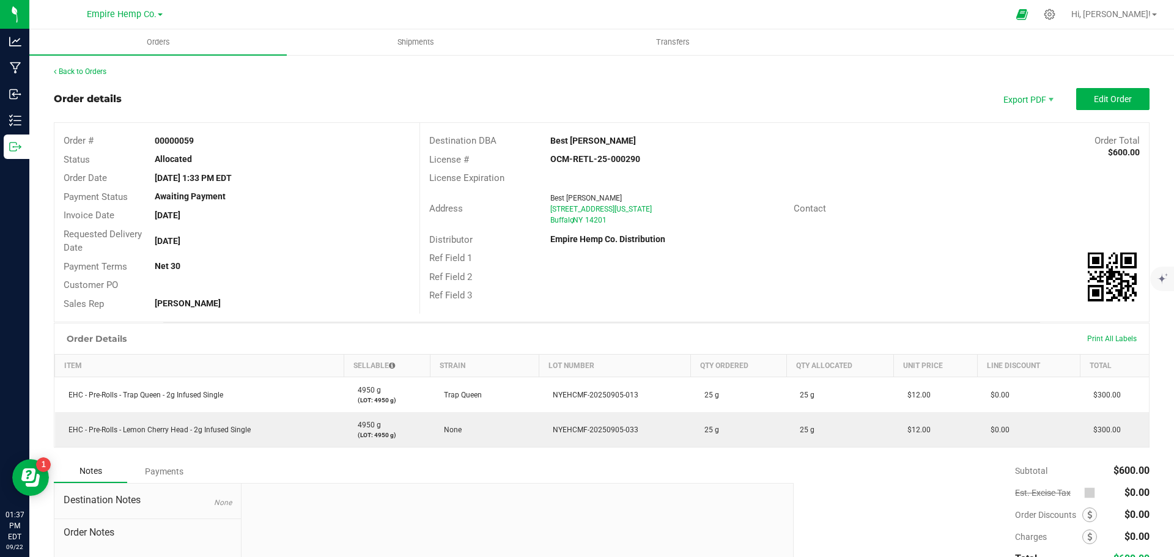
click at [79, 65] on div "Back to Orders Order details Export PDF Edit Order Order # 00000059 Status Allo…" at bounding box center [601, 357] width 1145 height 607
click at [76, 73] on link "Back to Orders" at bounding box center [80, 71] width 53 height 9
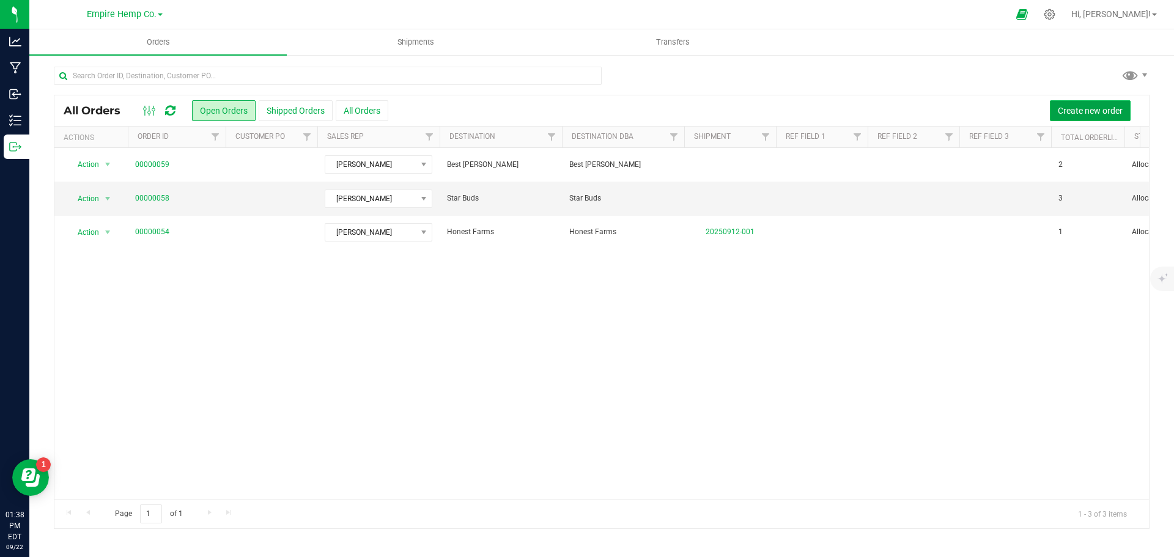
click at [1071, 109] on span "Create new order" at bounding box center [1090, 111] width 65 height 10
